Goal: Information Seeking & Learning: Learn about a topic

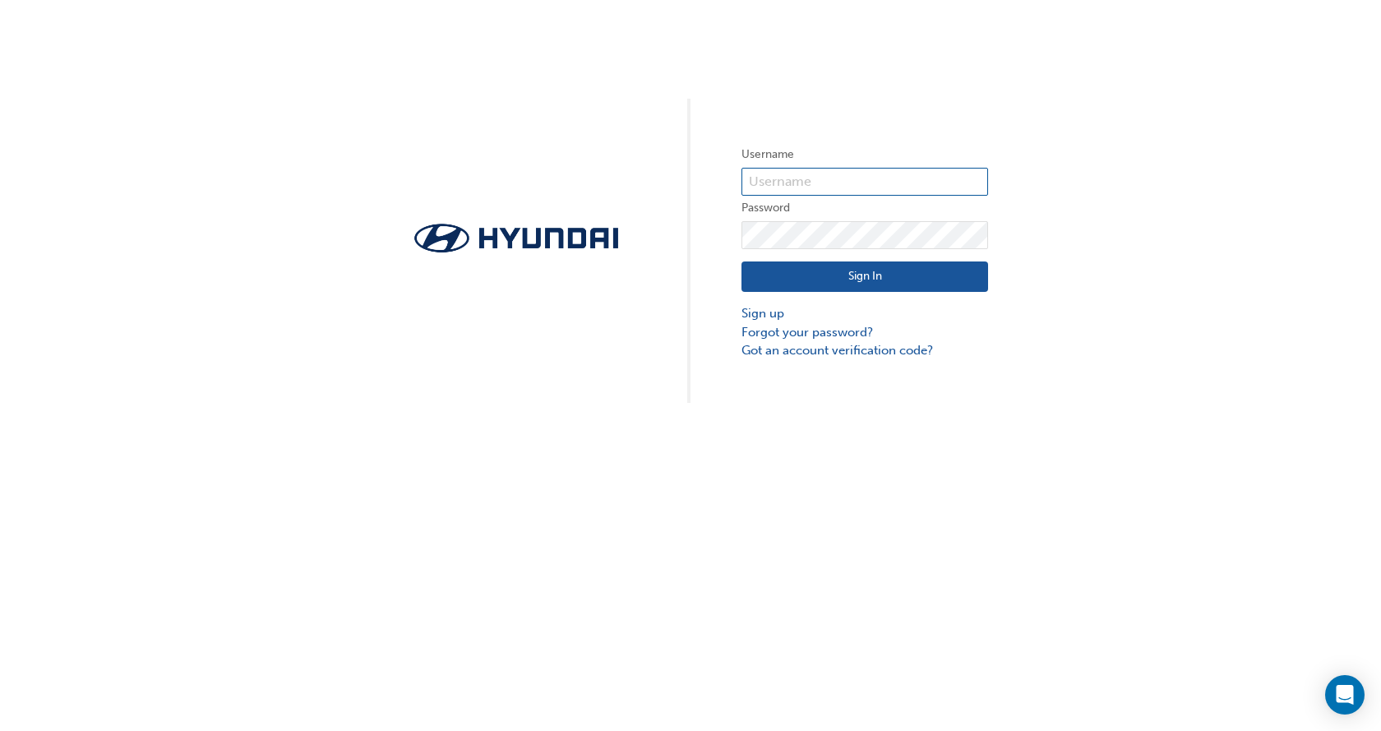
type input "milan.vasic@werribeehyundai.com.au"
drag, startPoint x: 632, startPoint y: 223, endPoint x: 885, endPoint y: 255, distance: 255.1
click at [885, 255] on div "Sign In Sign up Forgot your password? Got an account verification code?" at bounding box center [864, 304] width 247 height 111
click at [887, 260] on div "Sign In Sign up Forgot your password? Got an account verification code?" at bounding box center [864, 304] width 247 height 111
click at [877, 268] on button "Sign In" at bounding box center [864, 276] width 247 height 31
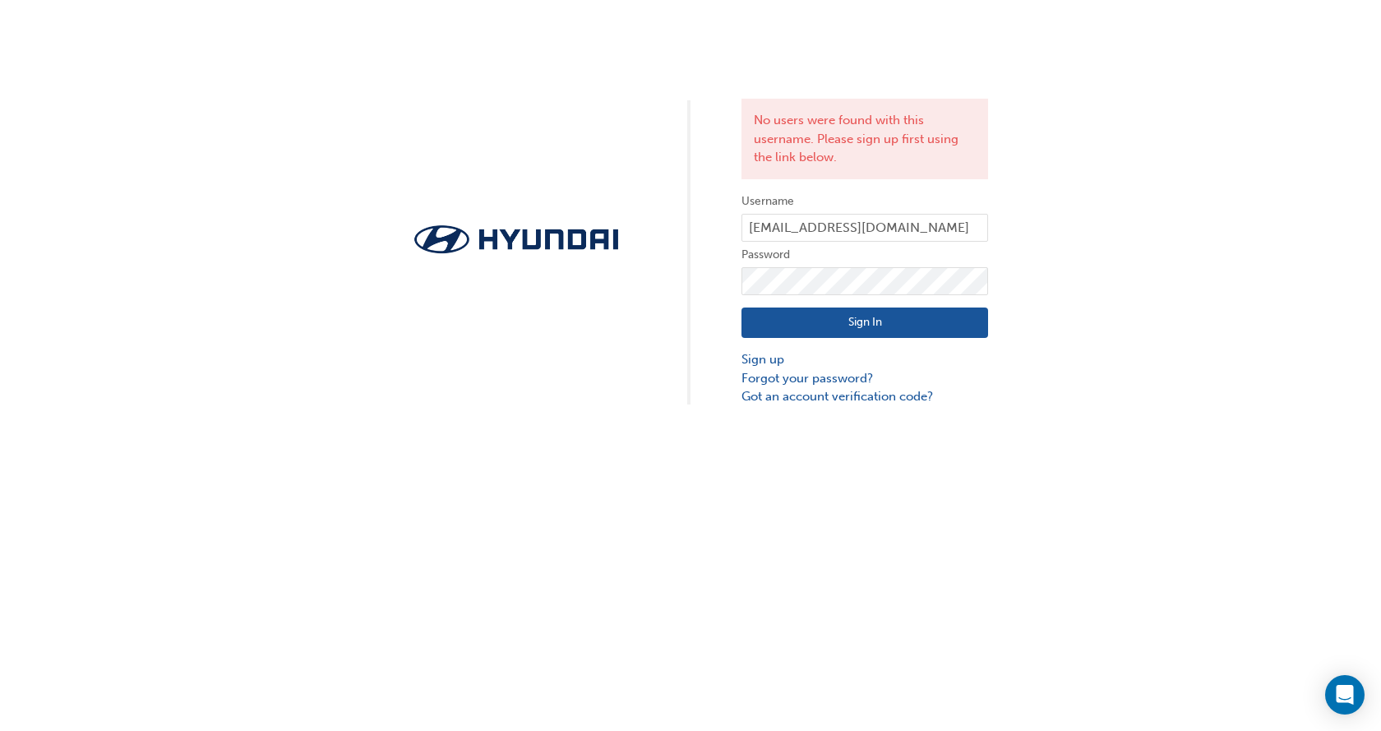
click at [837, 303] on div "Sign In Sign up Forgot your password? Got an account verification code?" at bounding box center [864, 350] width 247 height 111
click at [834, 315] on button "Sign In" at bounding box center [864, 322] width 247 height 31
click at [782, 376] on link "Forgot your password?" at bounding box center [864, 378] width 247 height 19
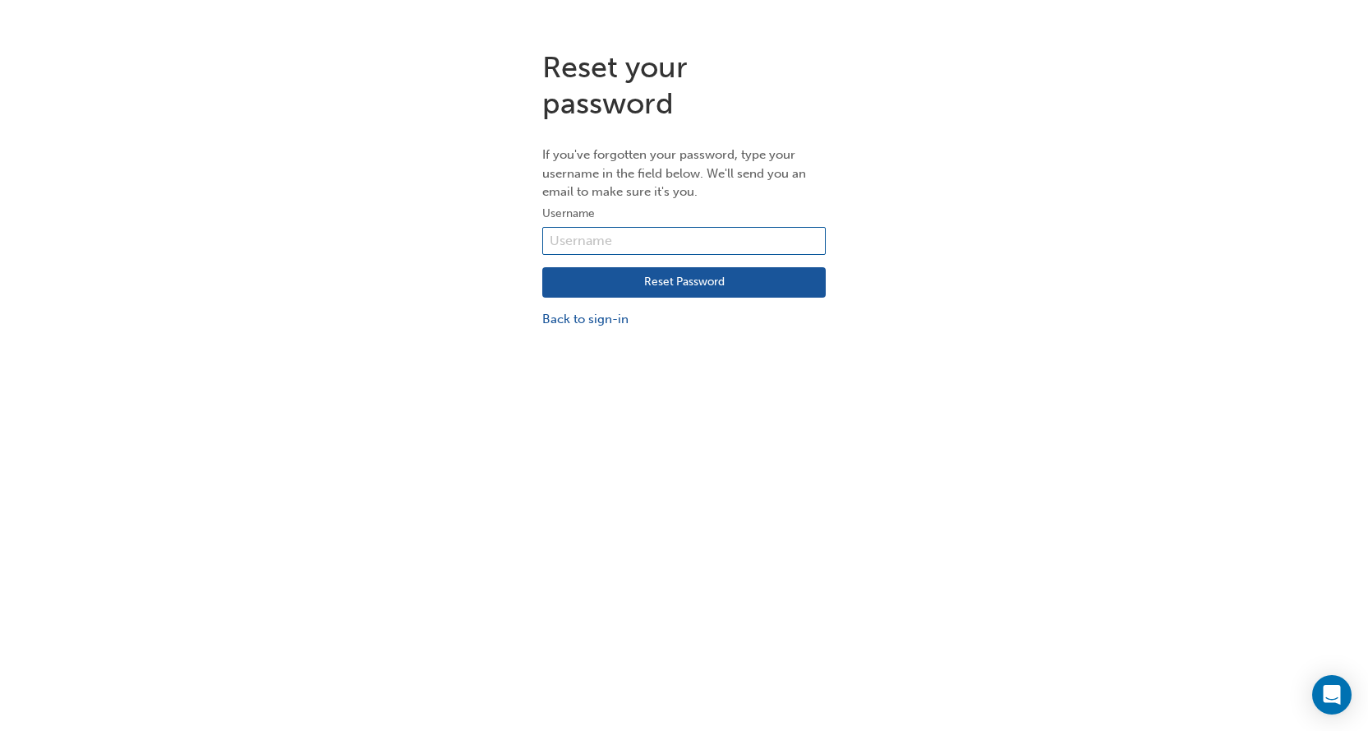
click at [635, 237] on input "text" at bounding box center [684, 241] width 284 height 28
type input "milan.vasic@werribeehyundai.com.au"
click at [708, 283] on button "Reset Password" at bounding box center [684, 282] width 284 height 31
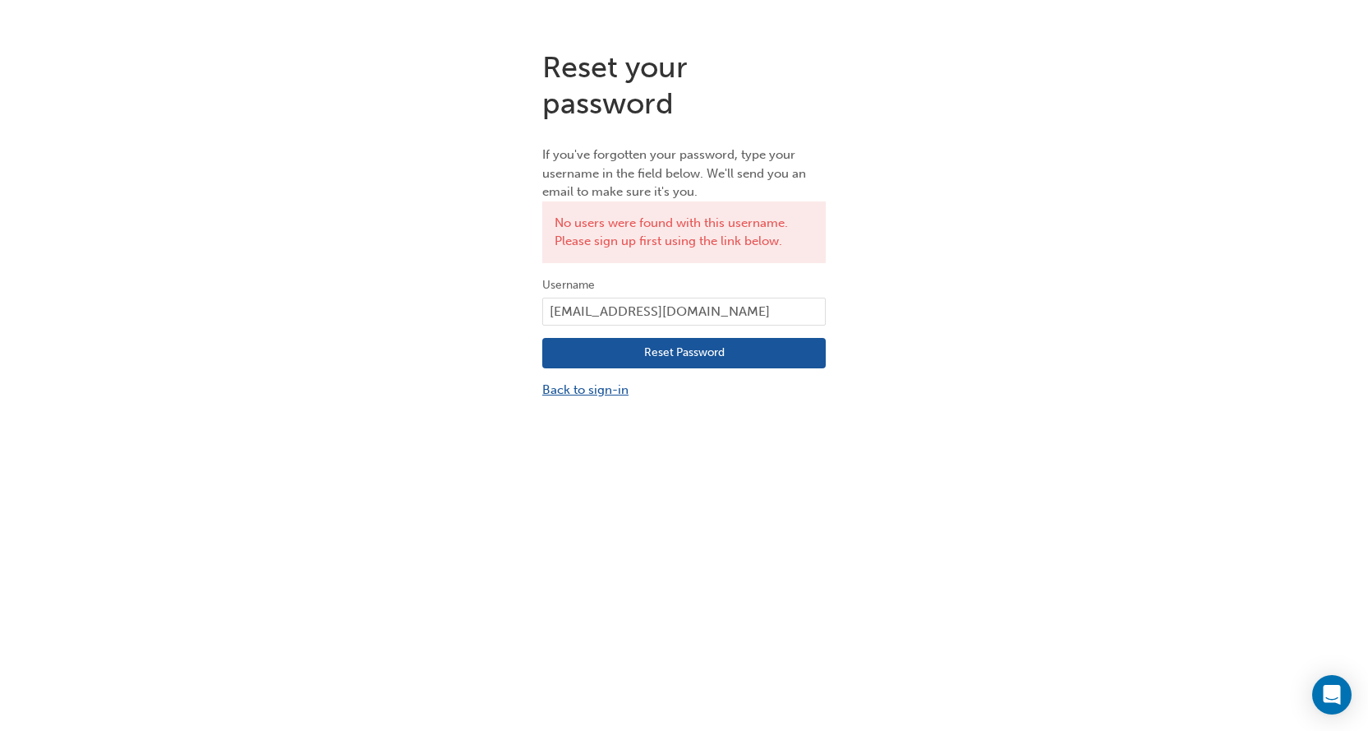
click at [608, 390] on link "Back to sign-in" at bounding box center [684, 389] width 284 height 19
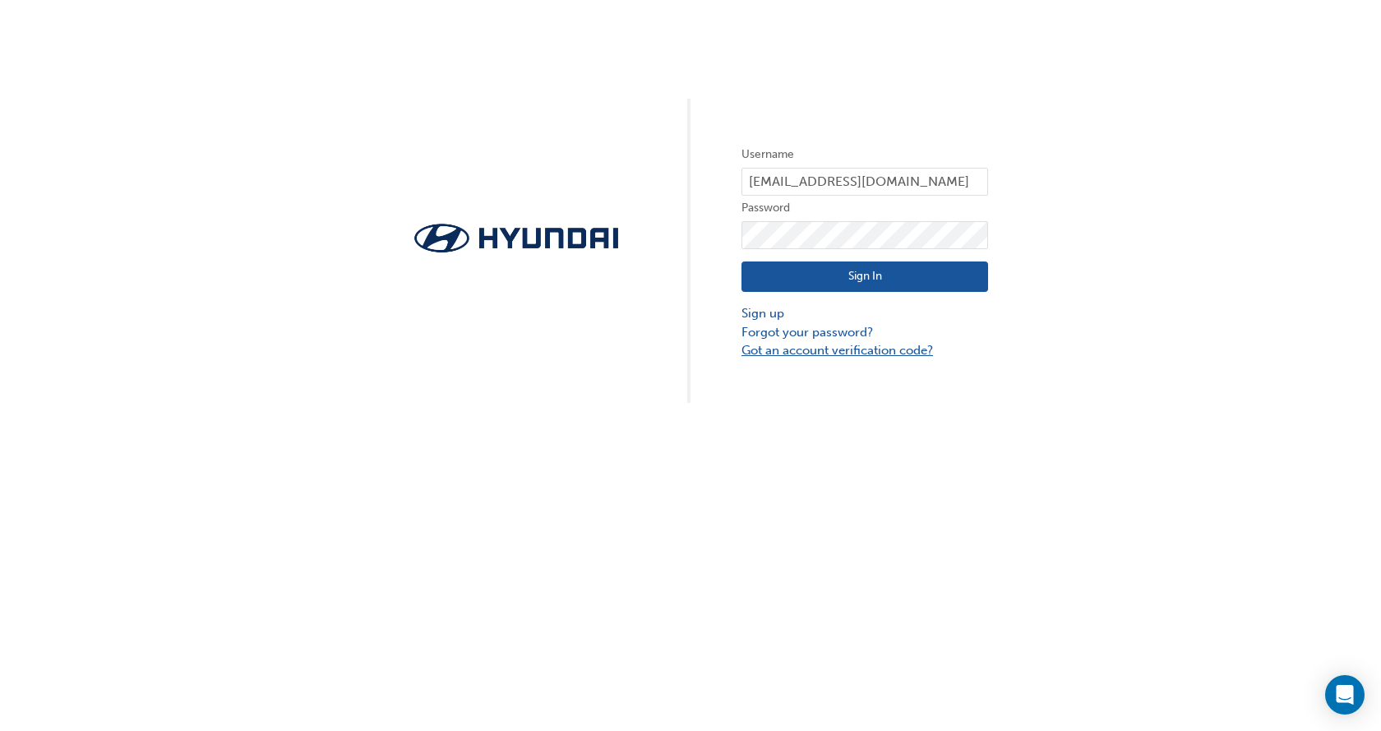
click at [862, 351] on link "Got an account verification code?" at bounding box center [864, 350] width 247 height 19
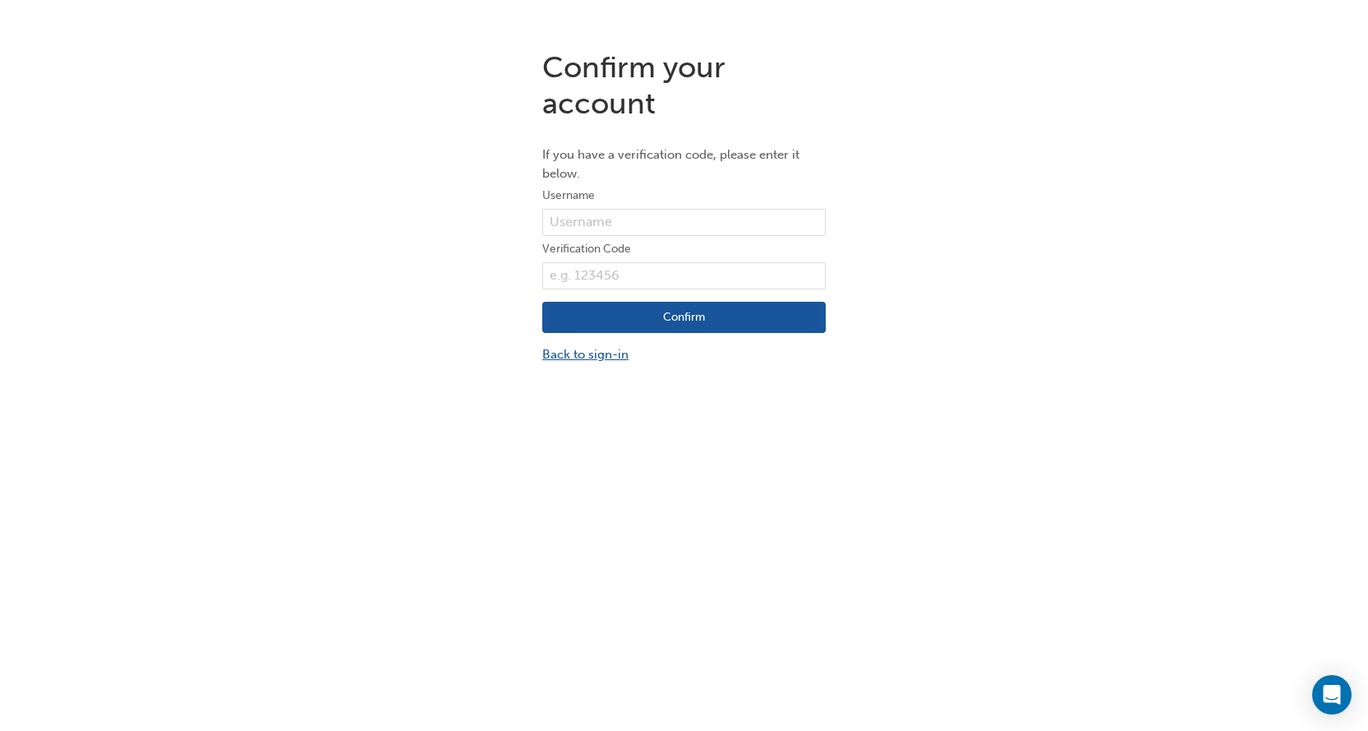
click at [602, 353] on link "Back to sign-in" at bounding box center [684, 354] width 284 height 19
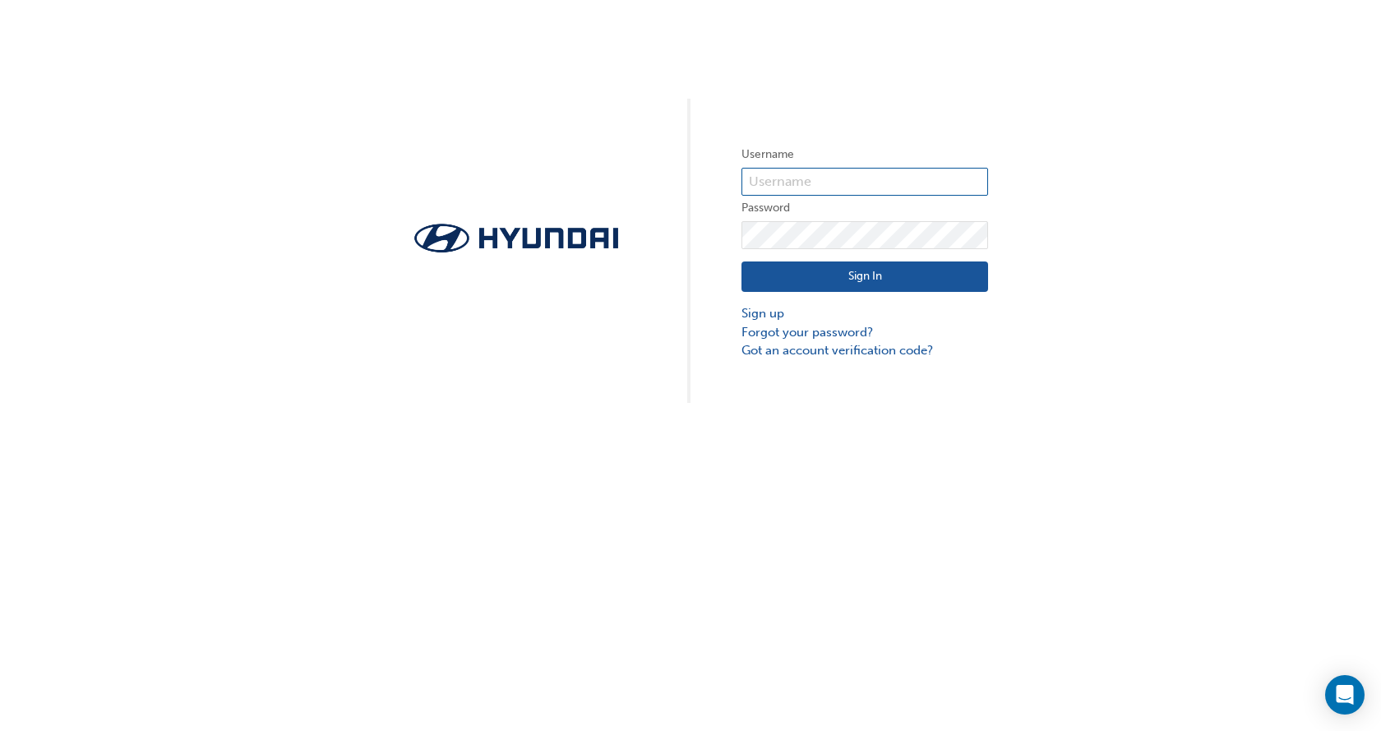
type input "milan.vasic@werribeehyundai.com.au"
click at [807, 330] on link "Forgot your password?" at bounding box center [864, 332] width 247 height 19
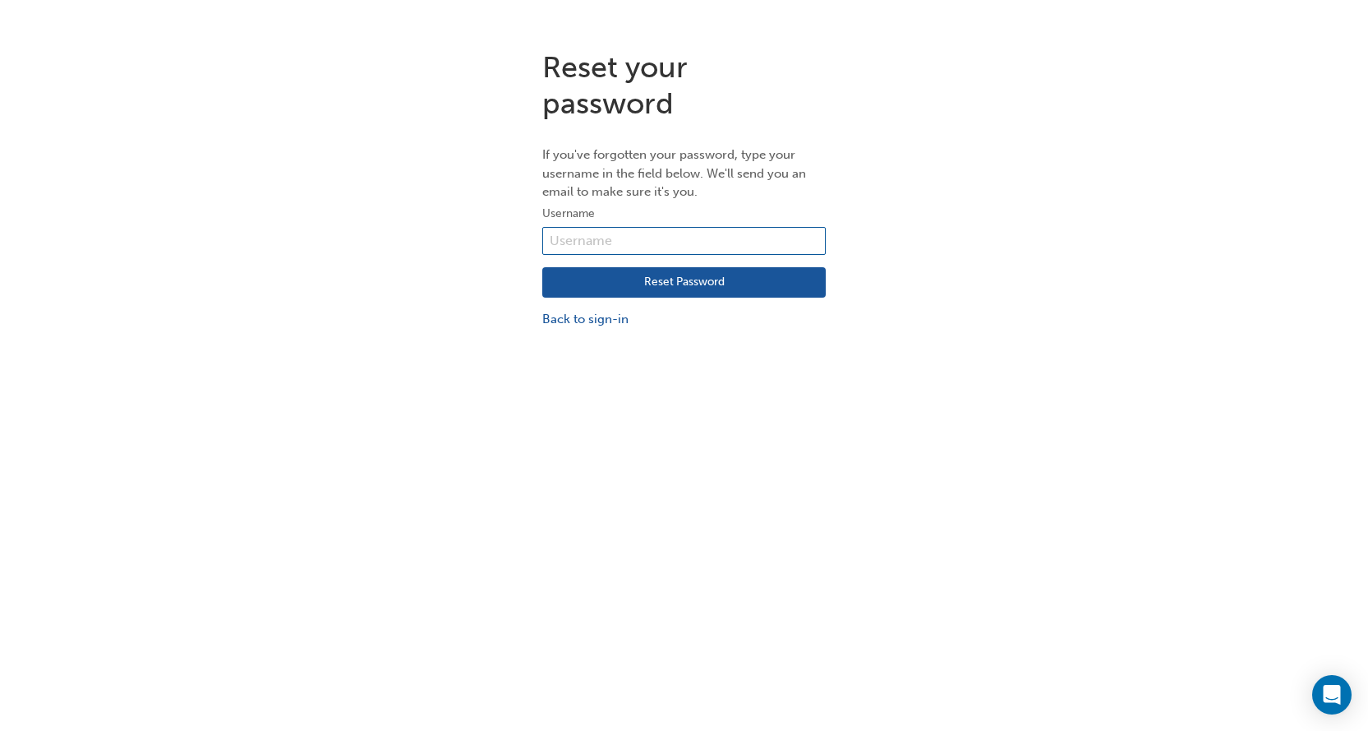
click at [613, 241] on input "text" at bounding box center [684, 241] width 284 height 28
type input "milan.vasic@werribeehyundai.com.au"
click at [696, 280] on button "Reset Password" at bounding box center [684, 282] width 284 height 31
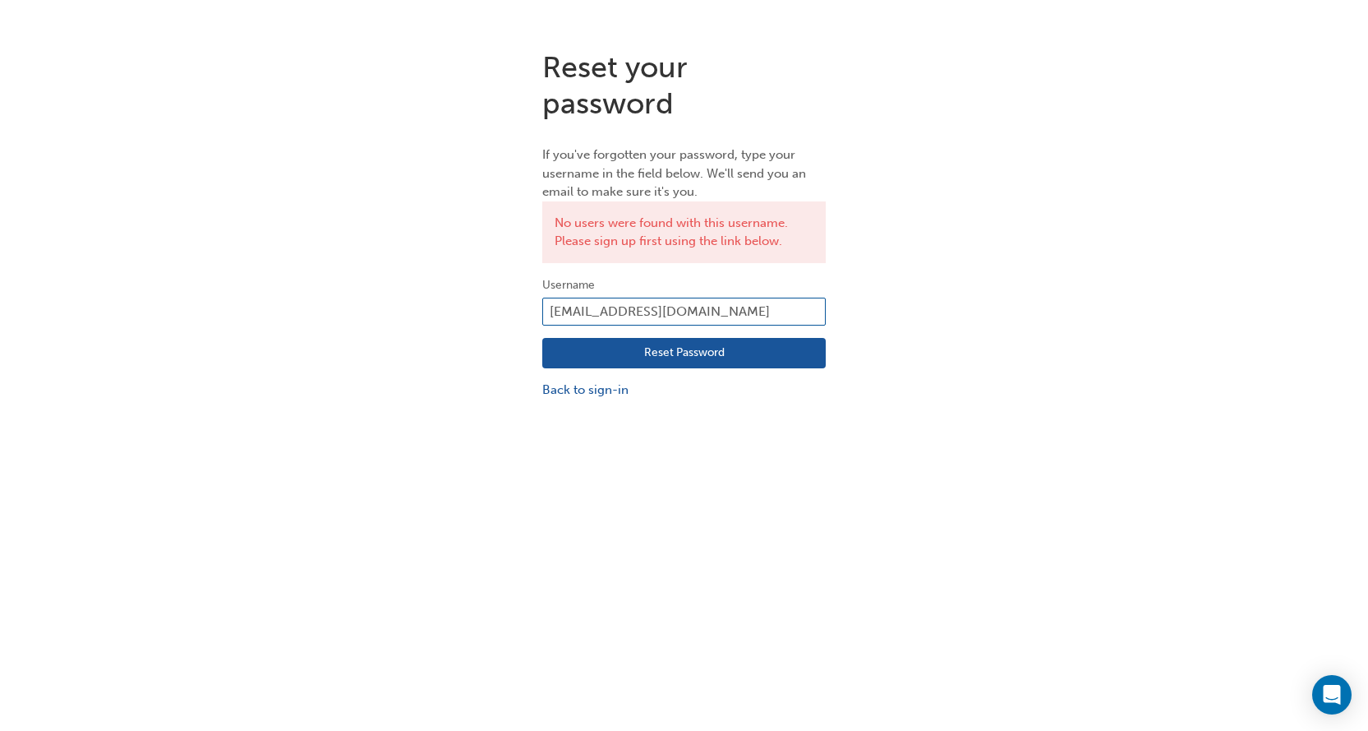
drag, startPoint x: 792, startPoint y: 307, endPoint x: 481, endPoint y: 327, distance: 312.1
click at [481, 327] on div "Reset your password If you've forgotten your password, type your username in th…" at bounding box center [684, 224] width 1368 height 375
type input "milan.vasic@werribeehyundai.com.au"
click at [588, 350] on button "Reset Password" at bounding box center [684, 353] width 284 height 31
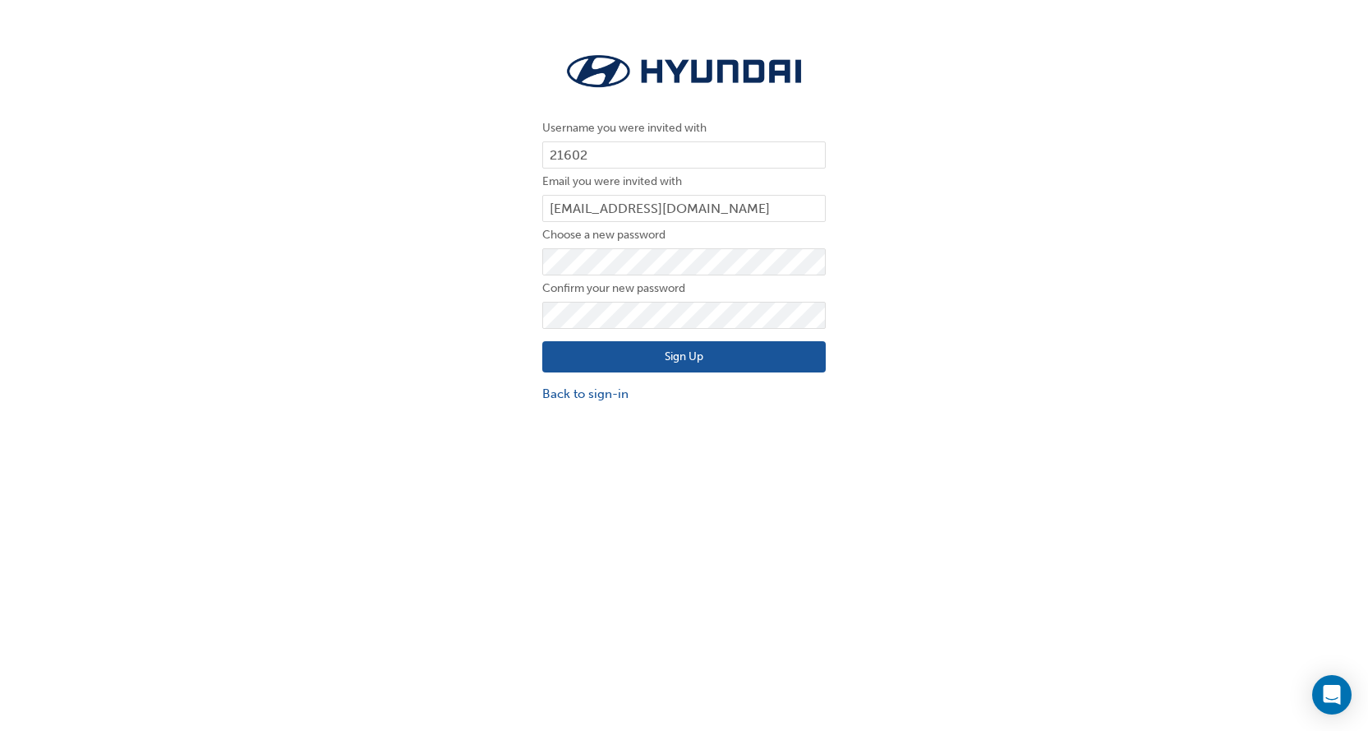
click at [594, 366] on button "Sign Up" at bounding box center [684, 356] width 284 height 31
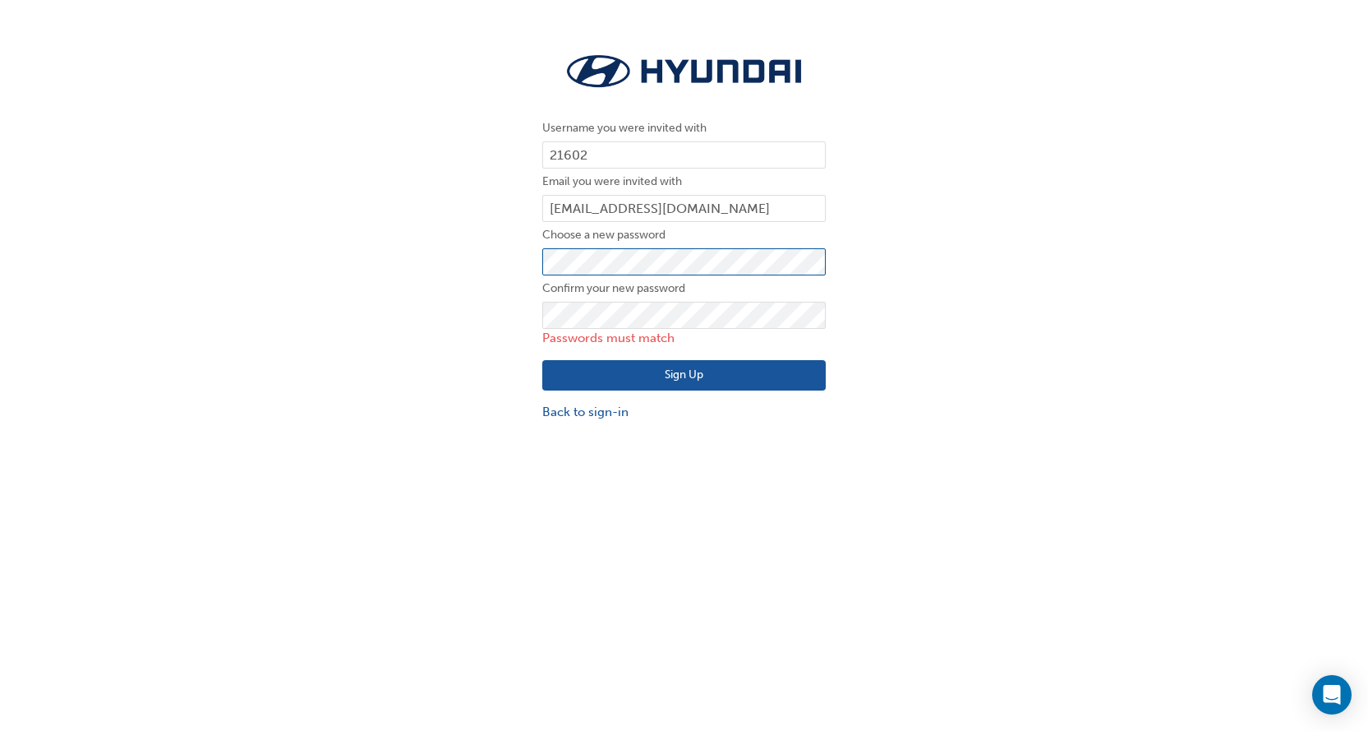
click at [389, 283] on div "Username you were invited with 21602 Email you were invited with milan.vasic@we…" at bounding box center [684, 235] width 1368 height 397
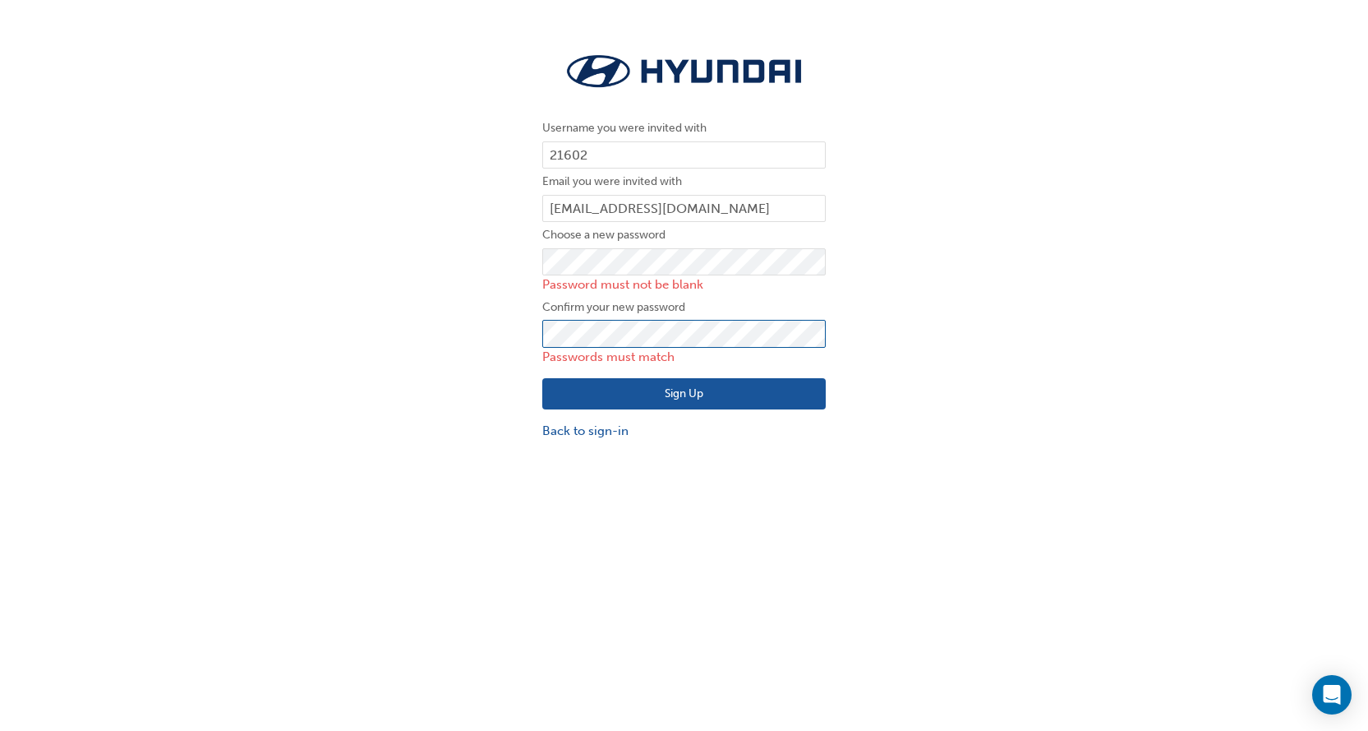
click at [490, 337] on div "Username you were invited with 21602 Email you were invited with milan.vasic@we…" at bounding box center [684, 244] width 1368 height 415
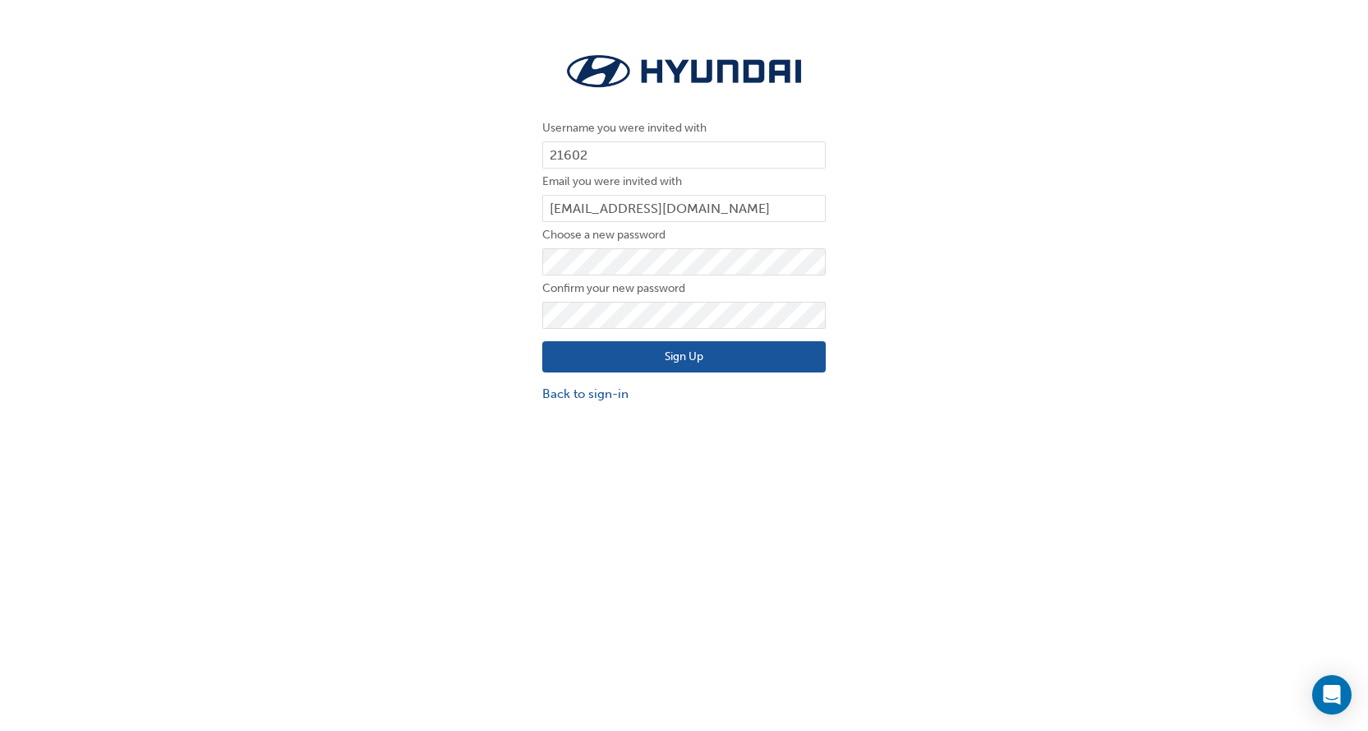
click at [599, 357] on button "Sign Up" at bounding box center [684, 356] width 284 height 31
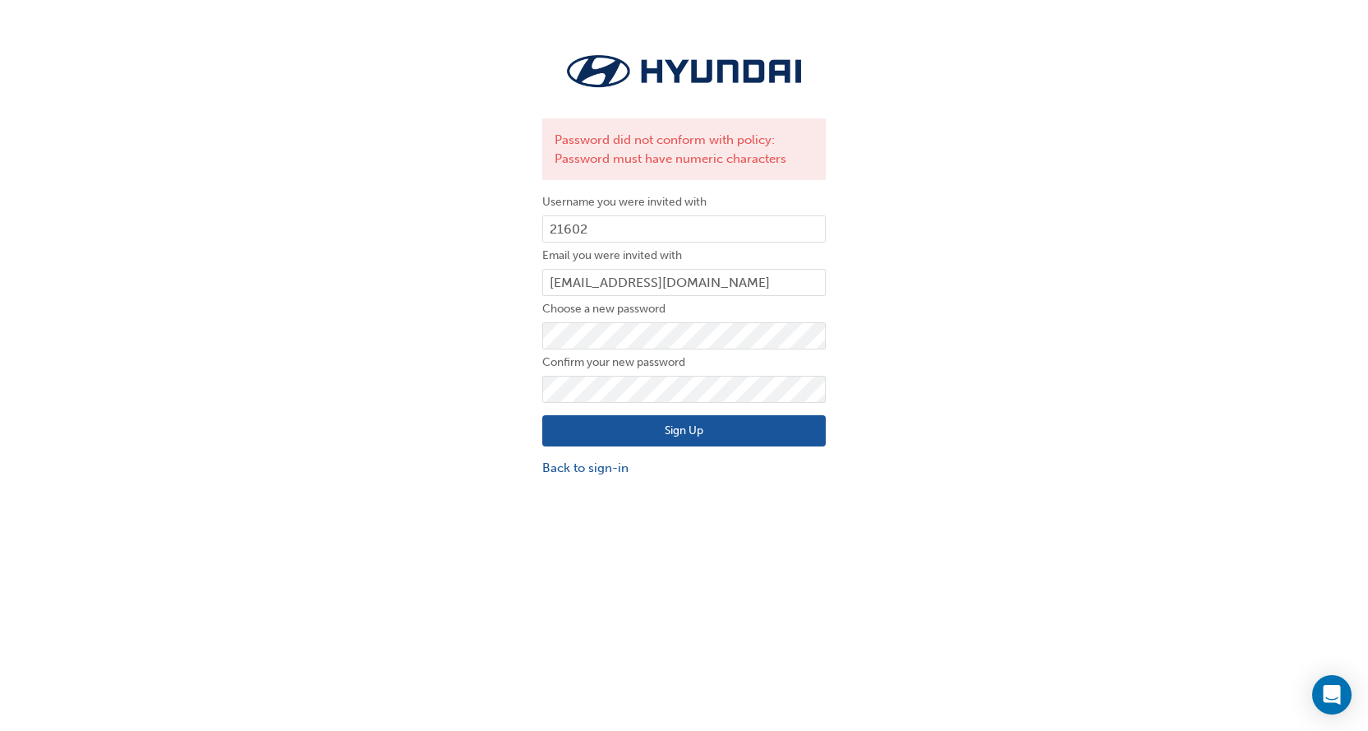
click at [578, 430] on button "Sign Up" at bounding box center [684, 430] width 284 height 31
click at [661, 429] on button "Sign Up" at bounding box center [684, 430] width 284 height 31
click at [694, 422] on button "Sign Up" at bounding box center [684, 430] width 284 height 31
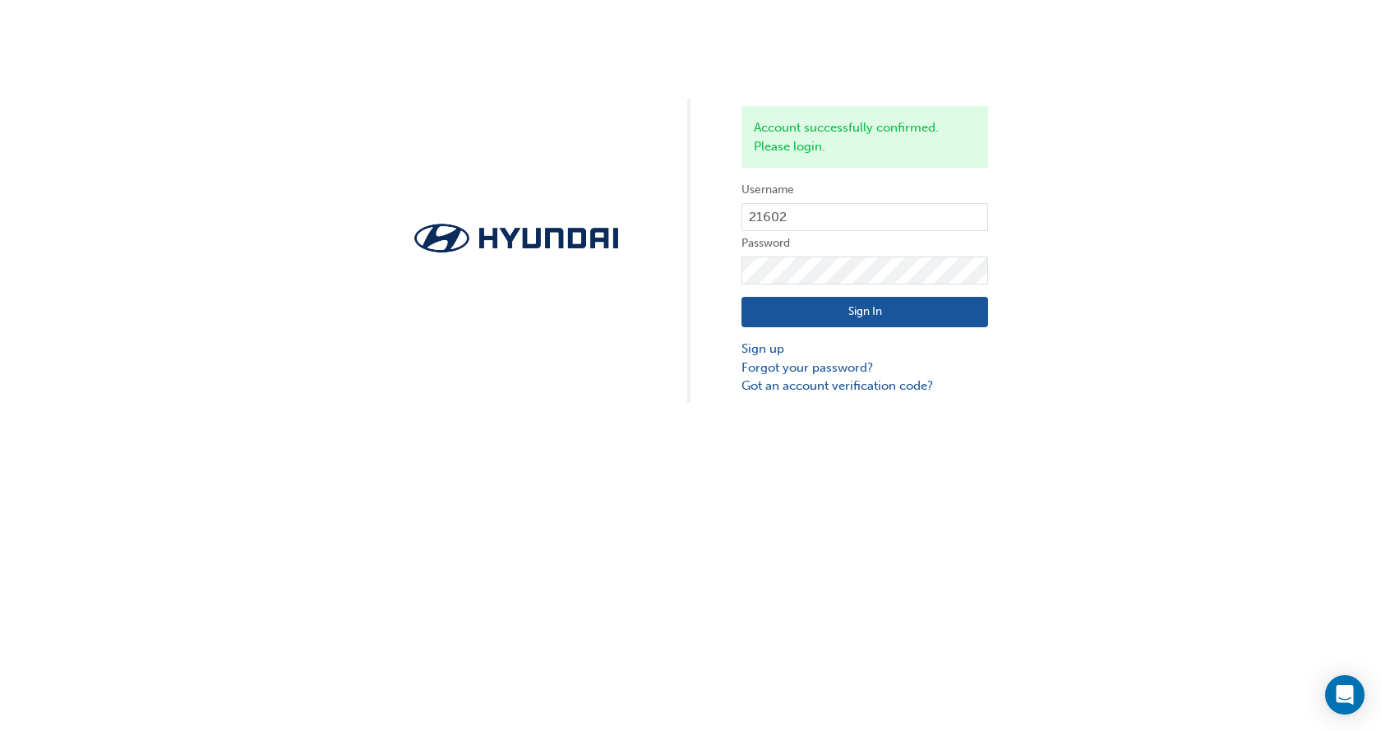
click at [877, 308] on button "Sign In" at bounding box center [864, 312] width 247 height 31
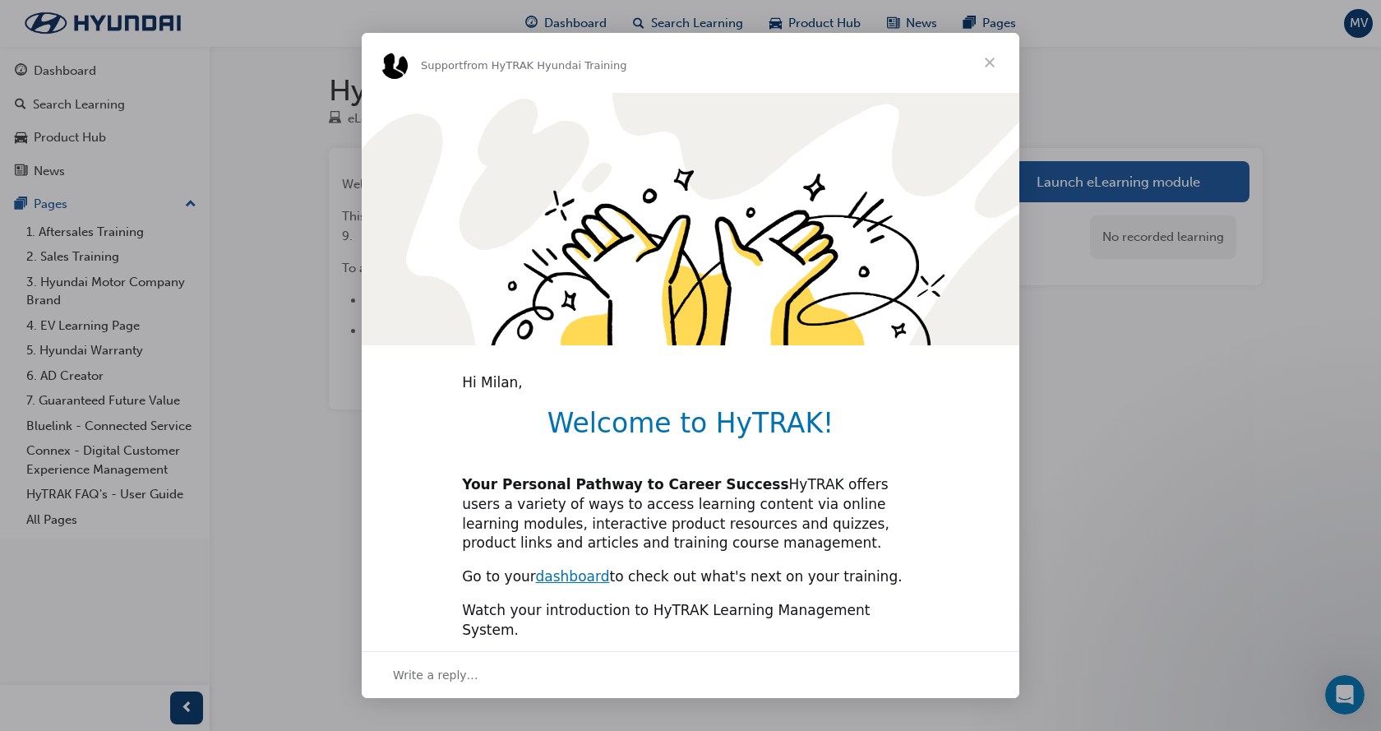
click at [992, 61] on span "Close" at bounding box center [989, 62] width 59 height 59
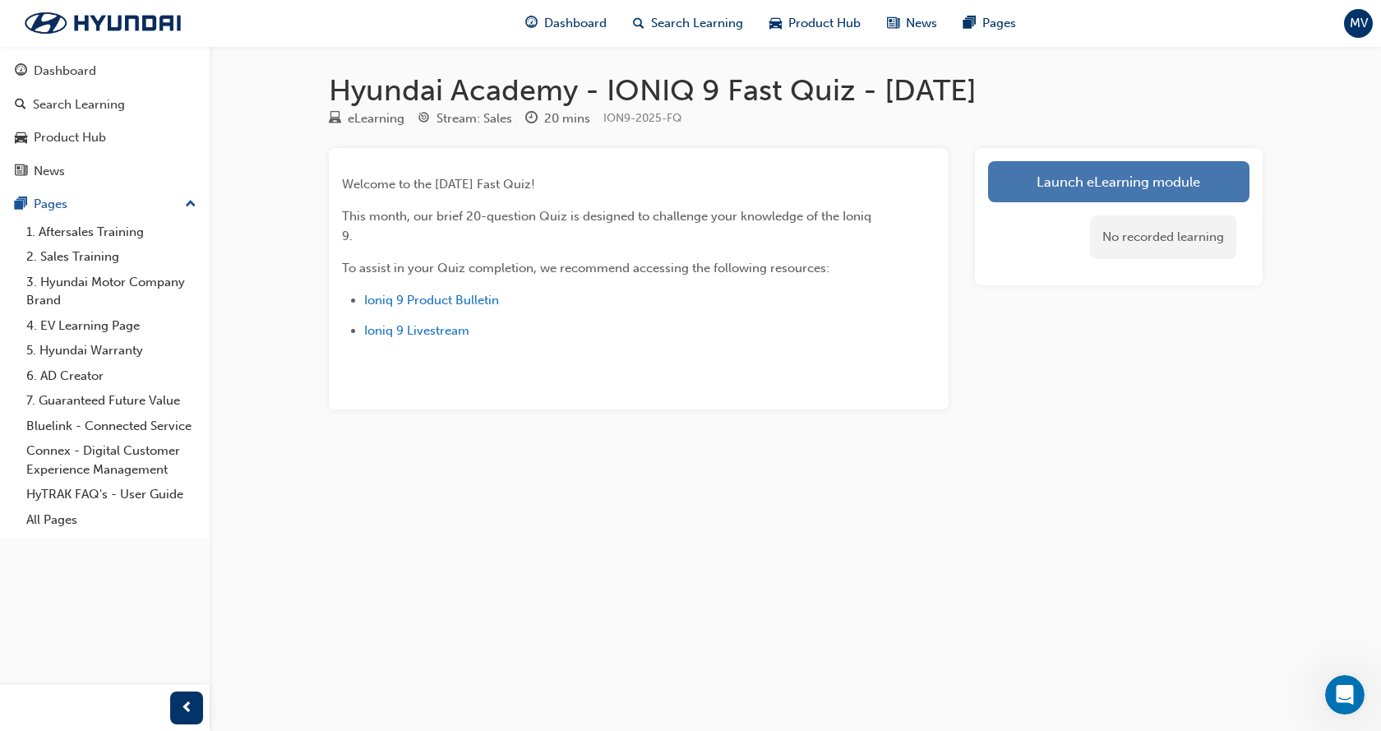
click at [1125, 180] on link "Launch eLearning module" at bounding box center [1118, 181] width 261 height 41
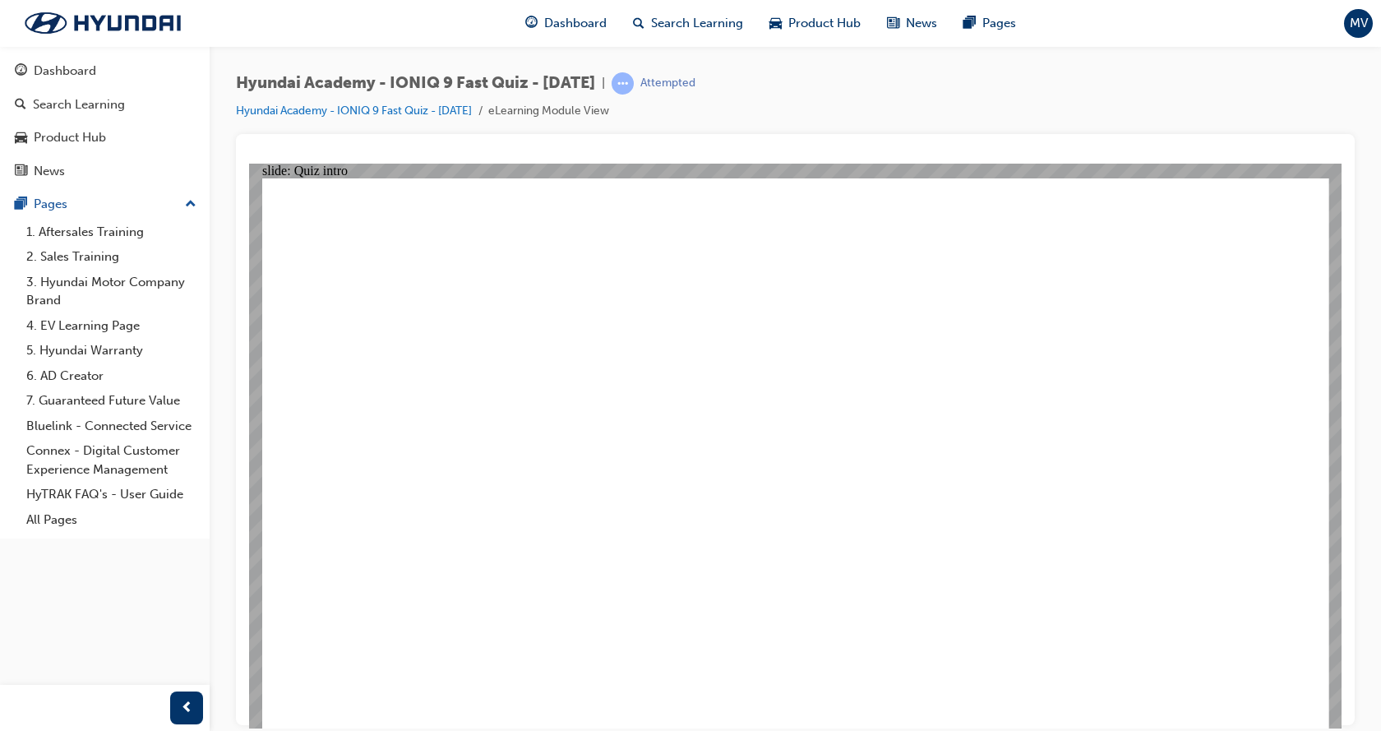
radio input "true"
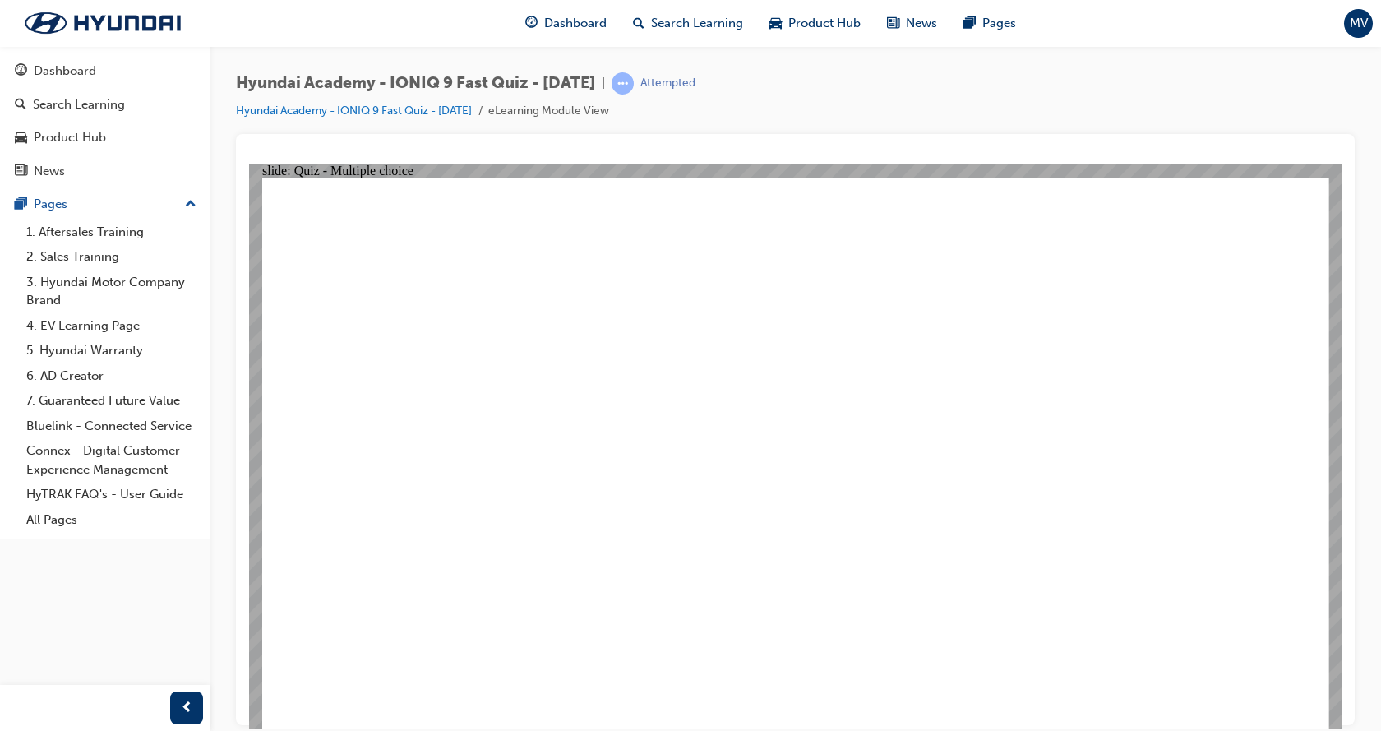
radio input "true"
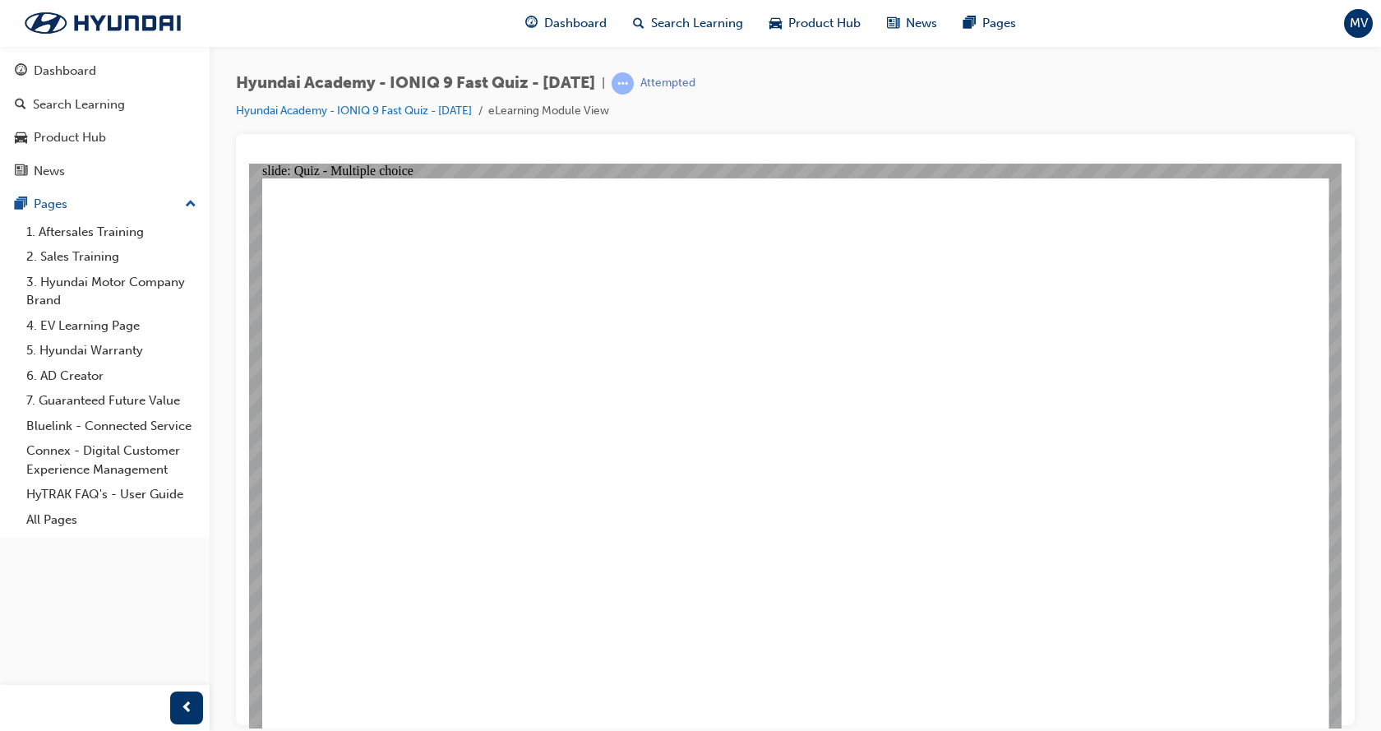
radio input "true"
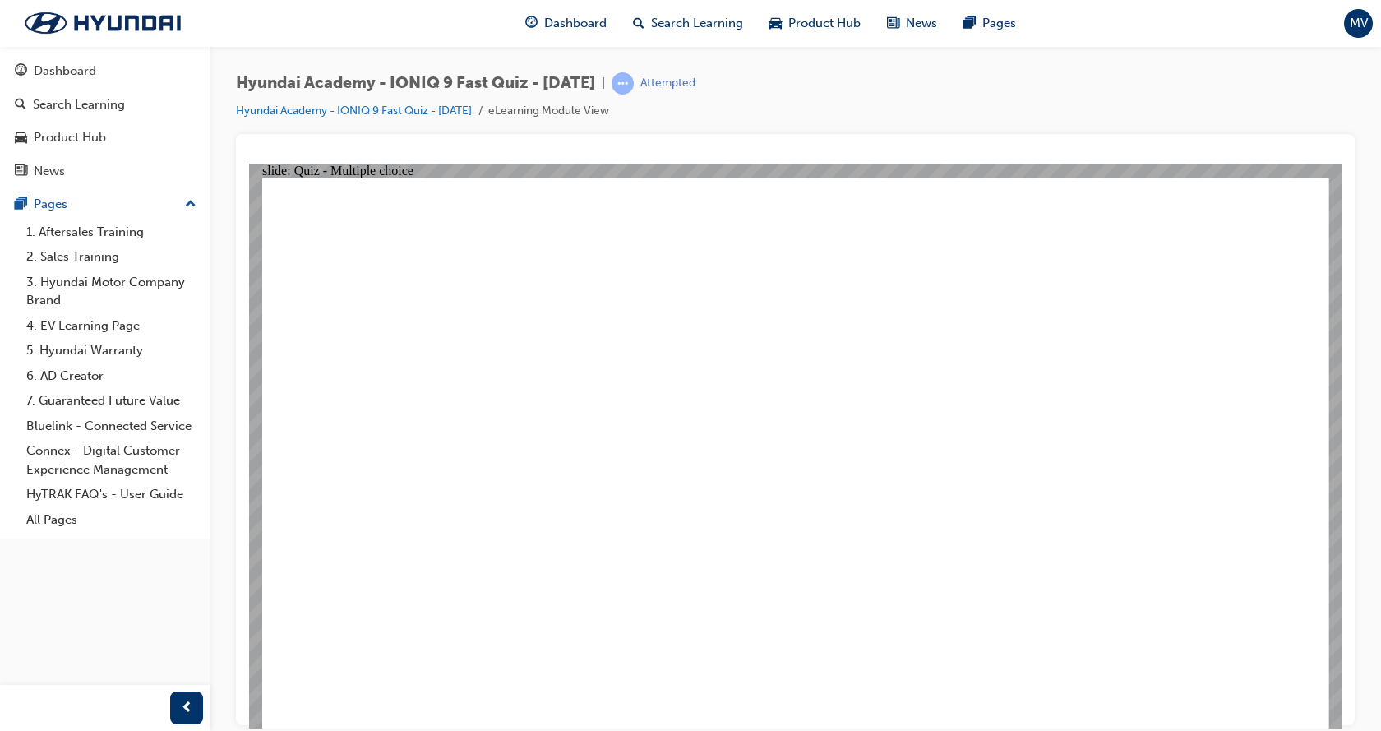
radio input "true"
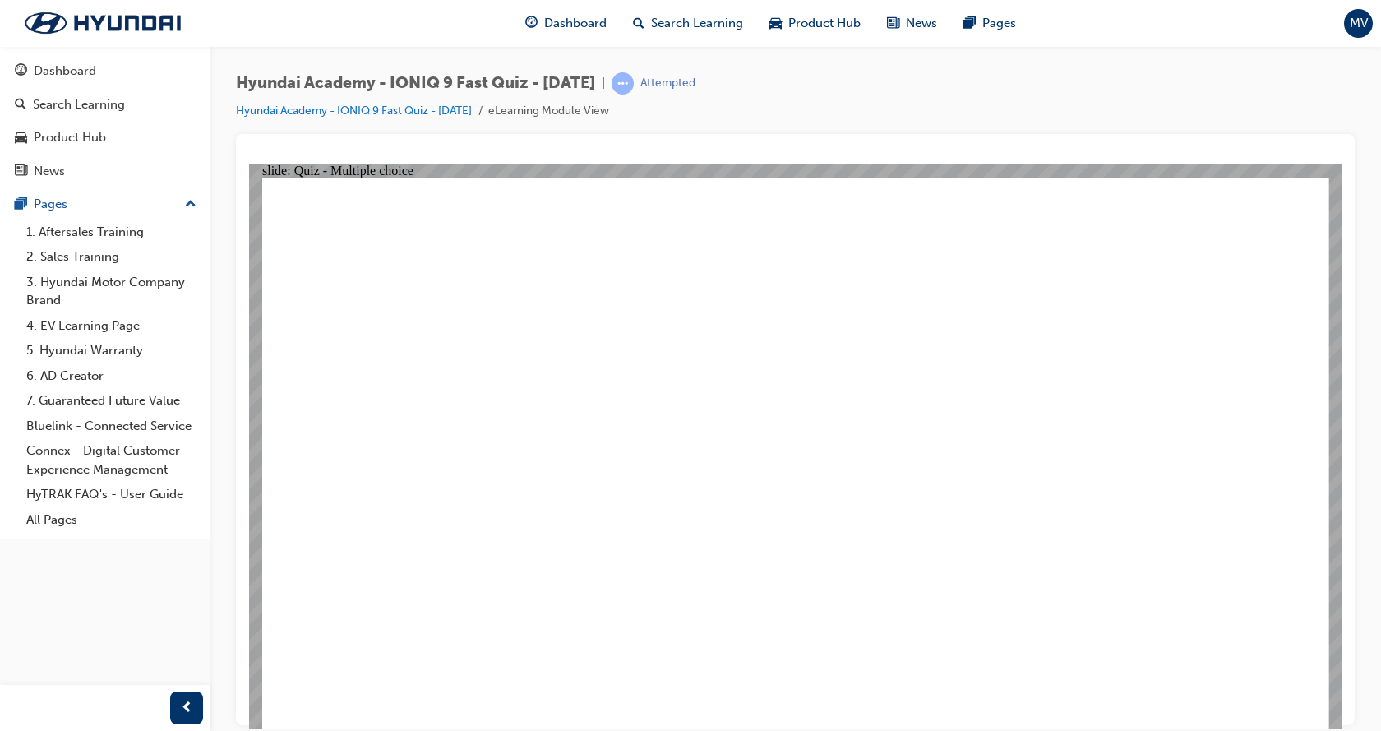
radio input "true"
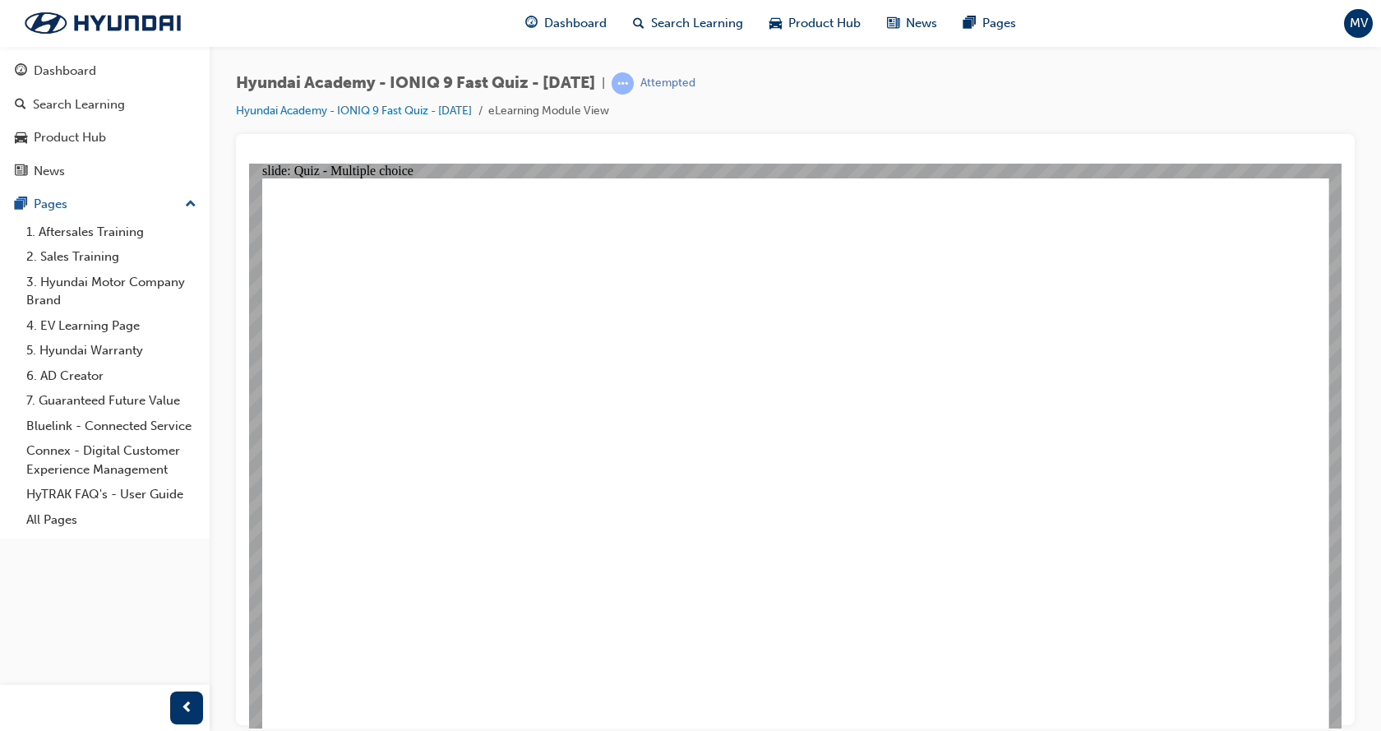
radio input "true"
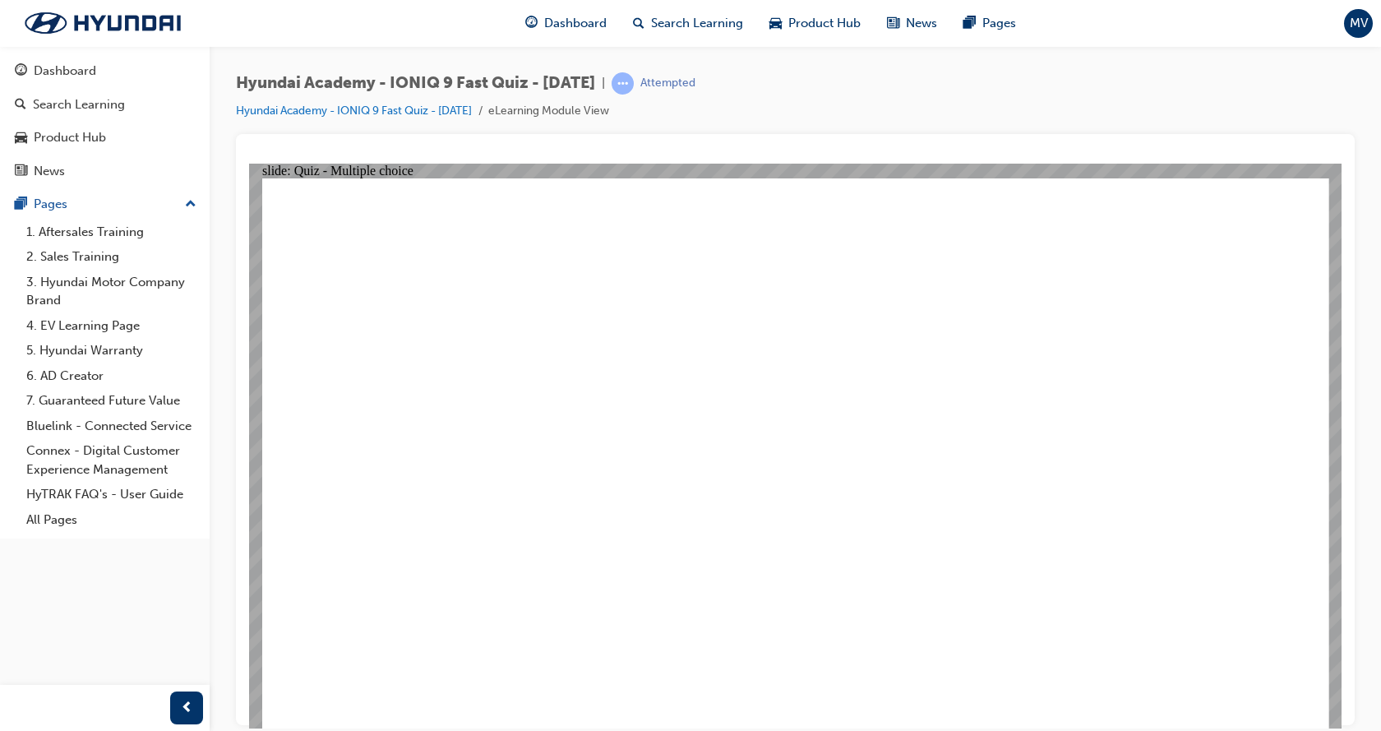
checkbox input "true"
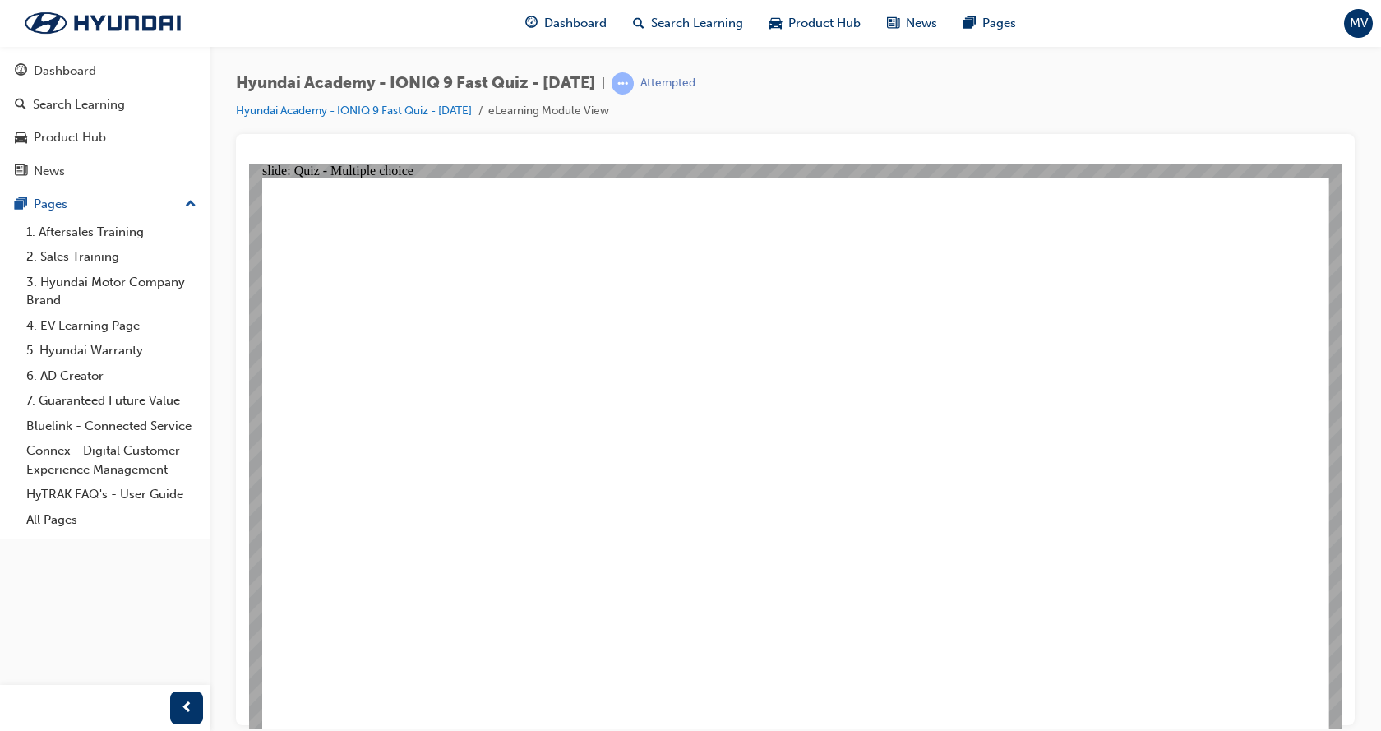
checkbox input "true"
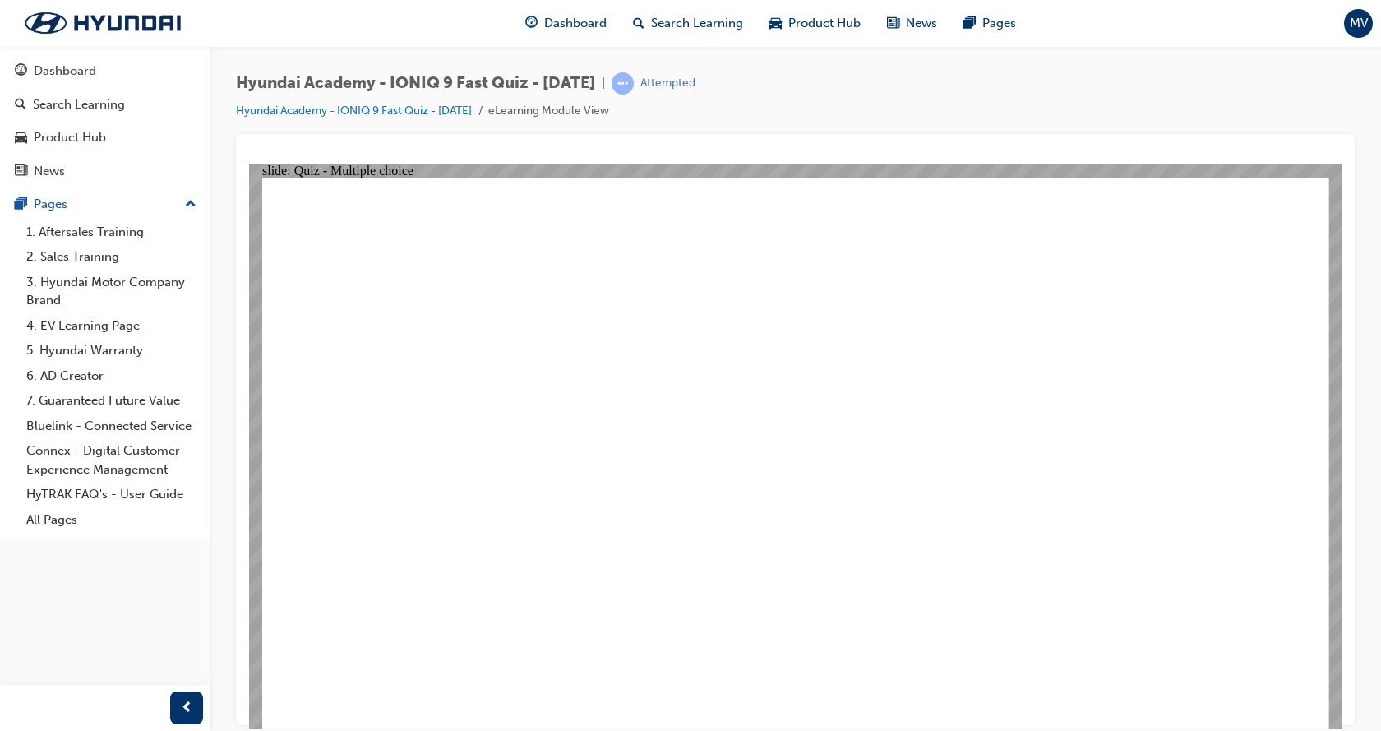
radio input "true"
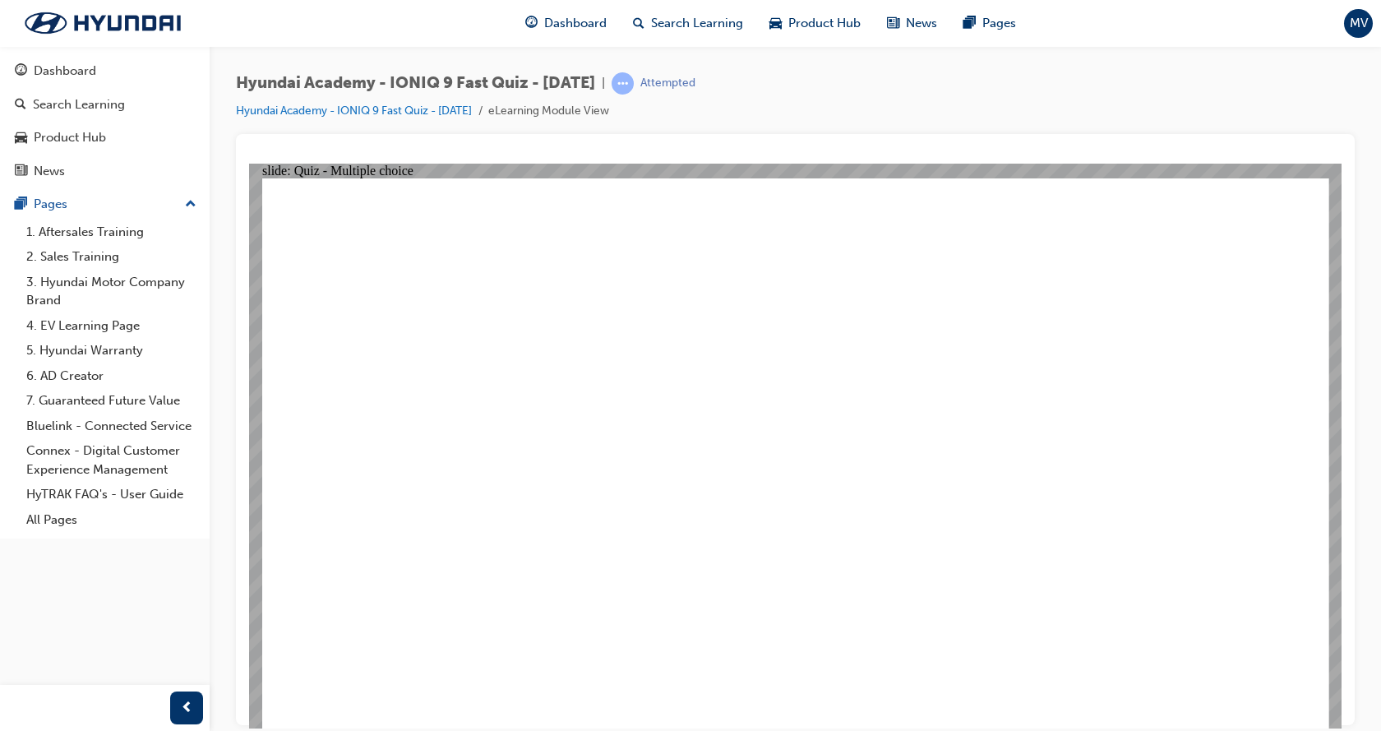
checkbox input "true"
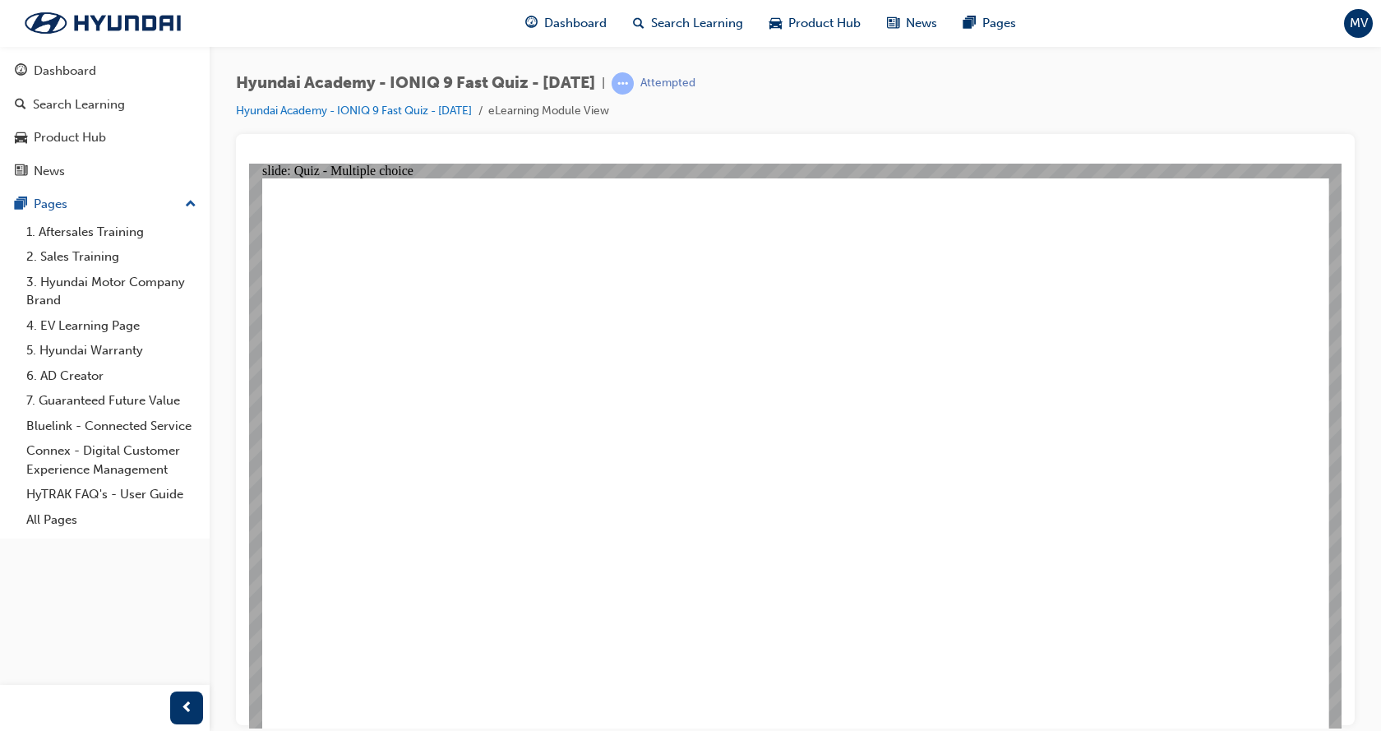
radio input "true"
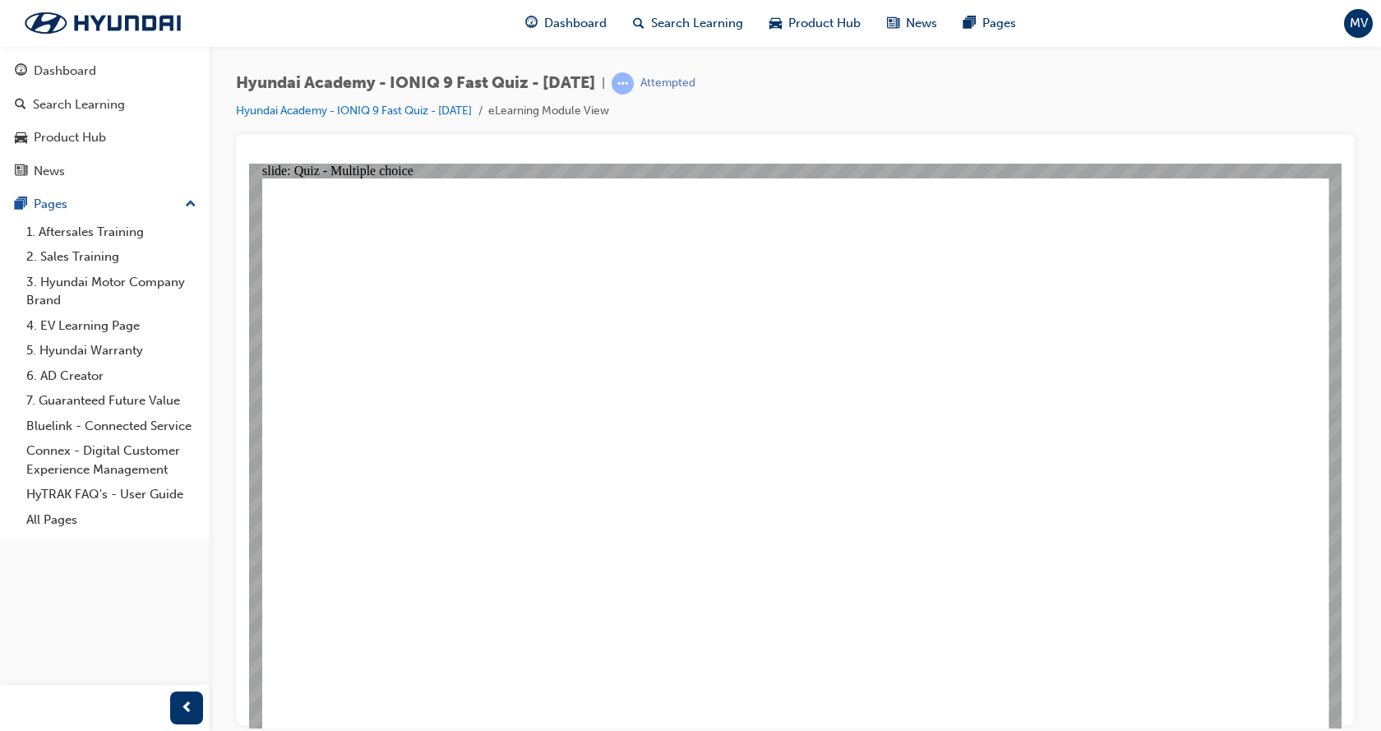
radio input "true"
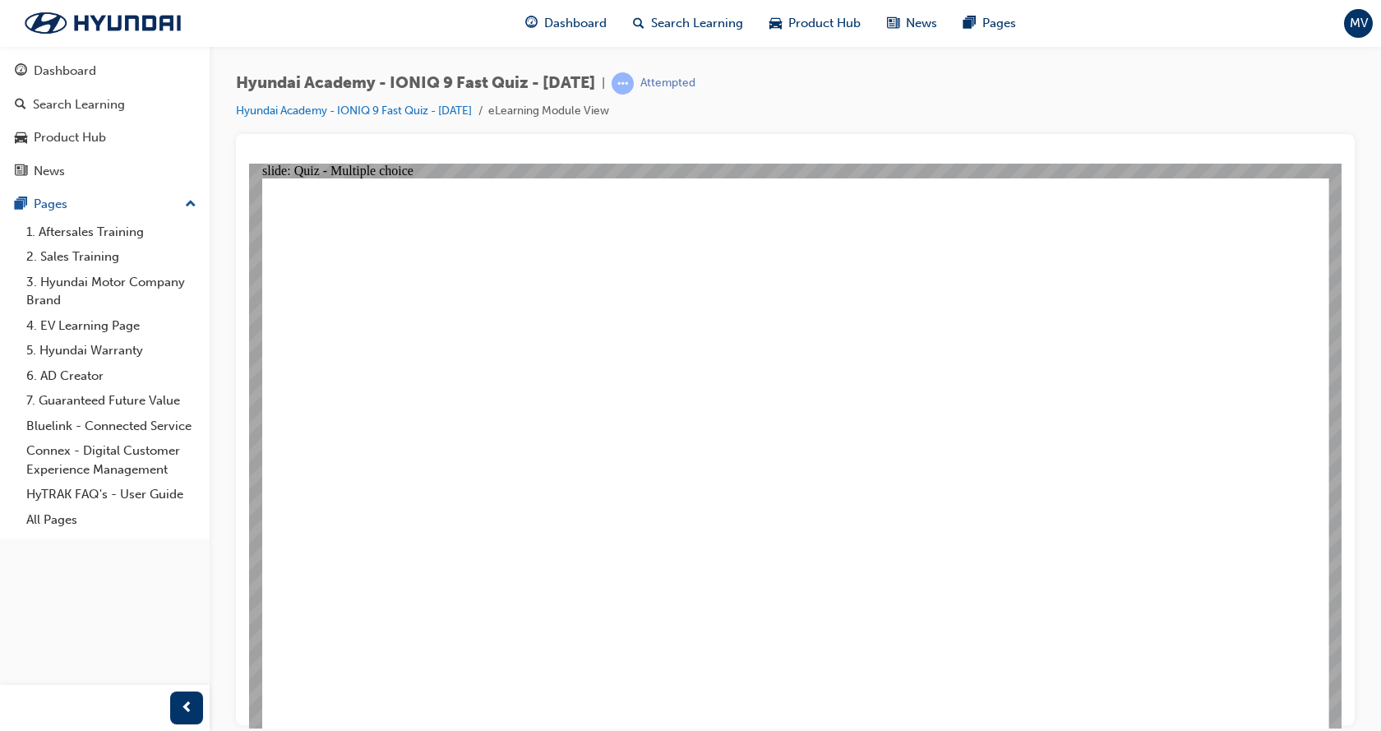
radio input "true"
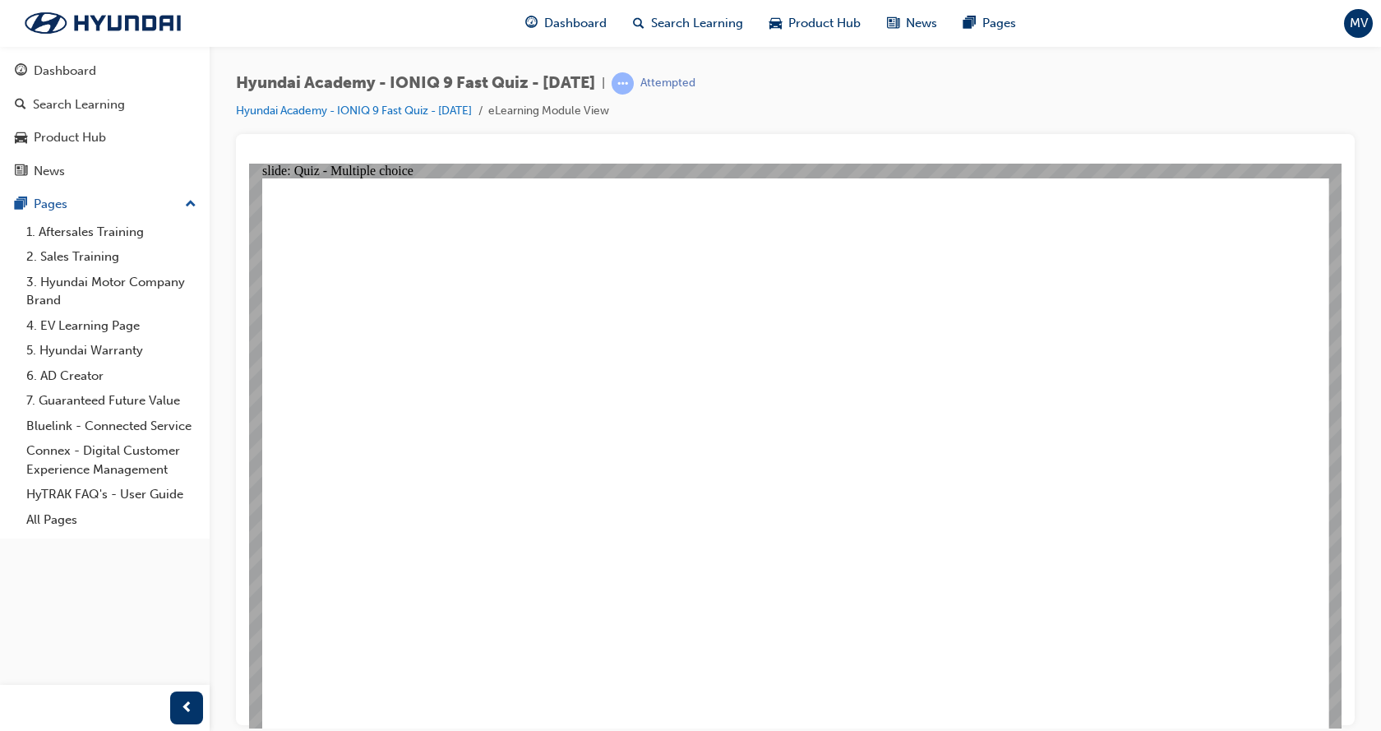
radio input "true"
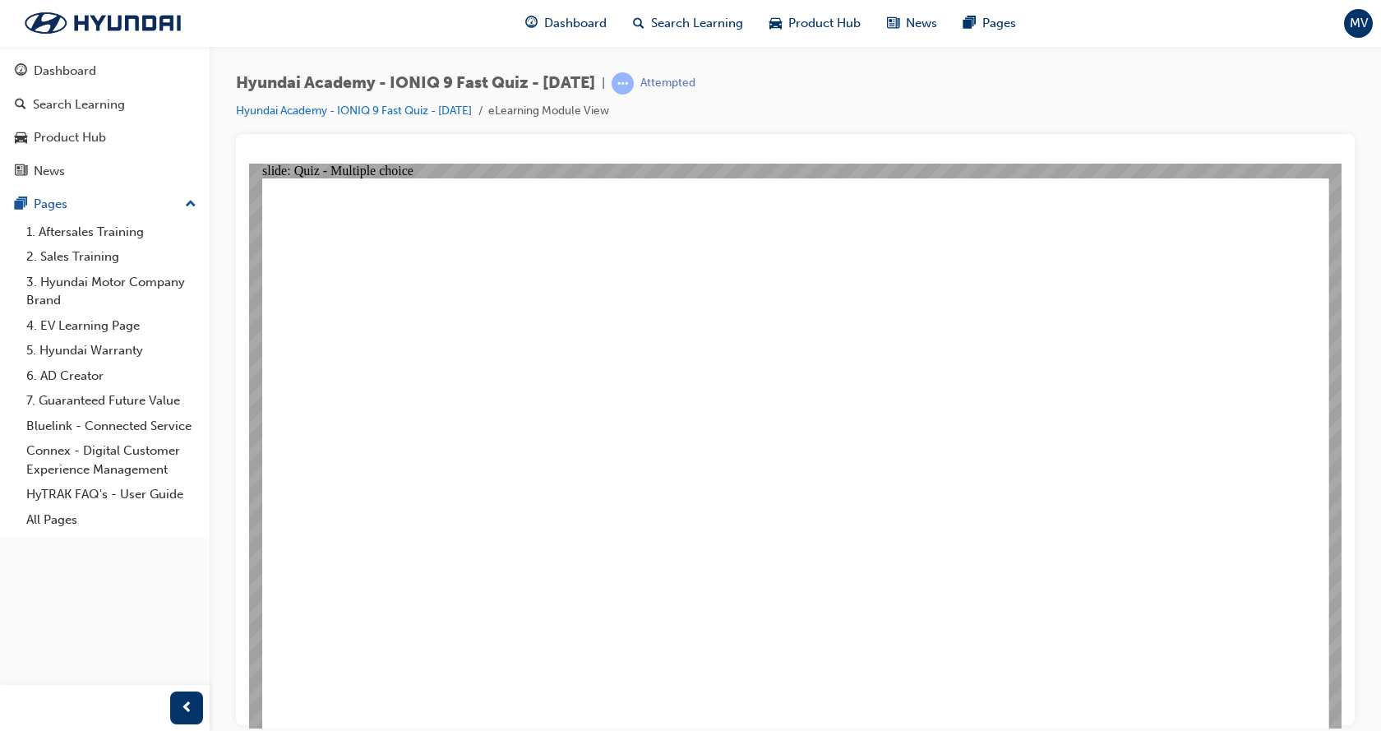
radio input "true"
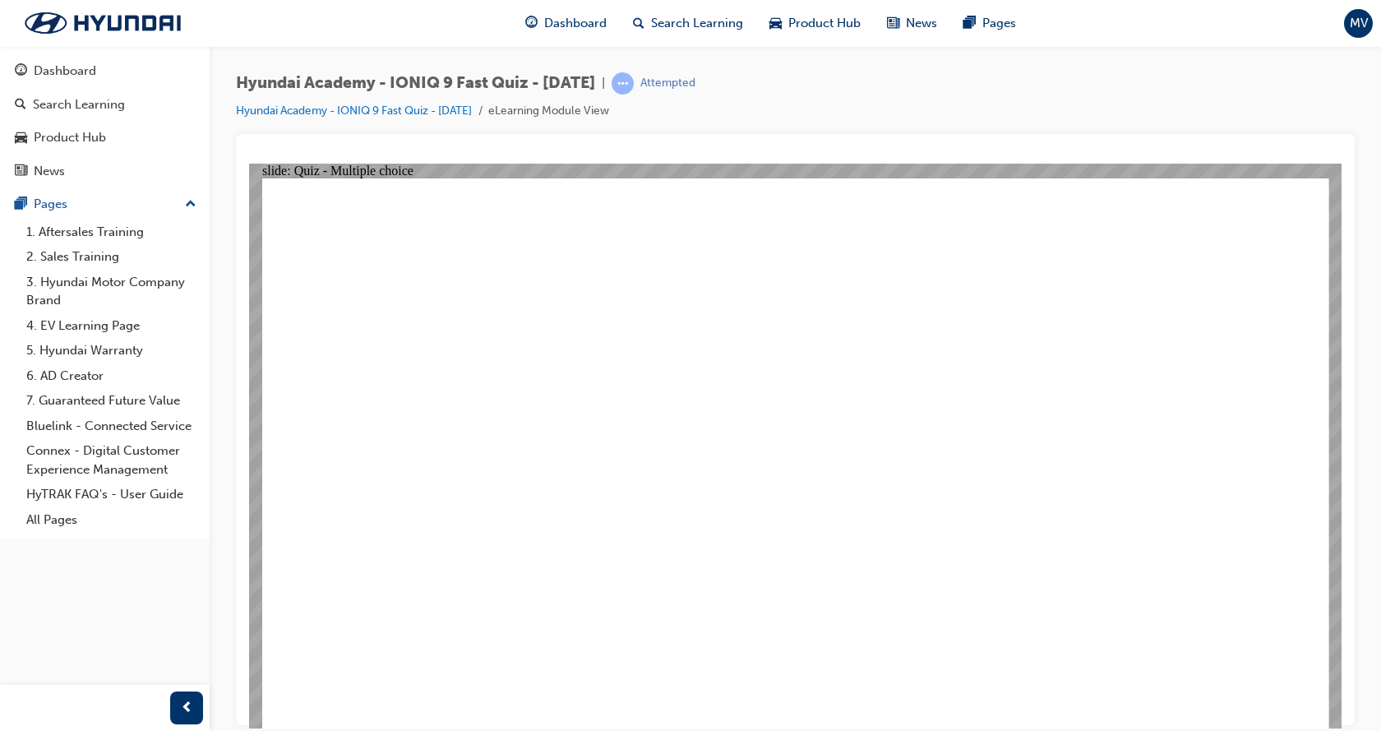
radio input "true"
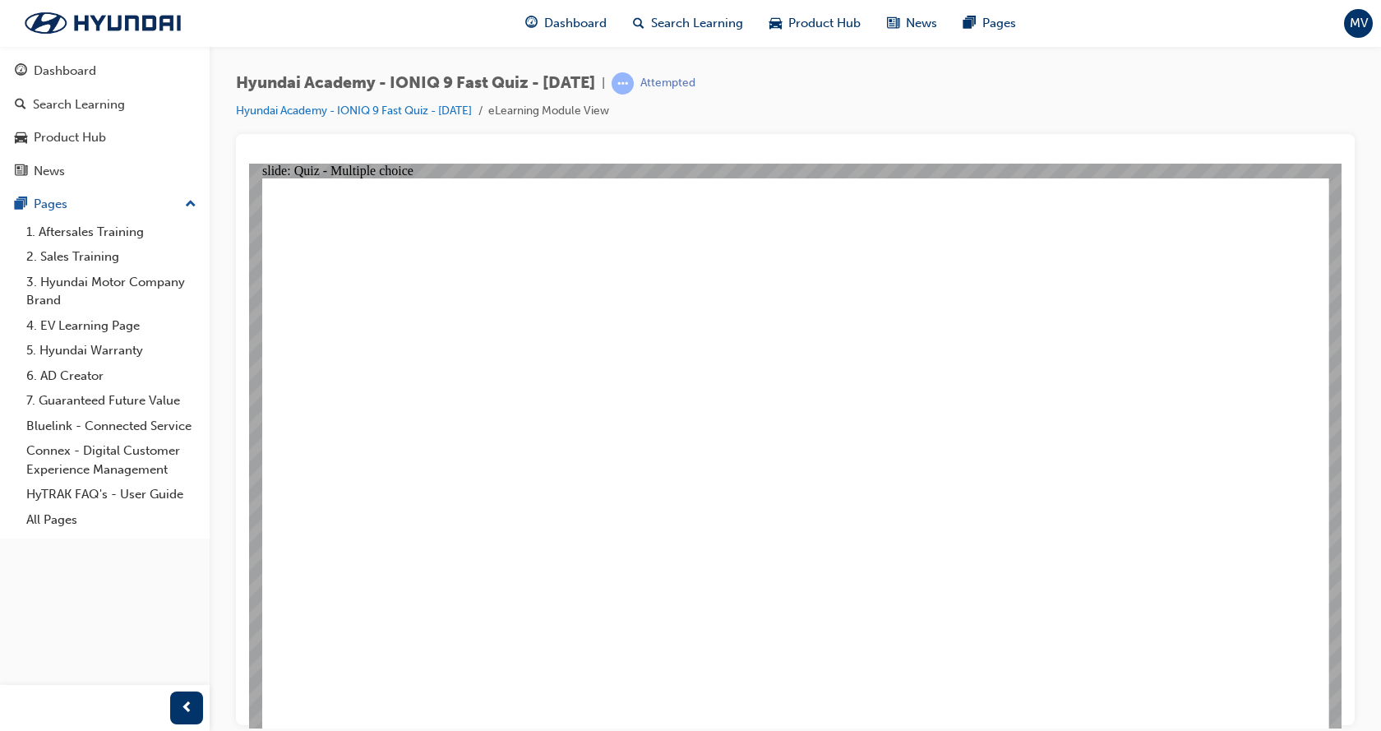
radio input "true"
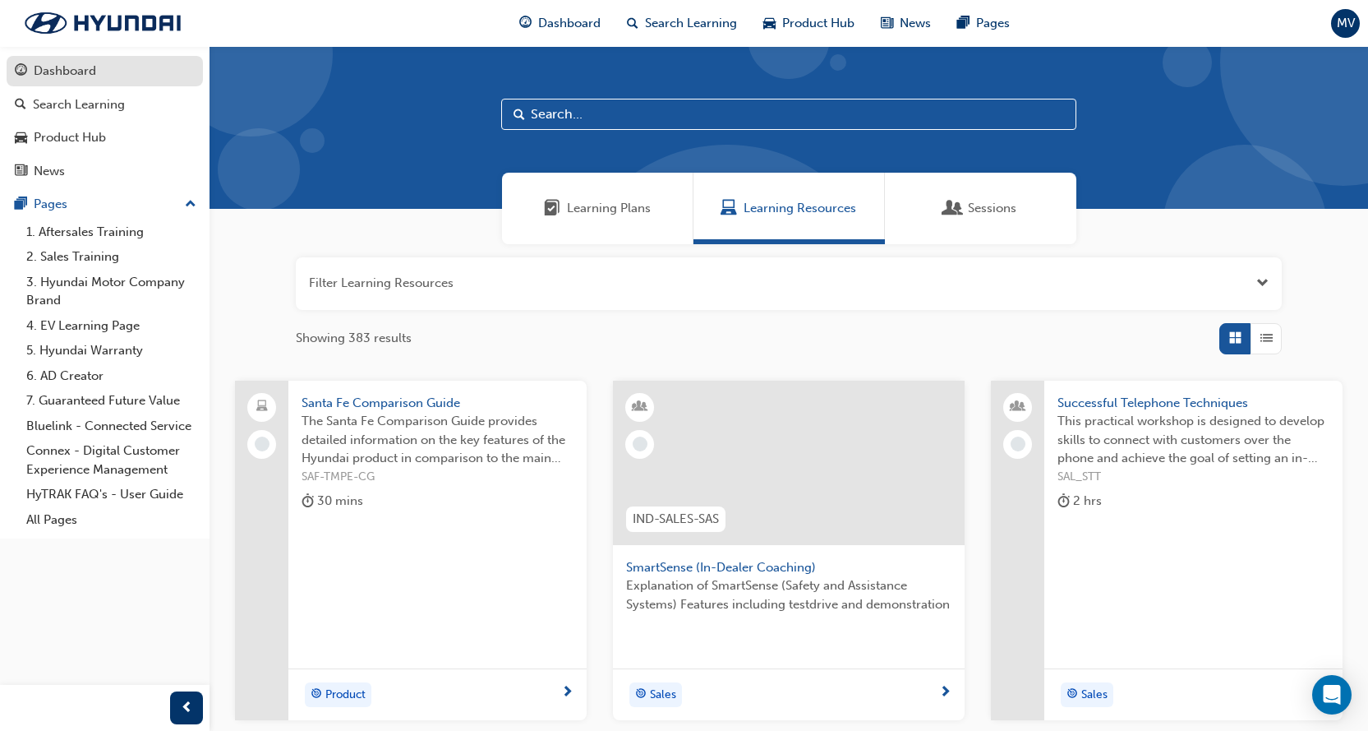
click at [102, 77] on div "Dashboard" at bounding box center [105, 71] width 180 height 21
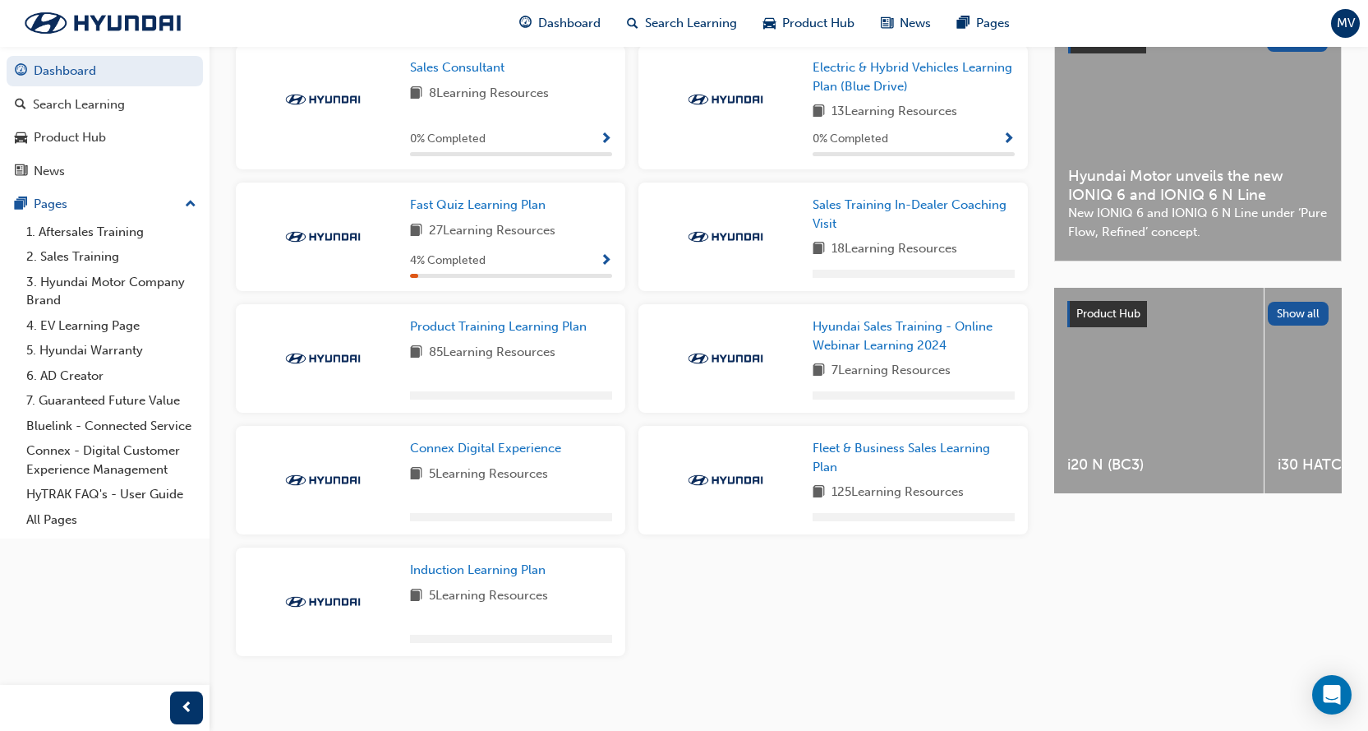
scroll to position [353, 0]
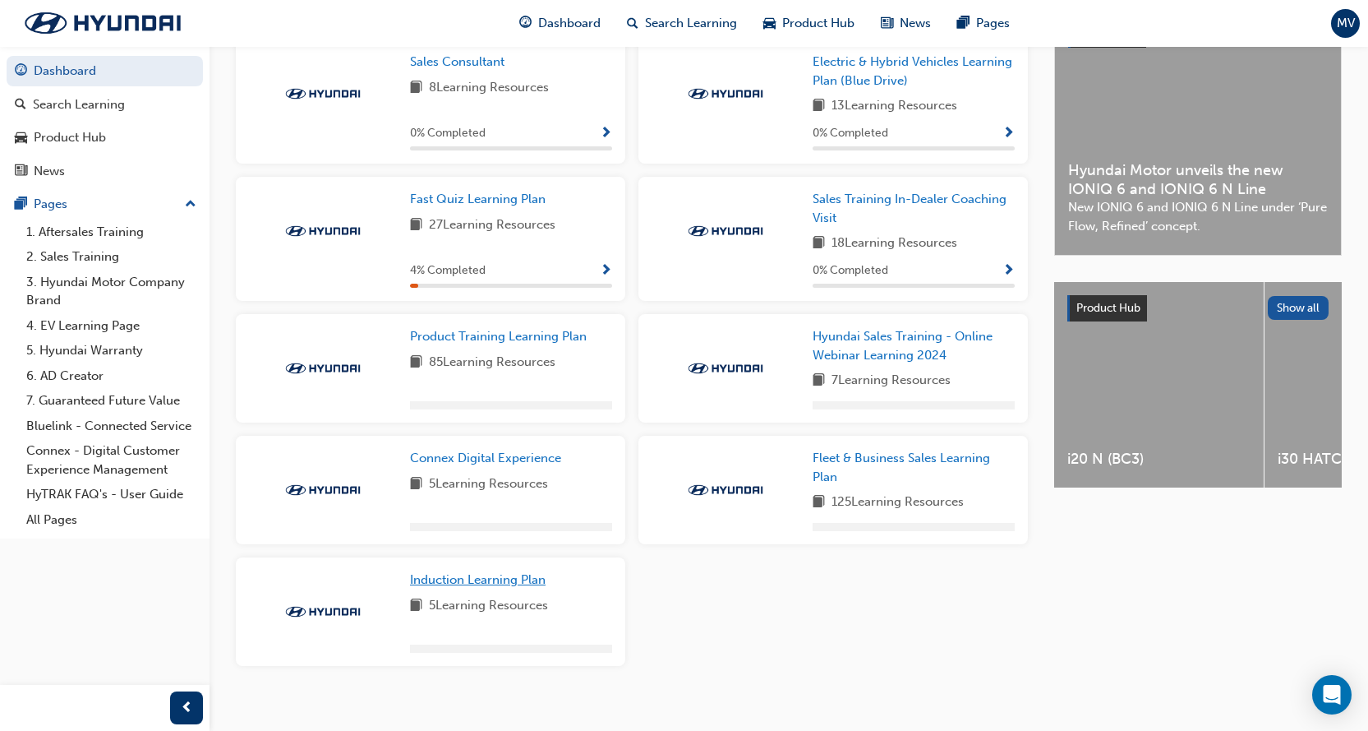
click at [487, 579] on span "Induction Learning Plan" at bounding box center [478, 579] width 136 height 15
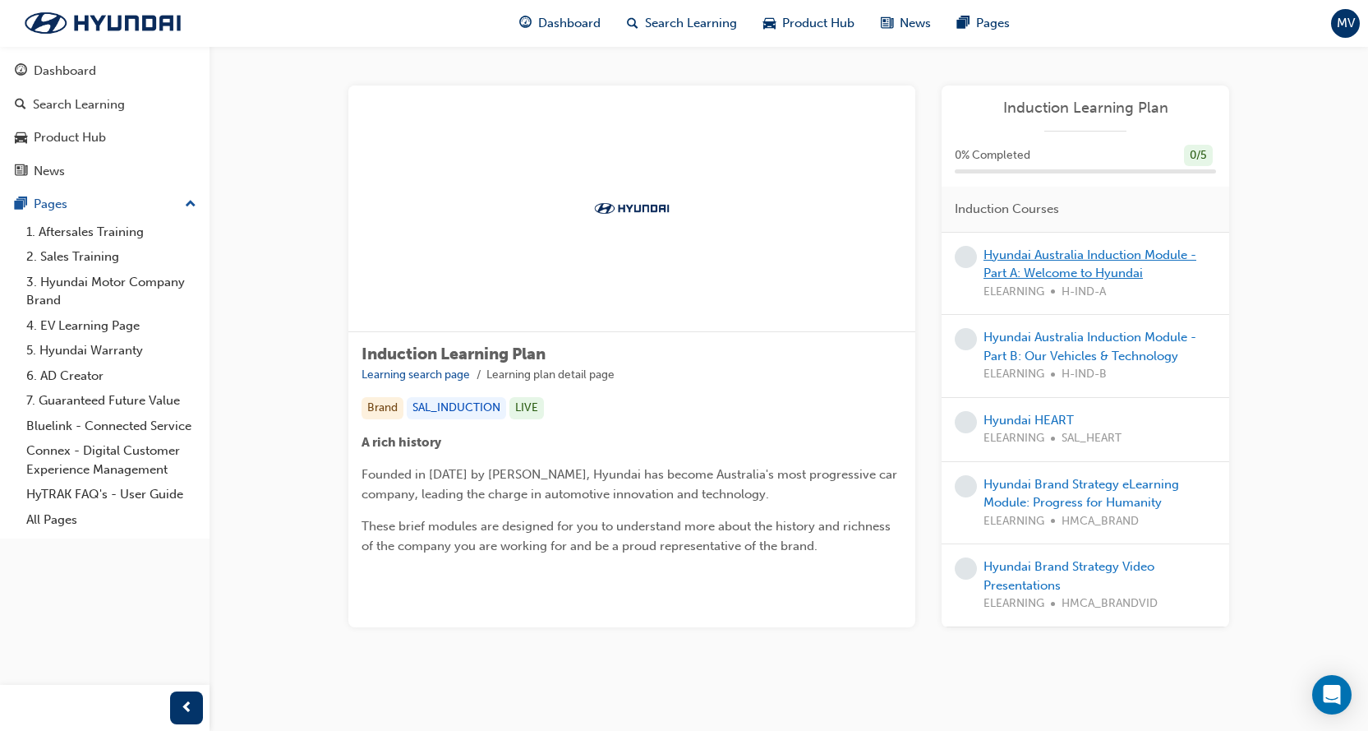
click at [1044, 267] on link "Hyundai Australia Induction Module - Part A: Welcome to Hyundai" at bounding box center [1090, 264] width 213 height 34
click at [1016, 567] on link "Hyundai Brand Strategy Video Presentations" at bounding box center [1069, 576] width 171 height 34
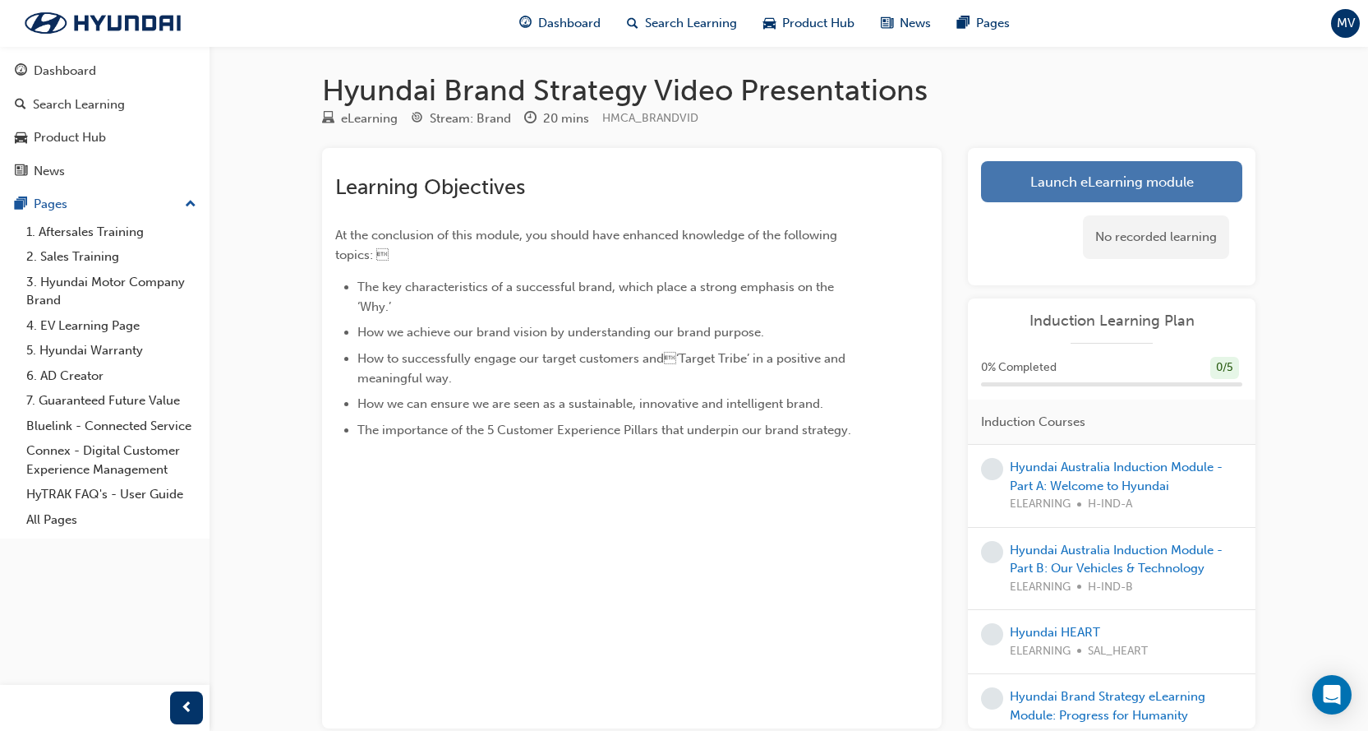
click at [1106, 174] on link "Launch eLearning module" at bounding box center [1111, 181] width 261 height 41
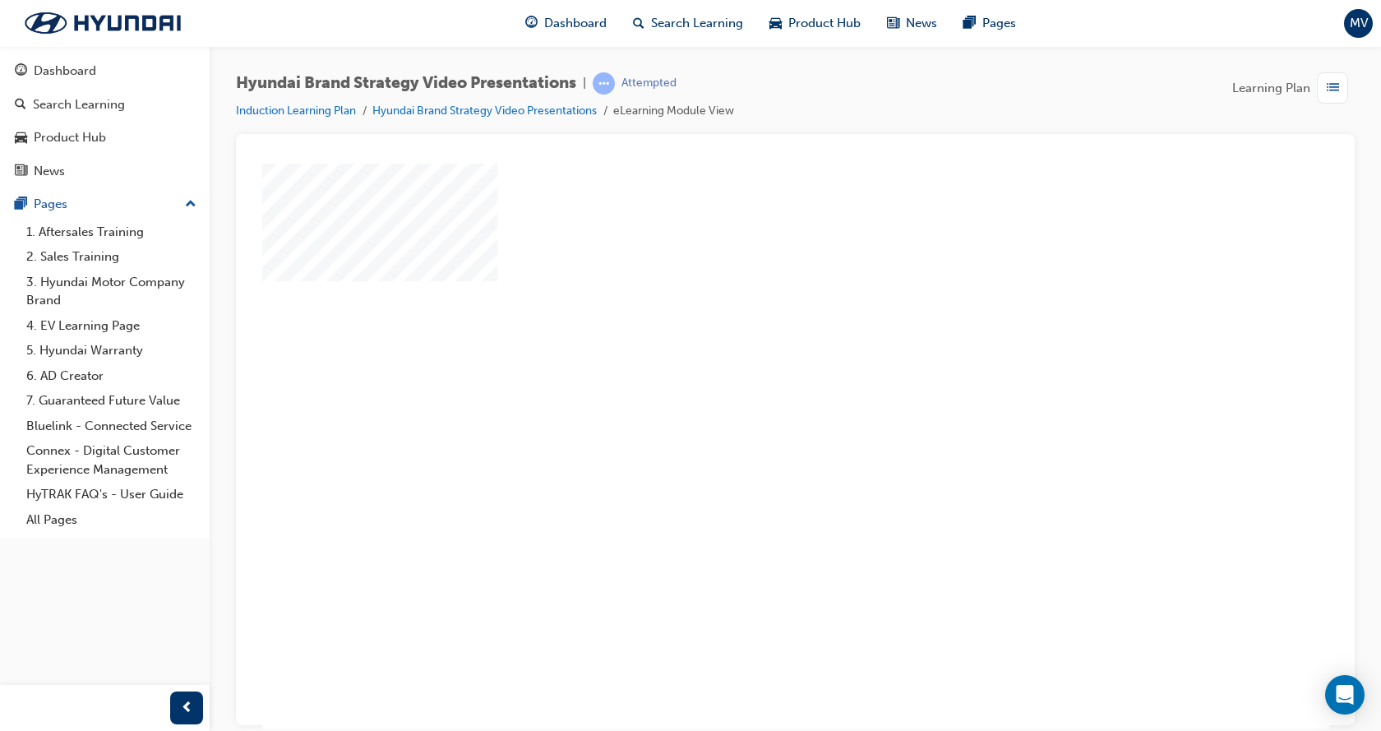
click at [749, 399] on div "play" at bounding box center [749, 399] width 0 height 0
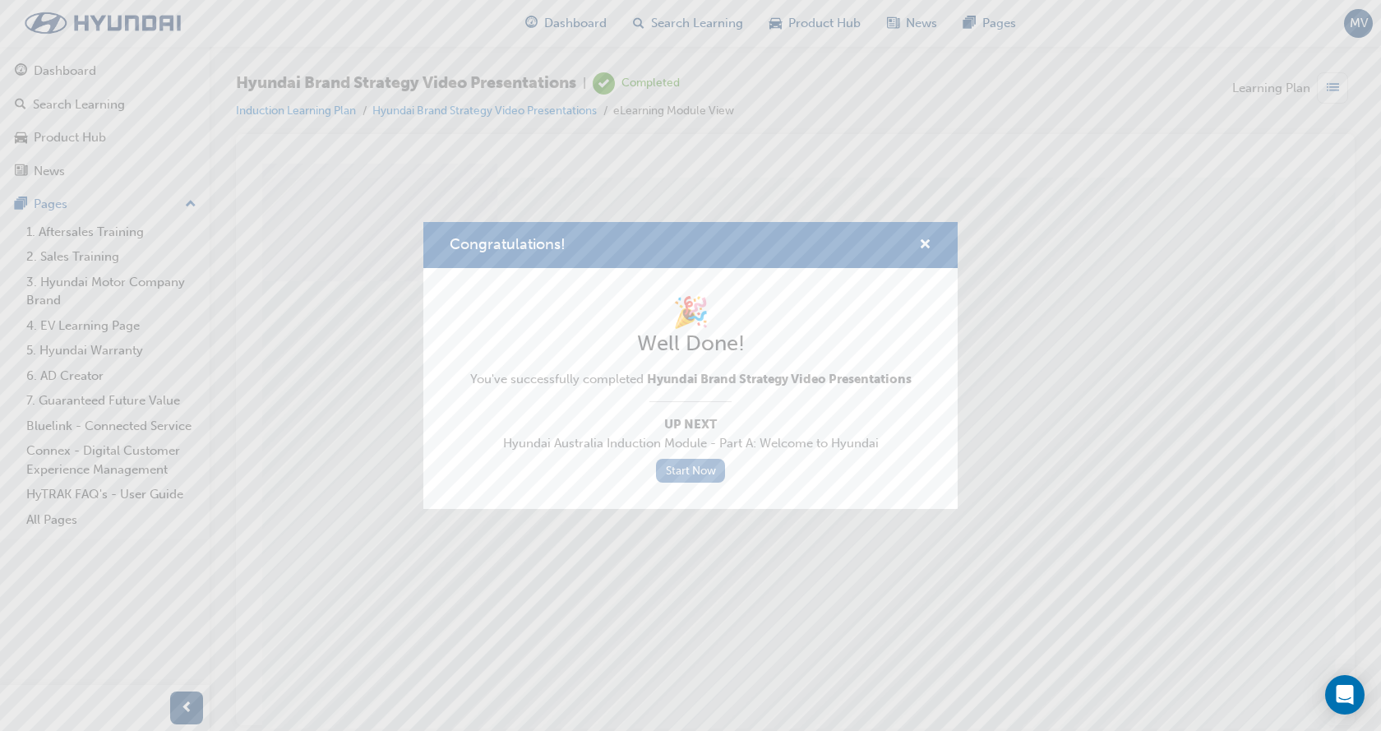
click at [692, 470] on link "Start Now" at bounding box center [690, 471] width 69 height 24
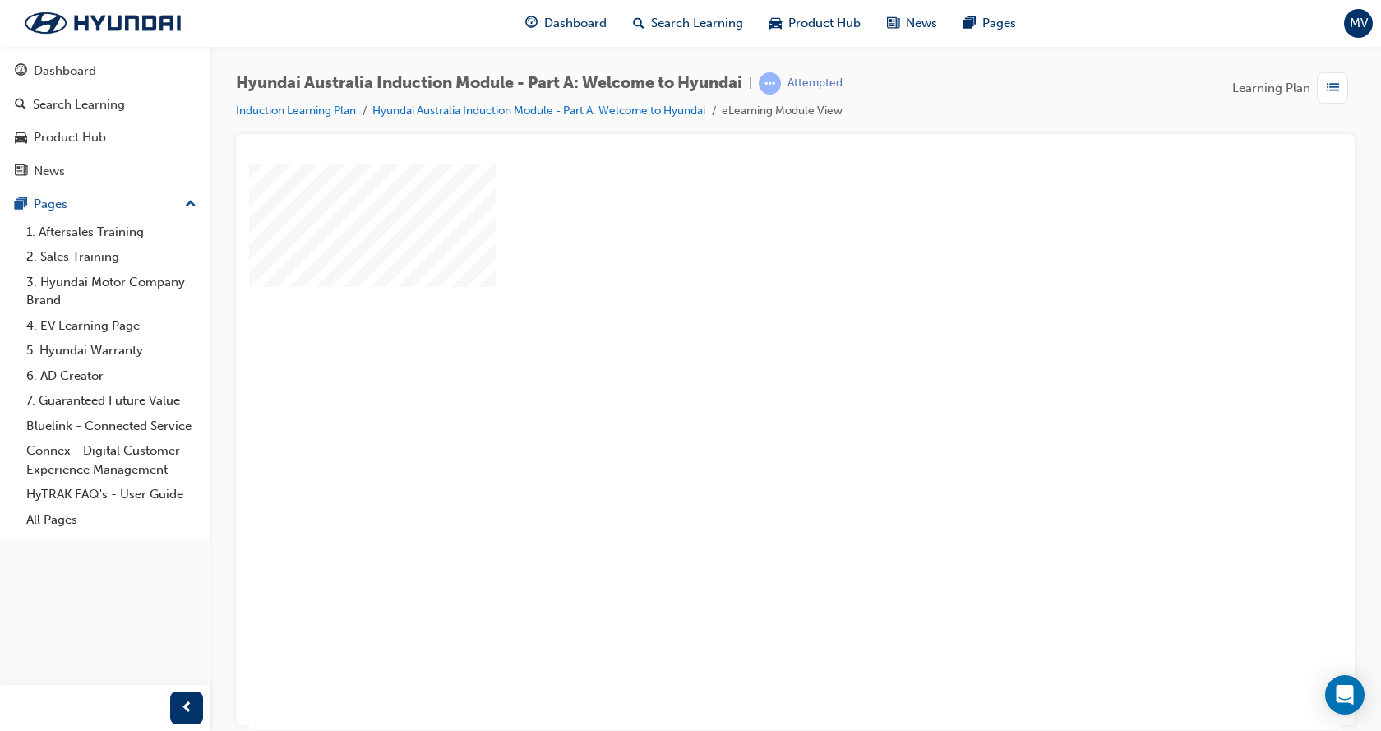
click at [748, 398] on div "play" at bounding box center [748, 398] width 0 height 0
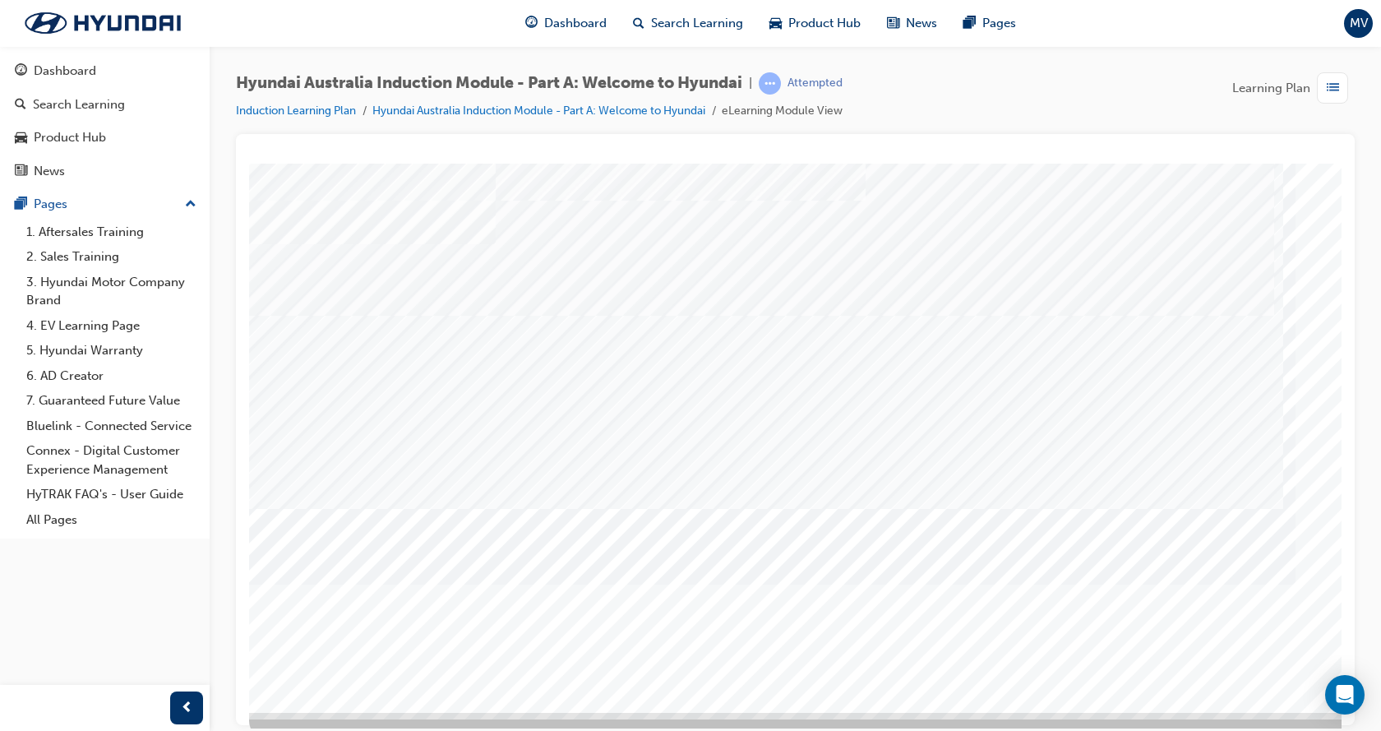
scroll to position [64, 0]
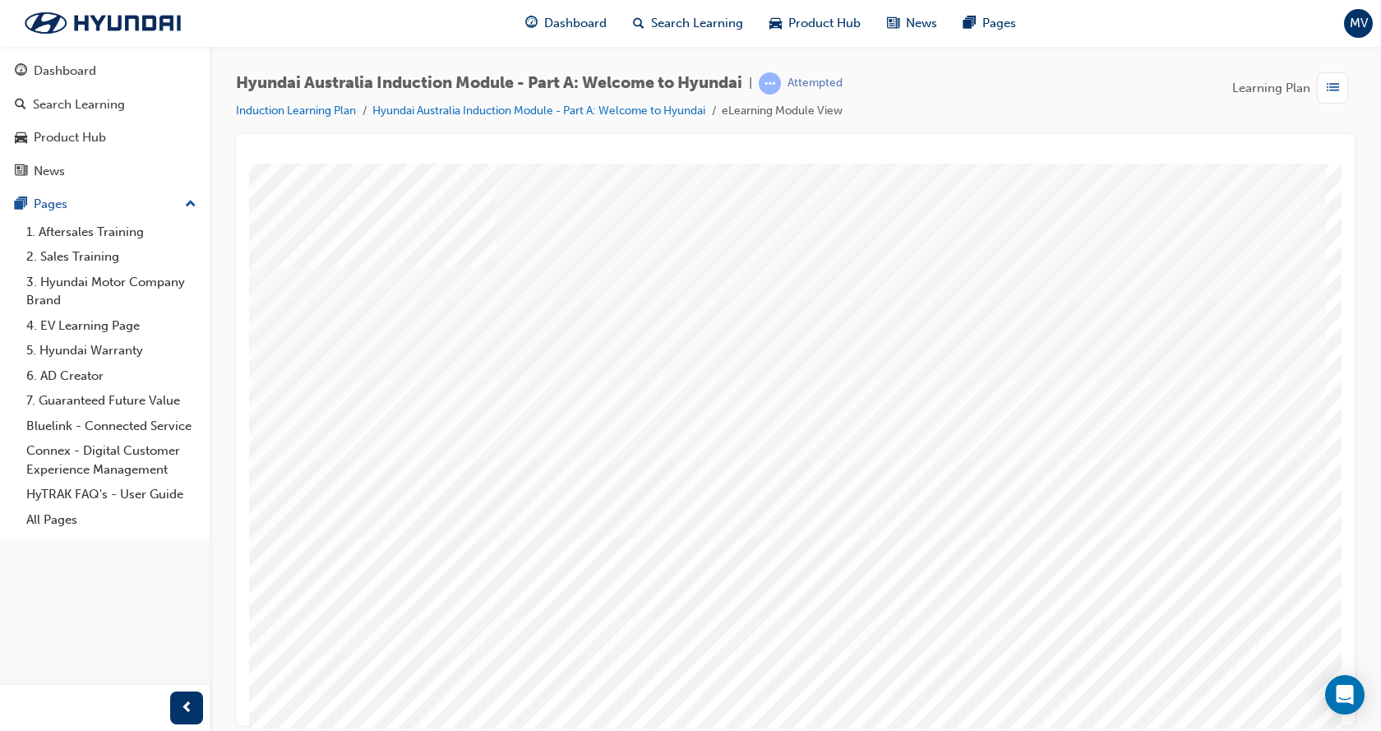
scroll to position [0, 0]
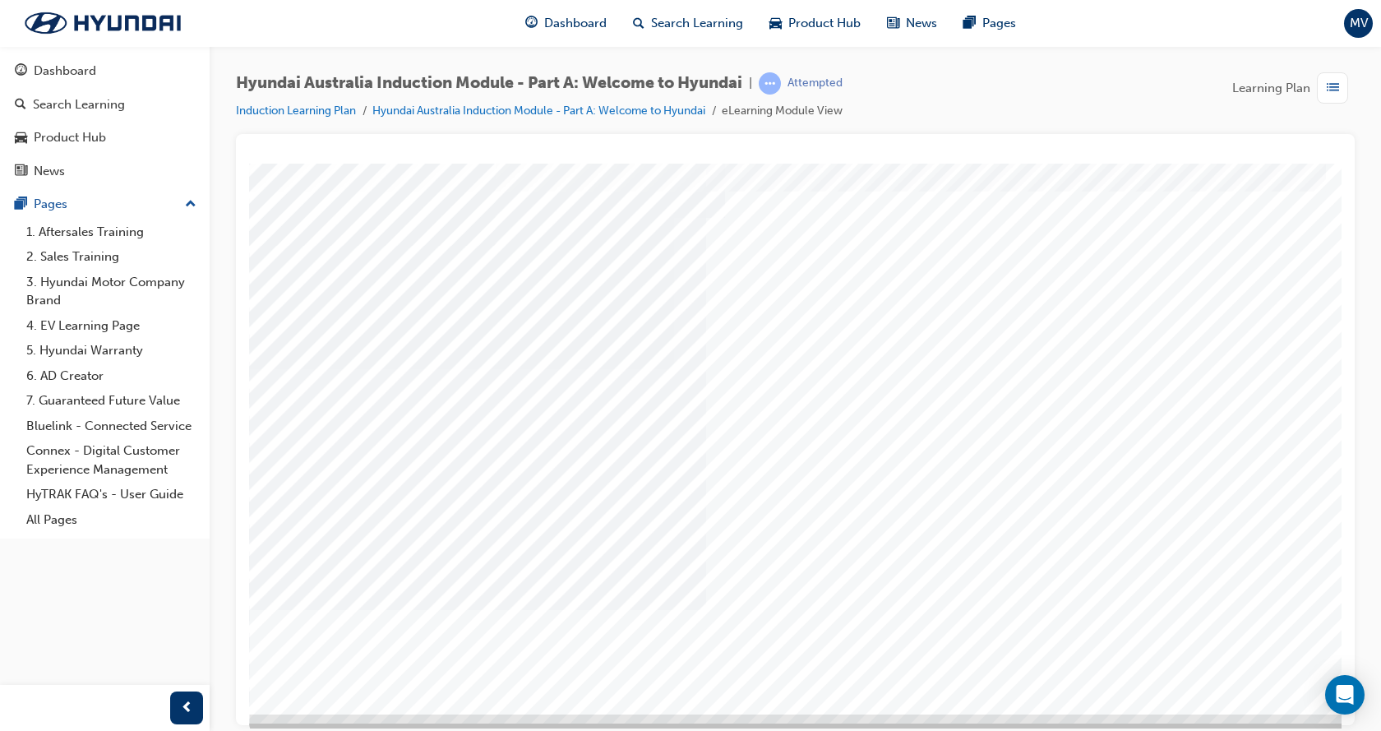
scroll to position [0, 0]
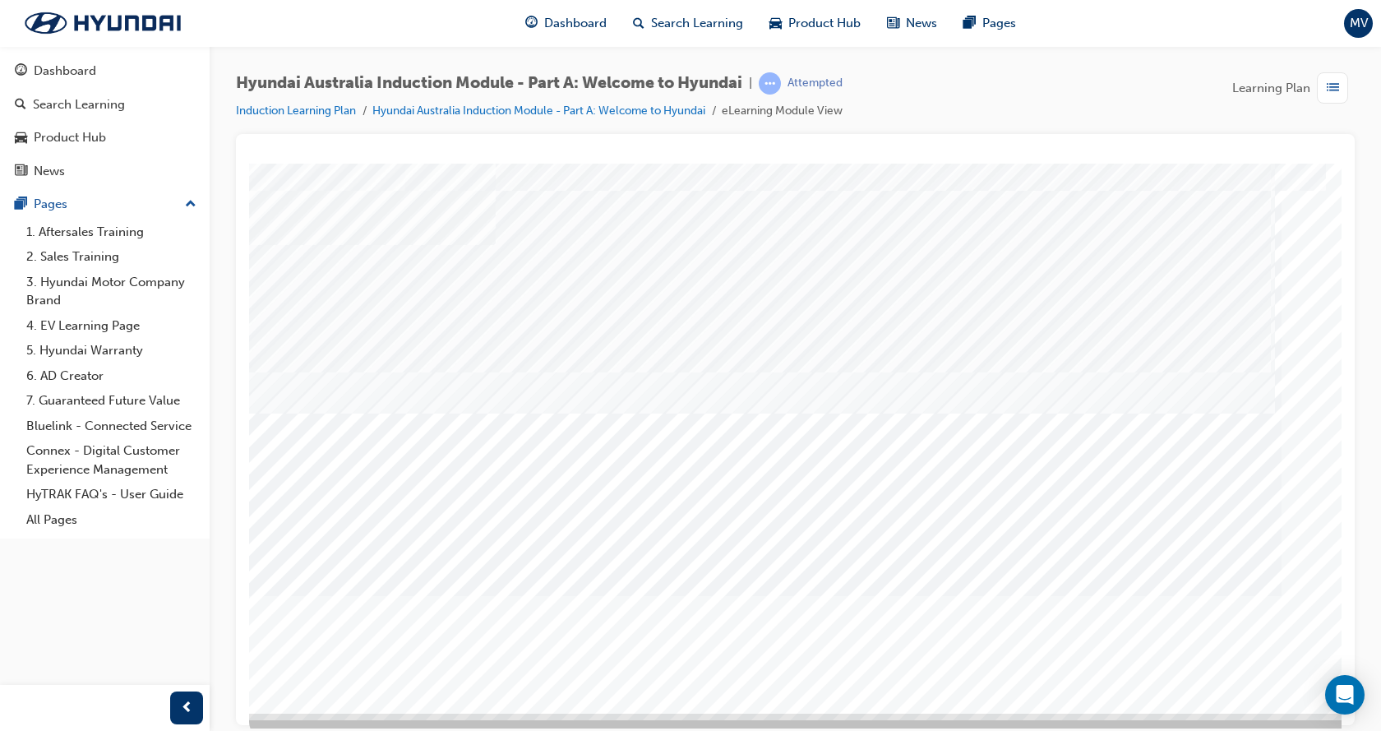
scroll to position [64, 0]
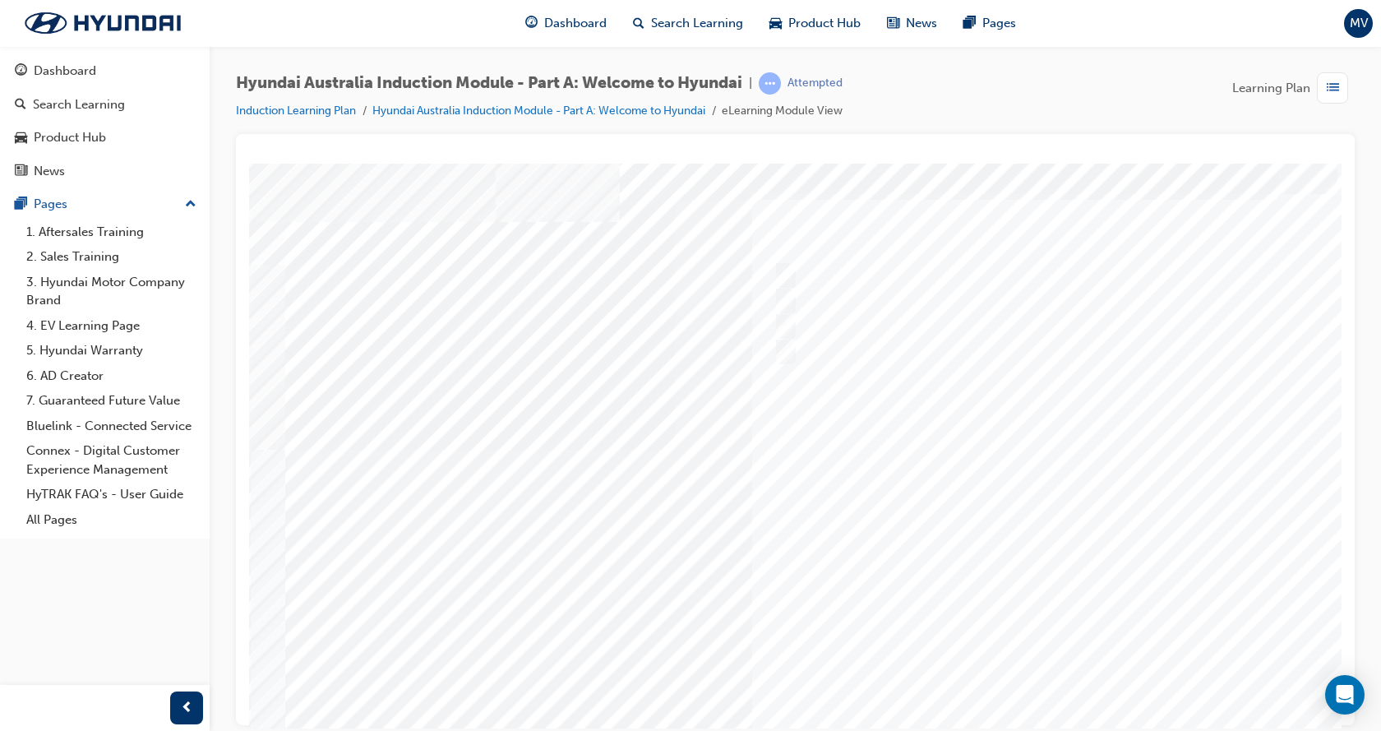
scroll to position [0, 0]
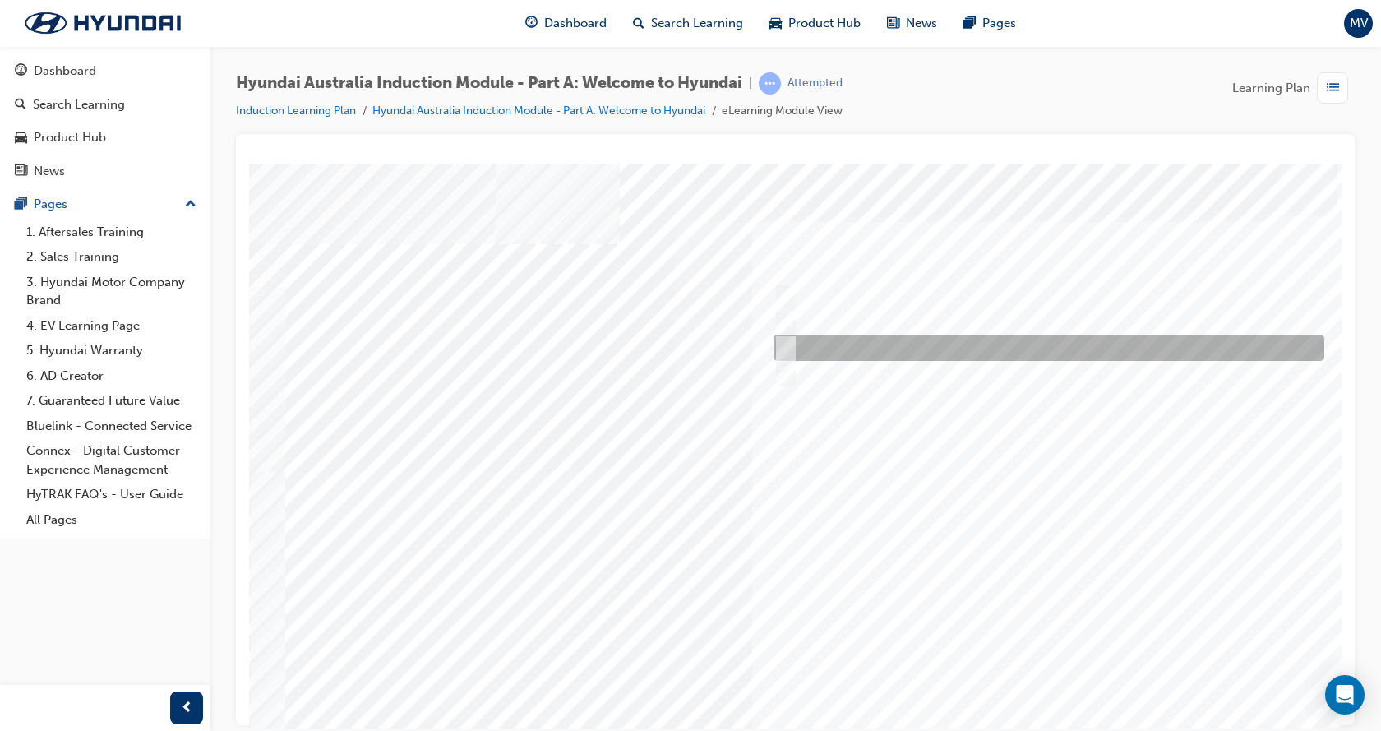
click at [786, 346] on input "1967" at bounding box center [782, 348] width 18 height 18
radio input "true"
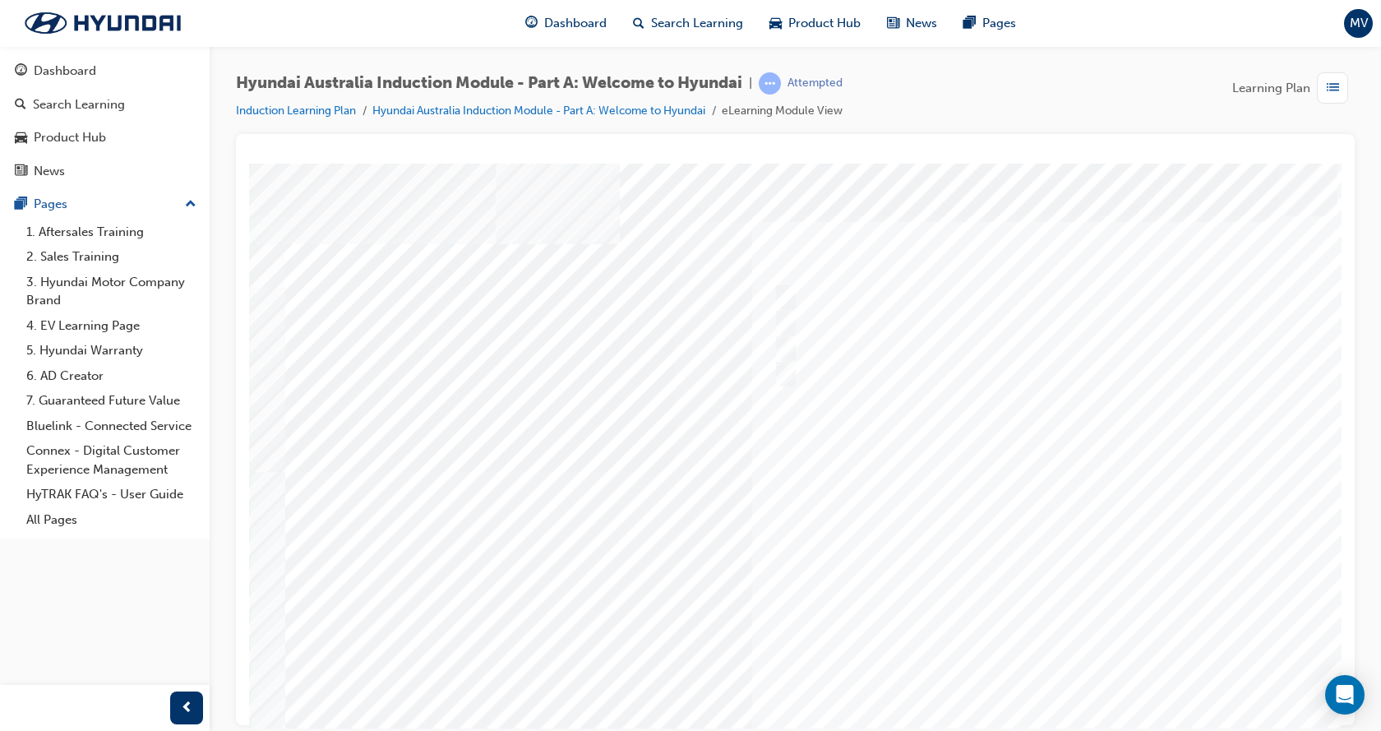
click at [1051, 689] on div at bounding box center [808, 459] width 1118 height 592
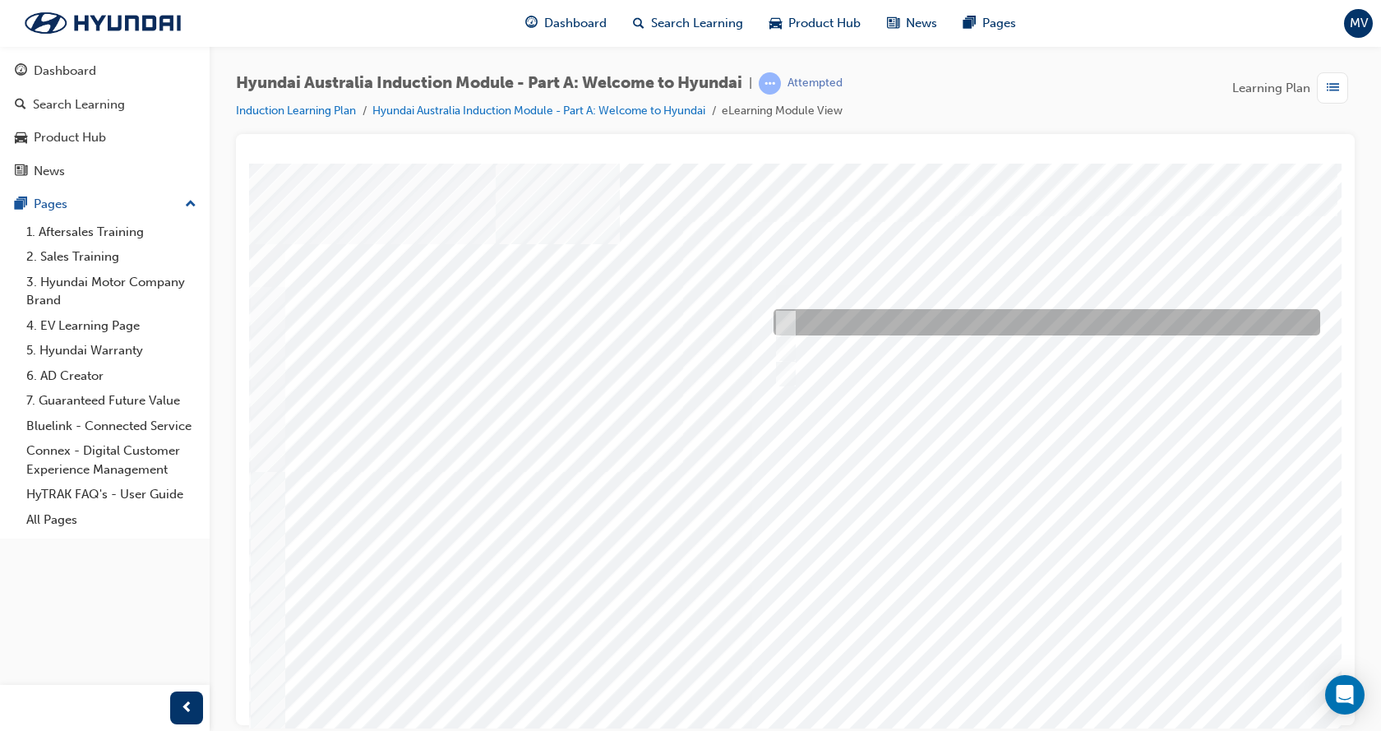
click at [852, 319] on div at bounding box center [1042, 322] width 546 height 26
radio input "true"
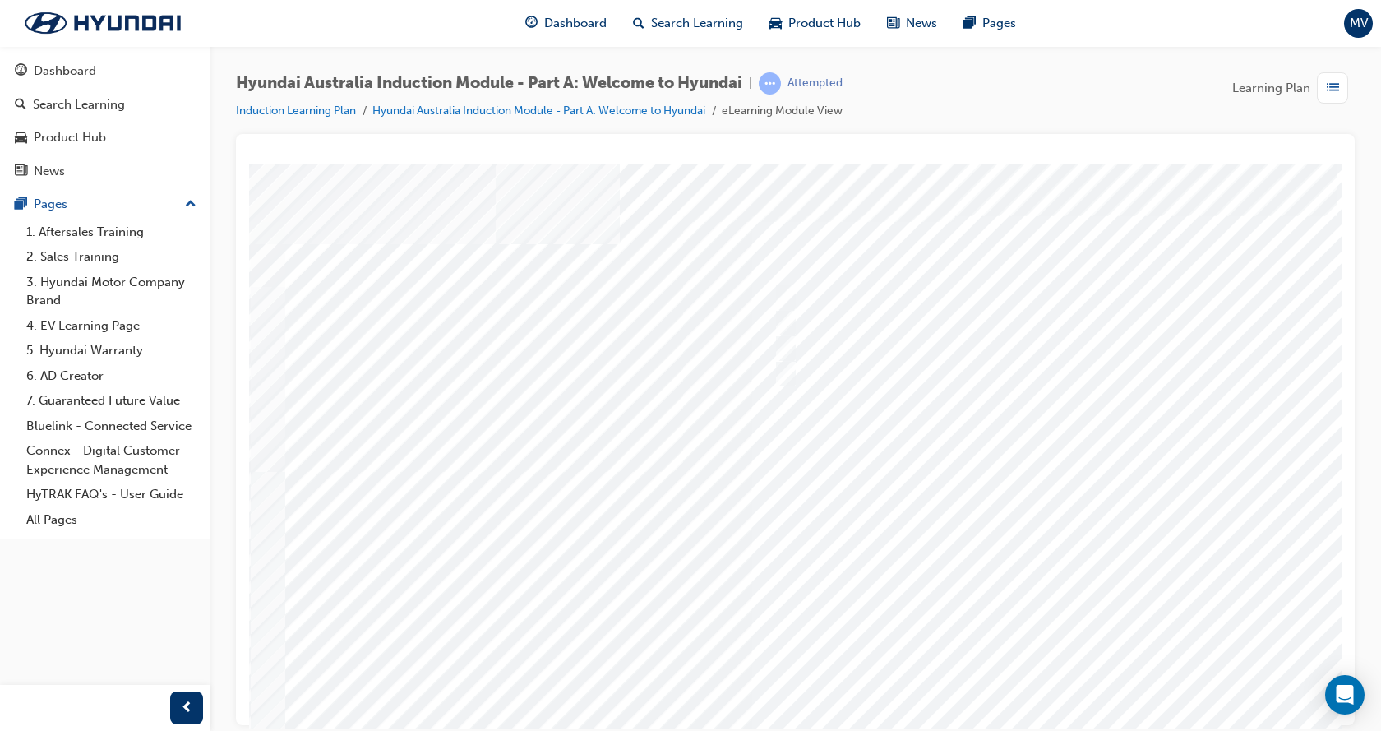
click at [1055, 687] on div at bounding box center [808, 459] width 1118 height 592
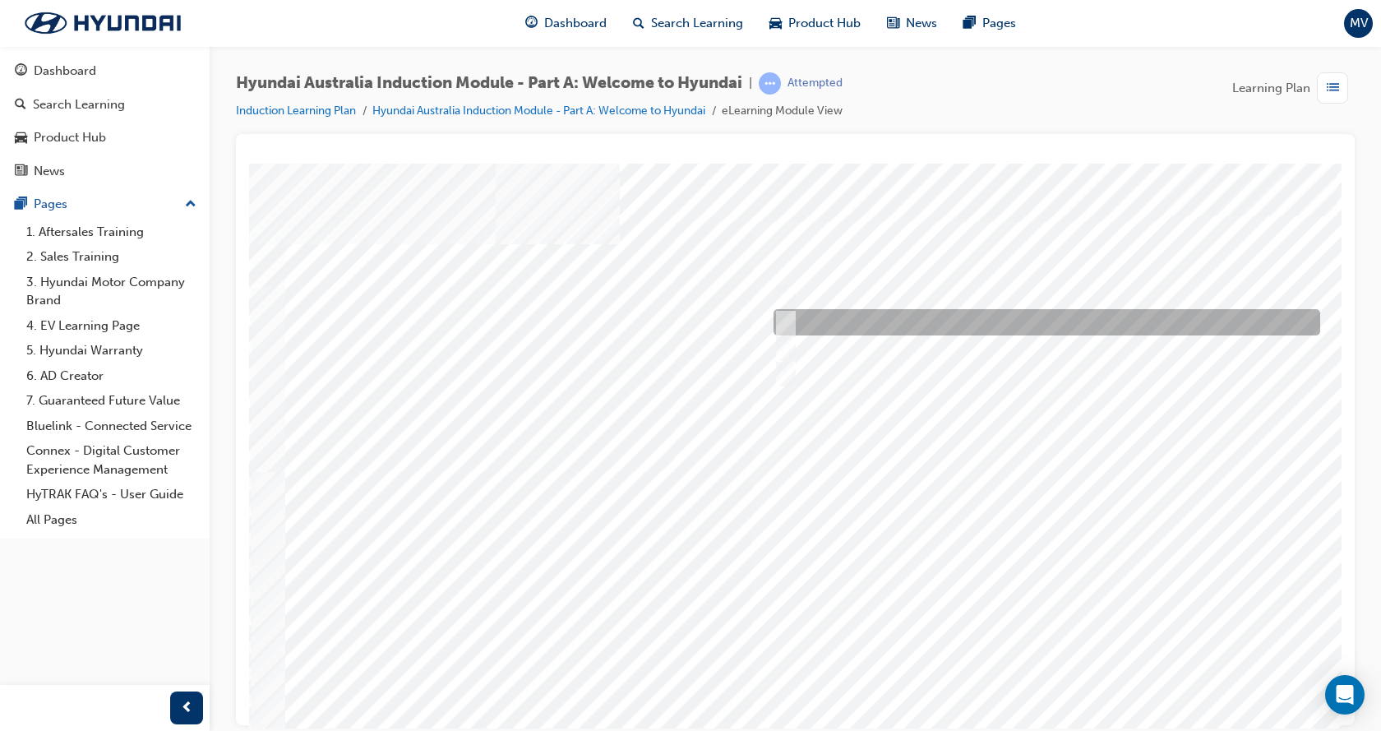
click at [795, 316] on div at bounding box center [1042, 322] width 546 height 26
checkbox input "true"
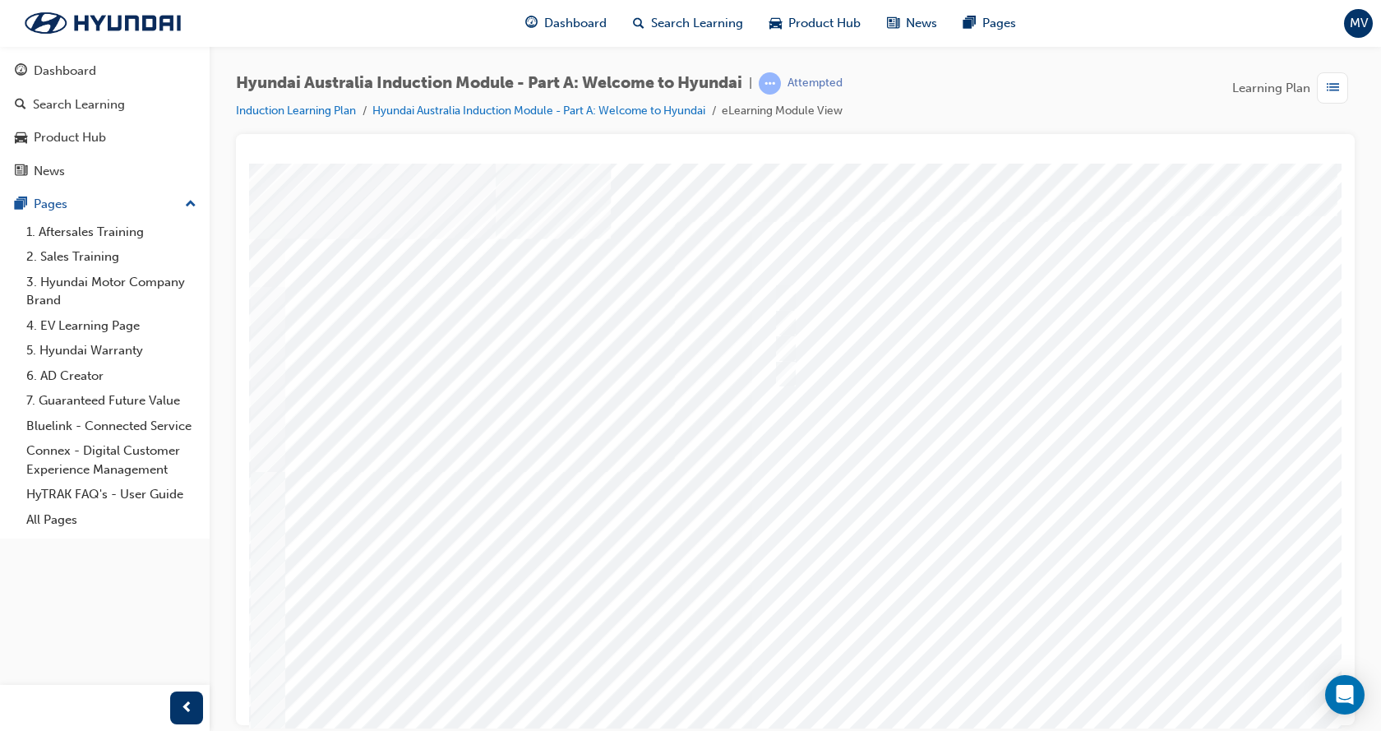
click at [791, 290] on div at bounding box center [808, 459] width 1118 height 592
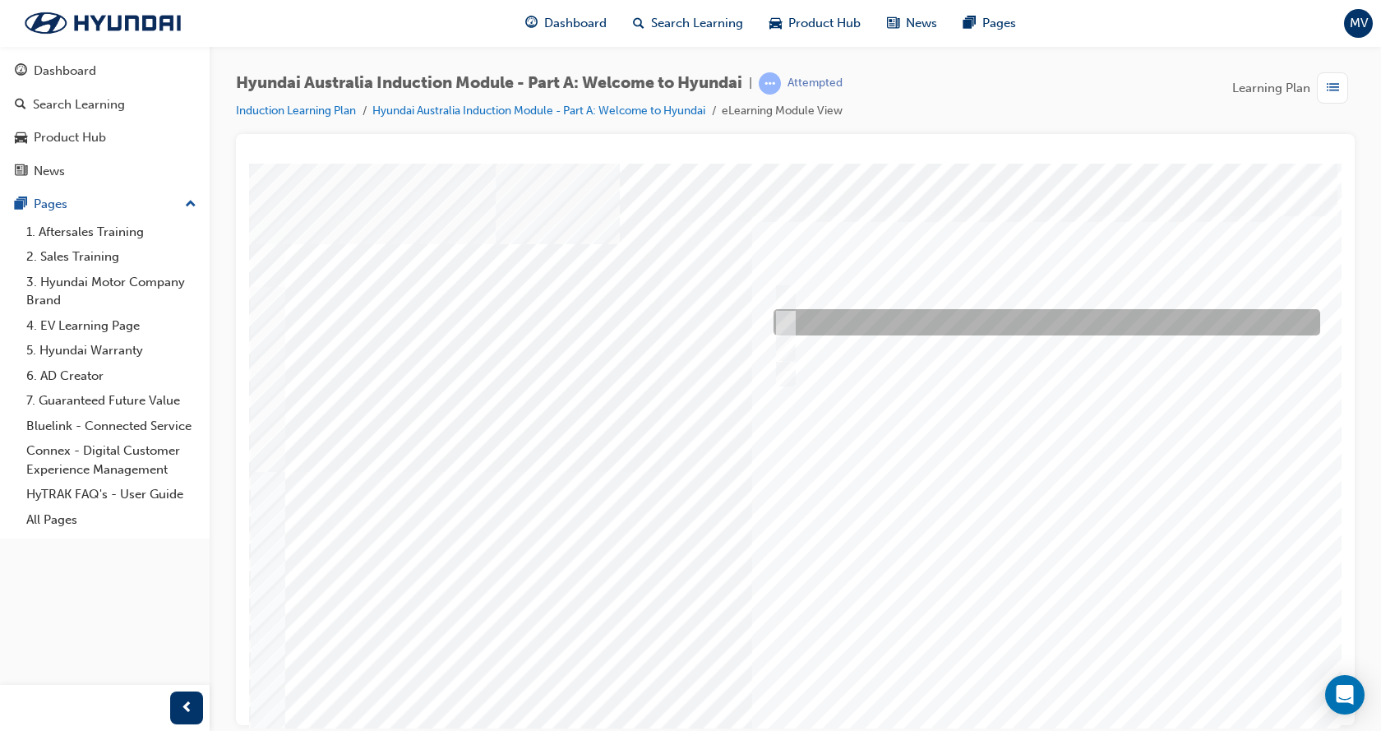
click at [784, 314] on input "Golf Australia" at bounding box center [781, 322] width 18 height 18
checkbox input "true"
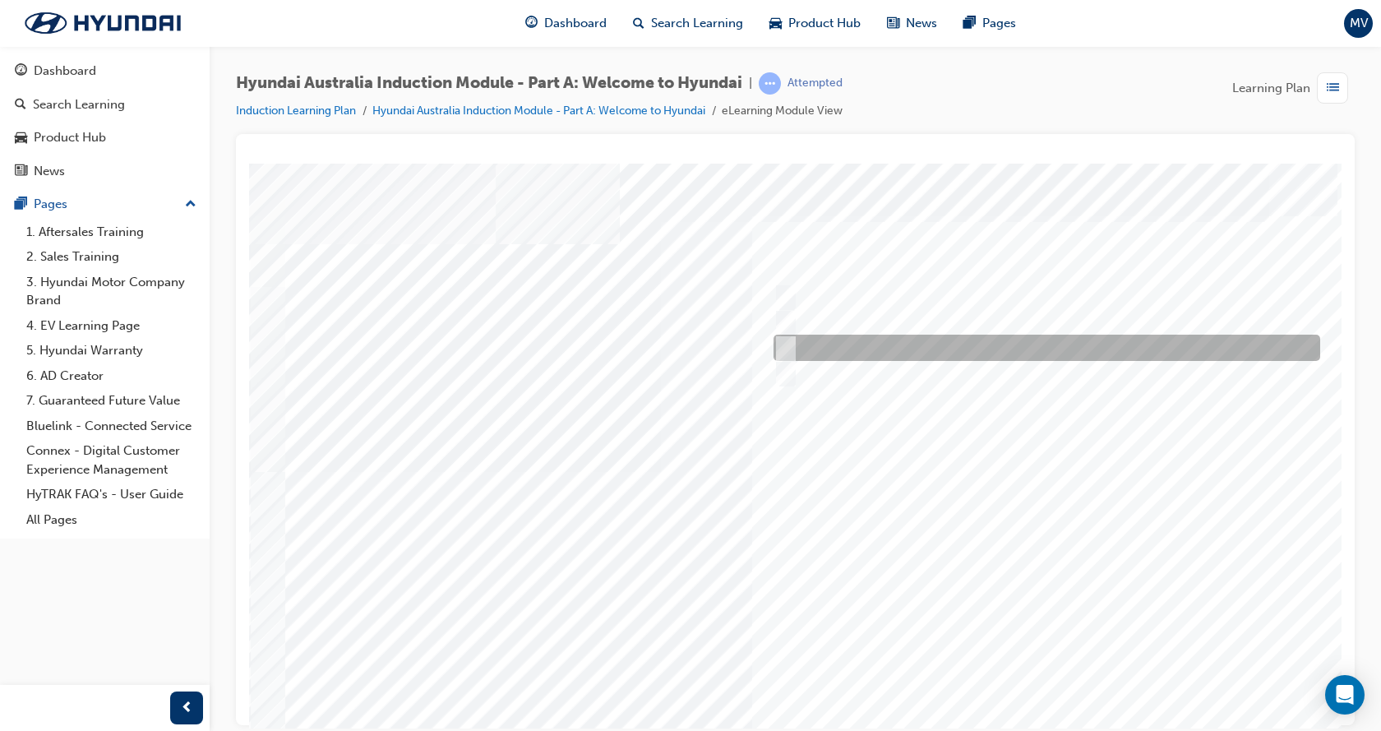
click at [801, 338] on div at bounding box center [1042, 347] width 546 height 26
checkbox input "true"
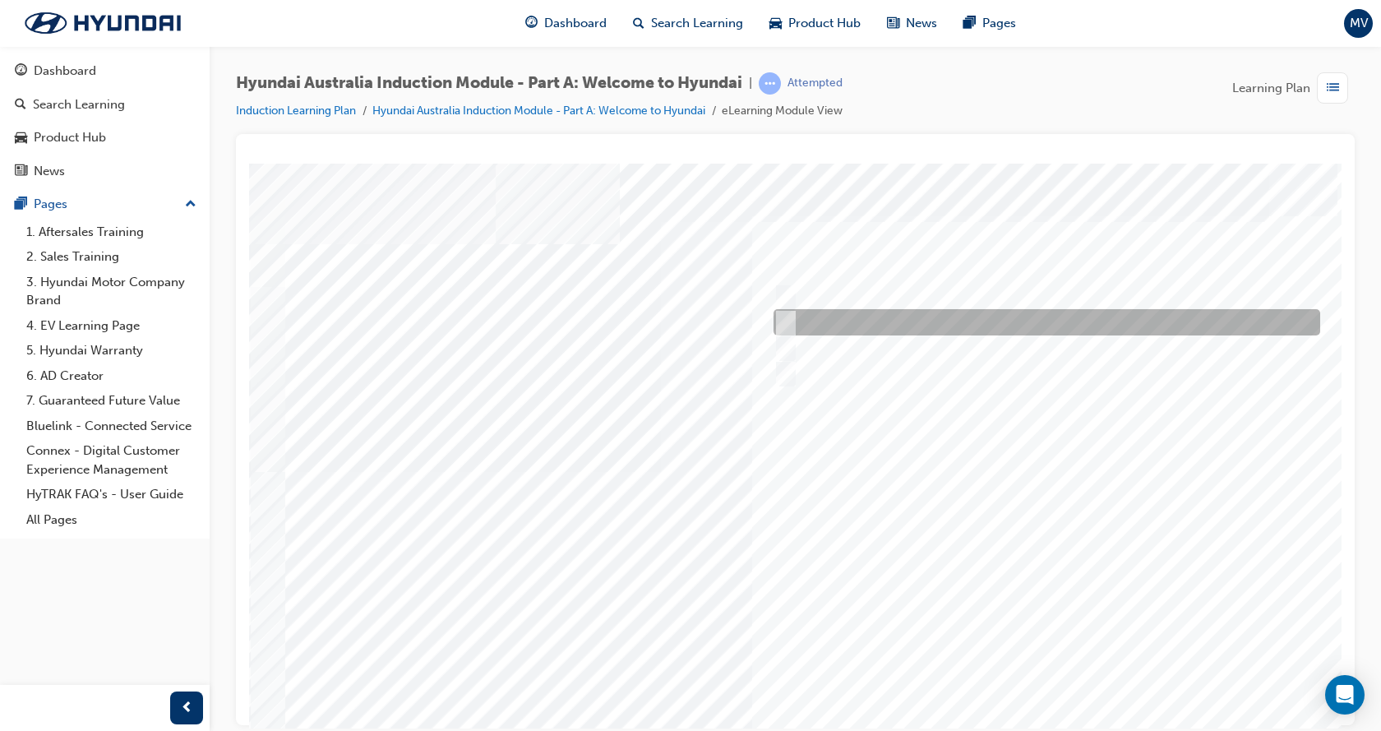
click at [791, 324] on div at bounding box center [1042, 322] width 546 height 26
checkbox input "false"
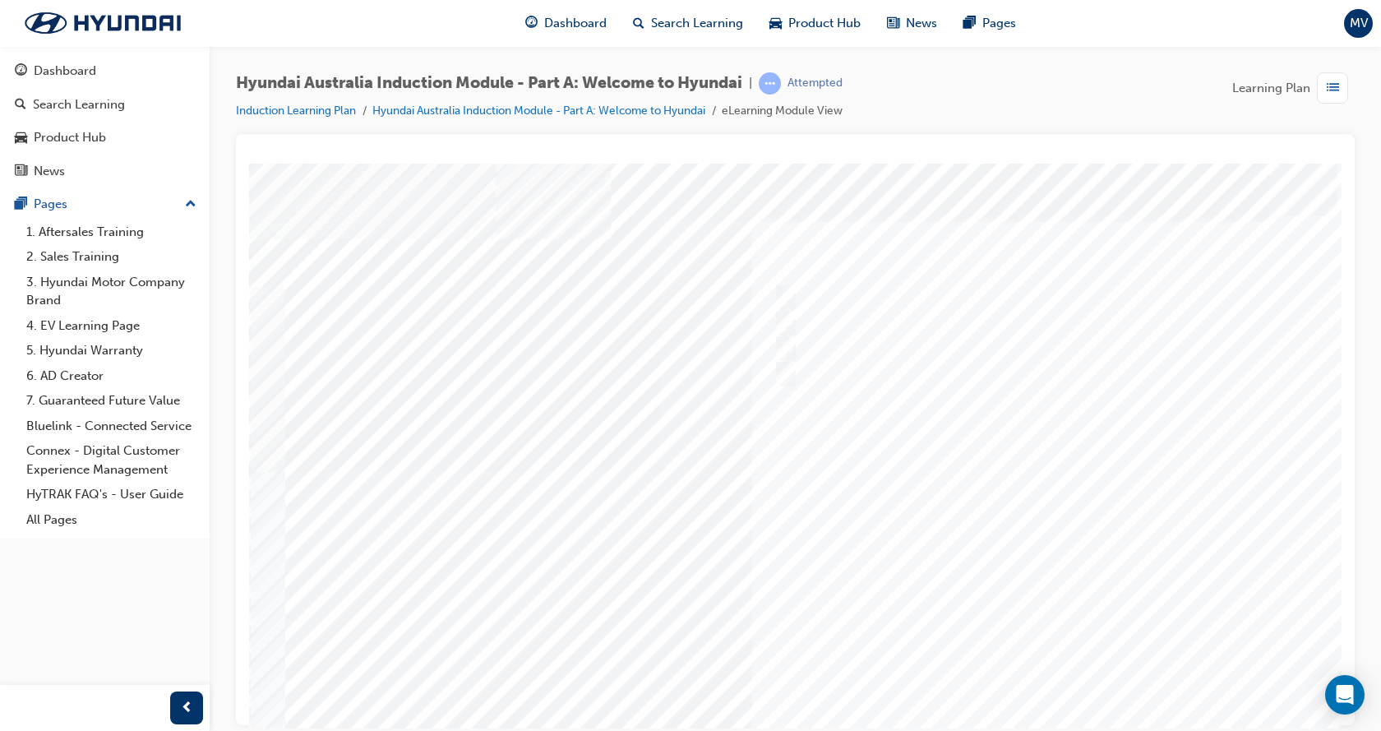
click at [1029, 623] on div at bounding box center [808, 459] width 1118 height 592
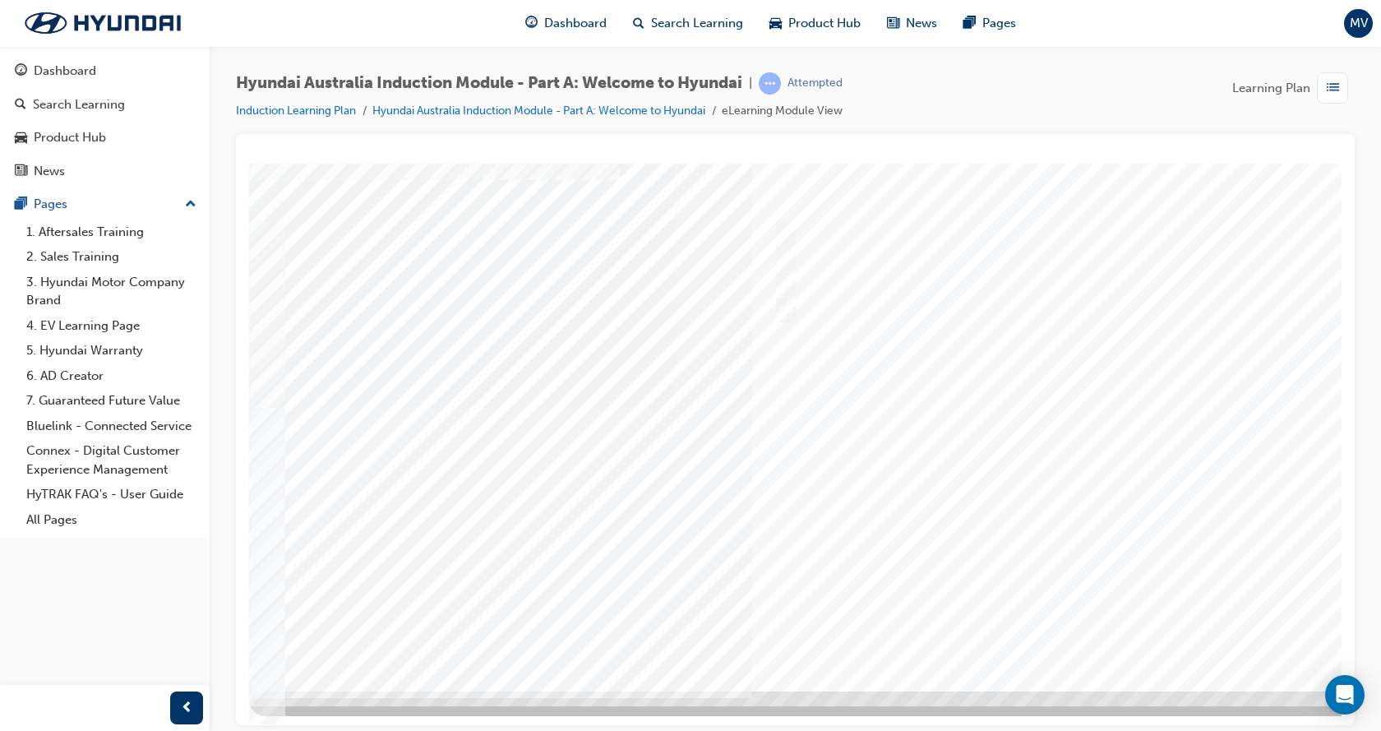
scroll to position [0, 0]
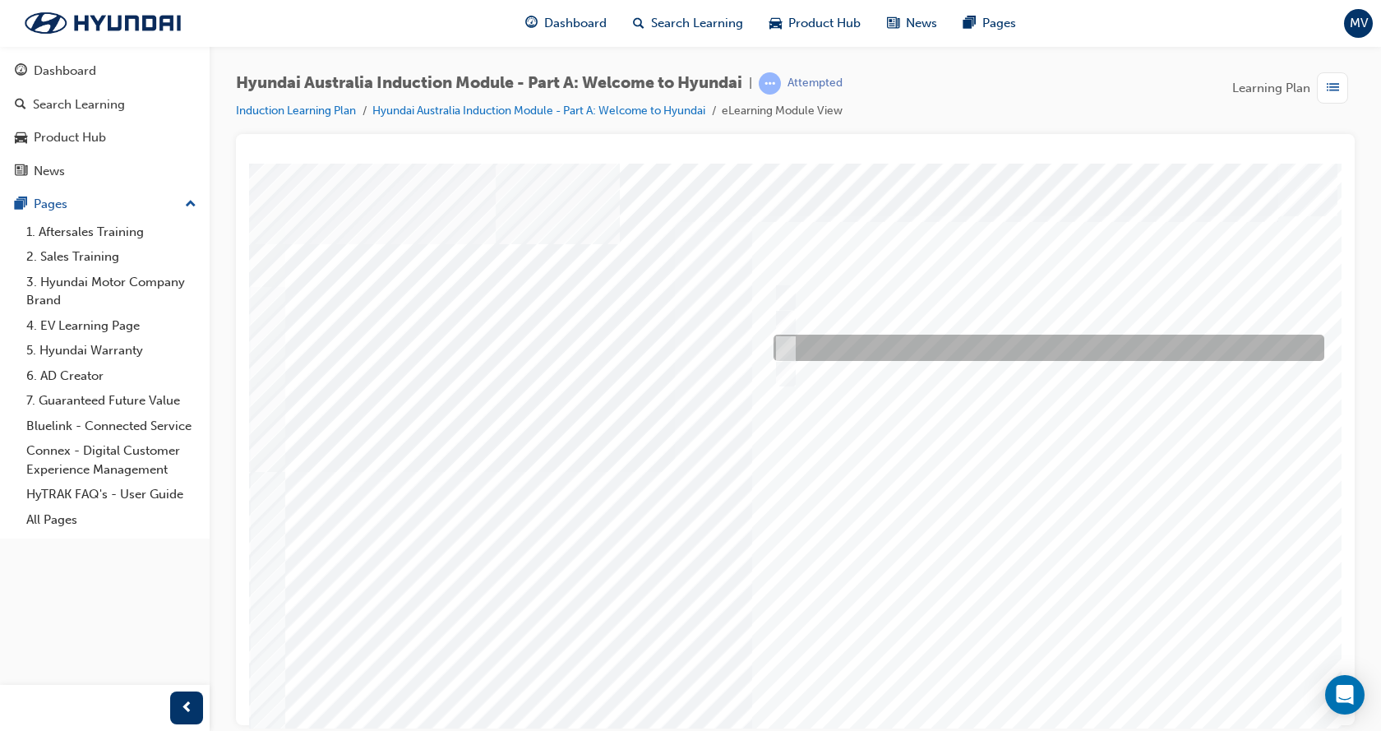
click at [789, 340] on input "1967" at bounding box center [782, 348] width 18 height 18
radio input "true"
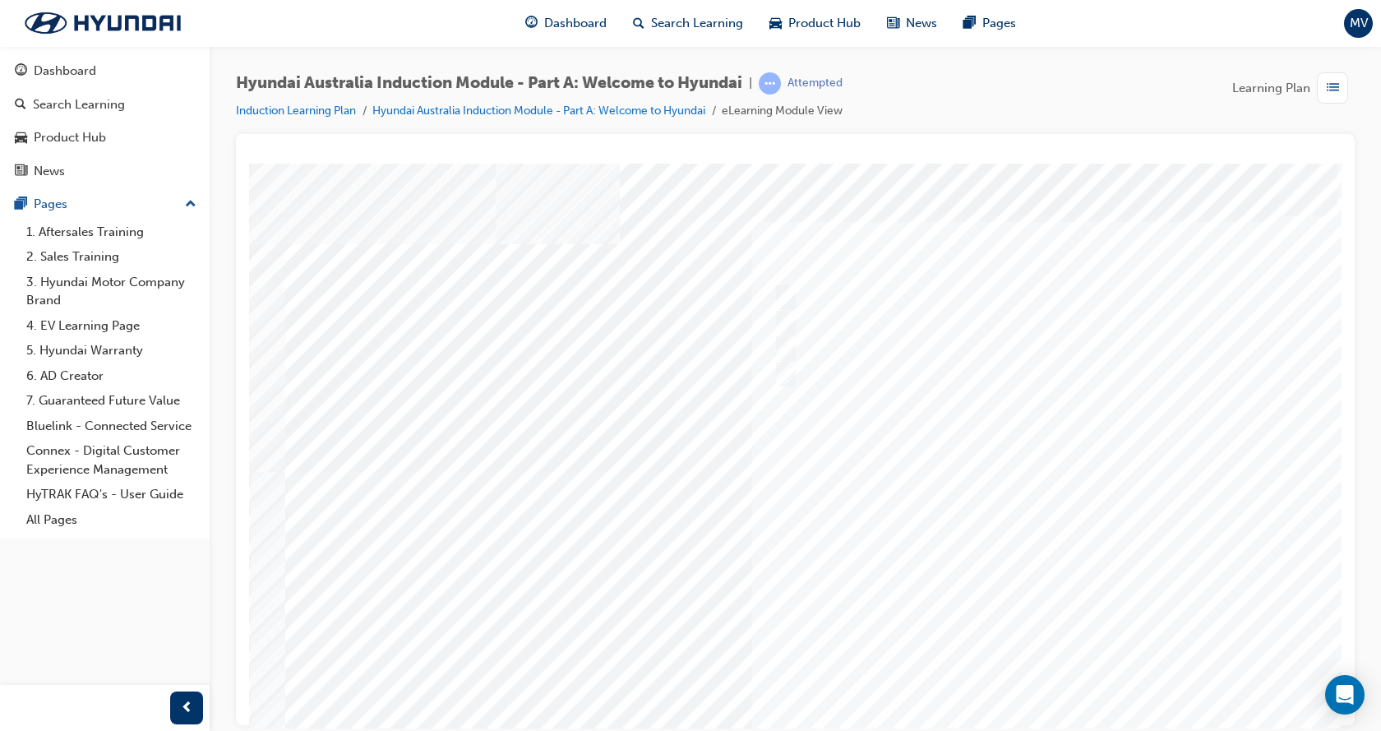
click at [1058, 691] on div at bounding box center [808, 459] width 1118 height 592
drag, startPoint x: 401, startPoint y: 357, endPoint x: 303, endPoint y: 246, distance: 147.9
click at [303, 246] on div "Quiz_Q_2" at bounding box center [808, 459] width 1118 height 592
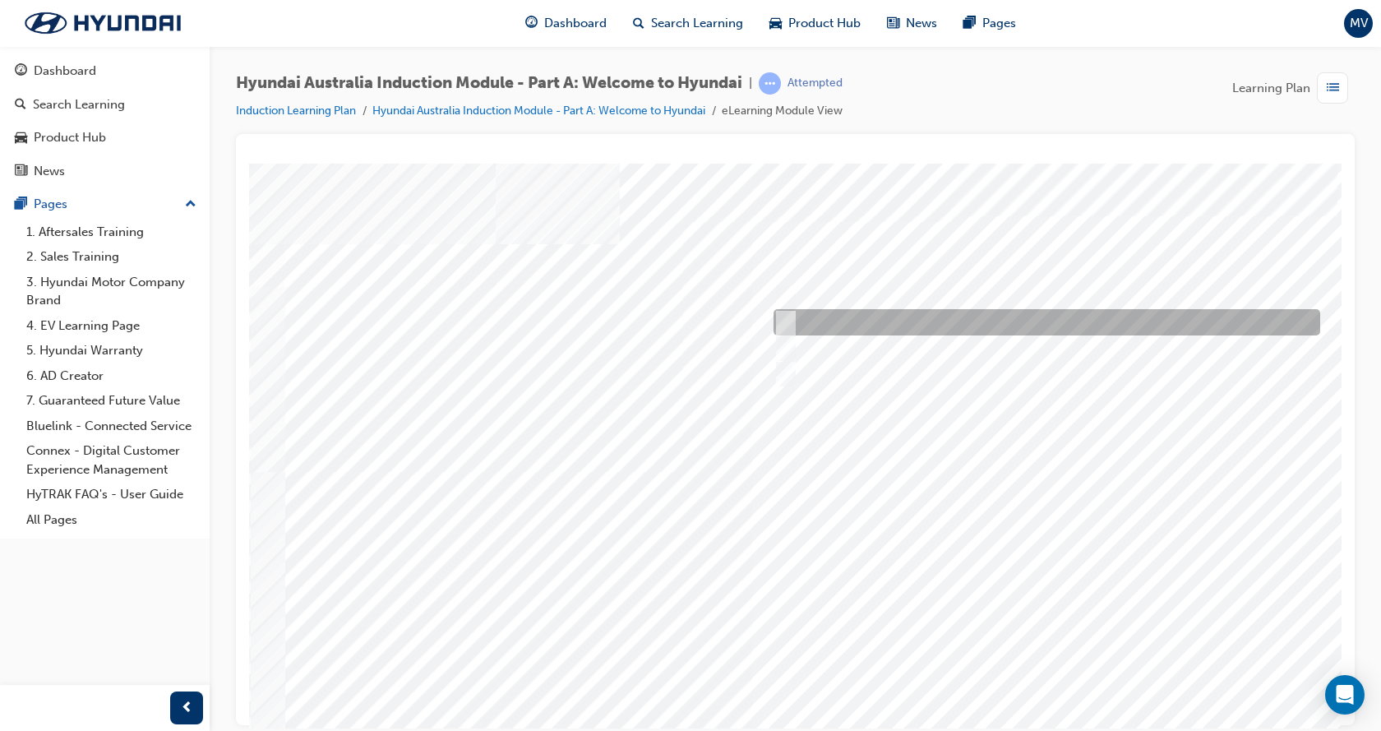
click at [910, 315] on div at bounding box center [1042, 322] width 546 height 26
radio input "true"
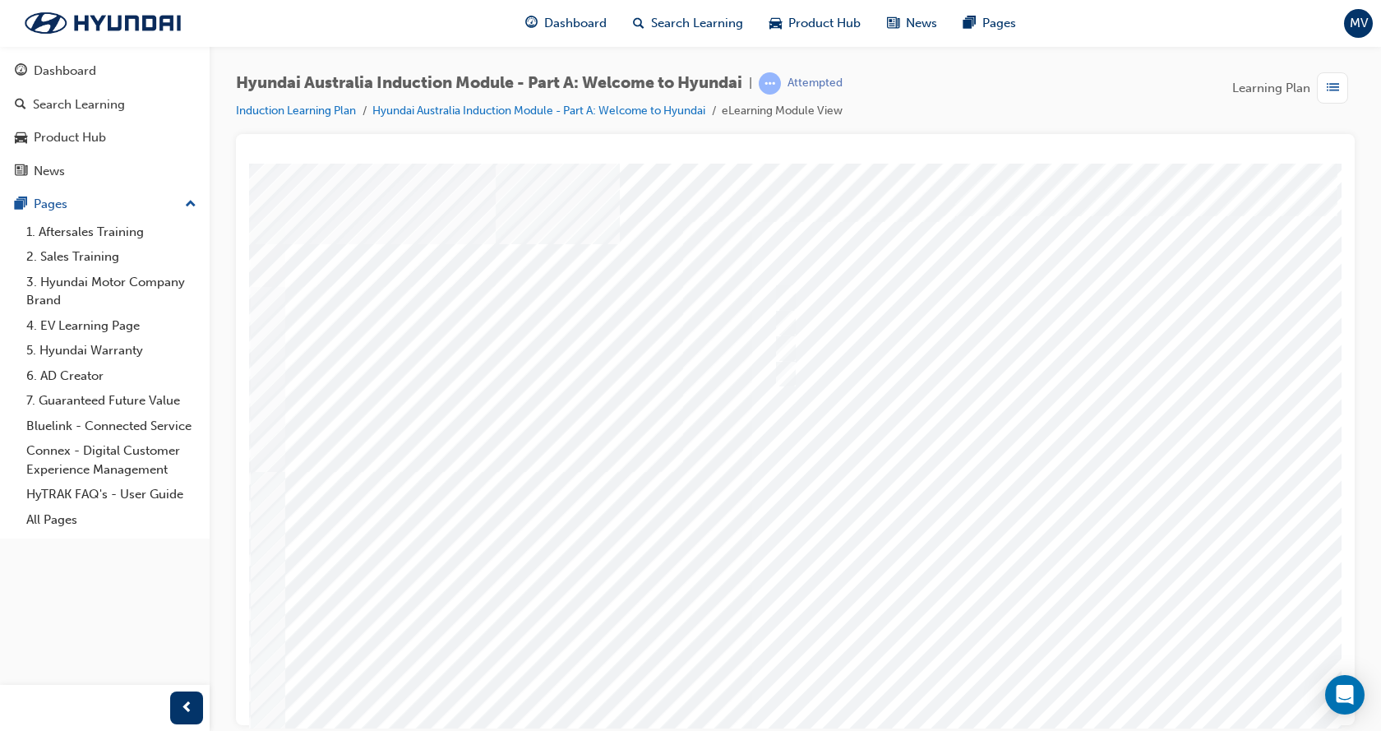
click at [1055, 684] on div at bounding box center [808, 459] width 1118 height 592
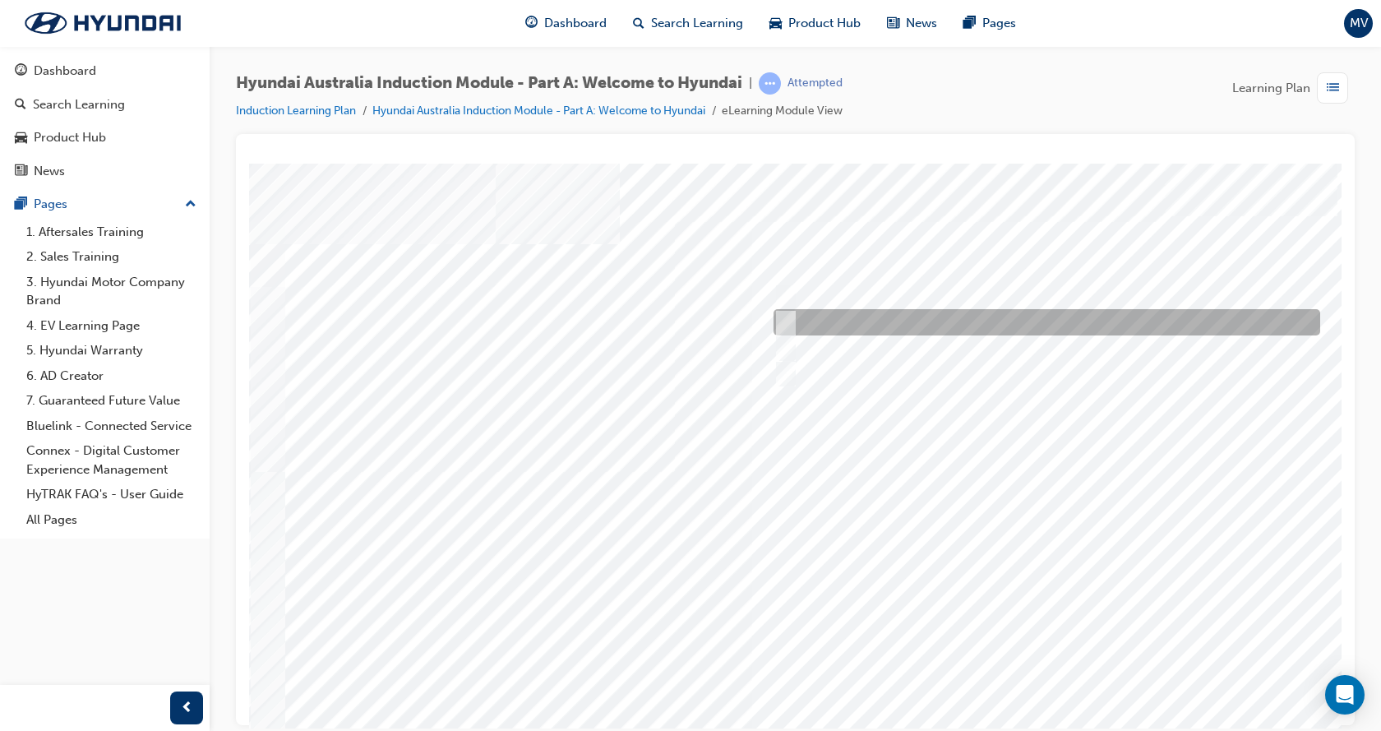
click at [863, 315] on div at bounding box center [1042, 322] width 546 height 26
checkbox input "true"
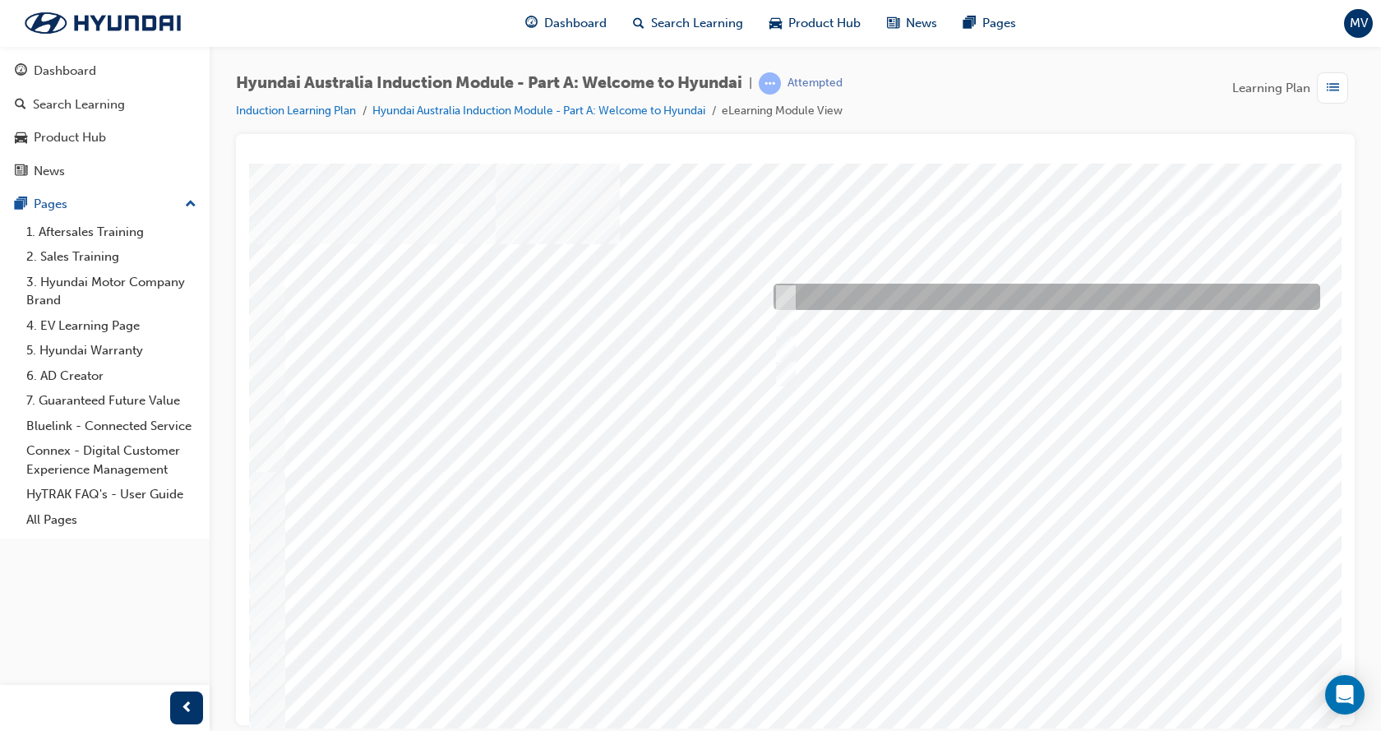
click at [874, 293] on div at bounding box center [1042, 297] width 546 height 26
checkbox input "true"
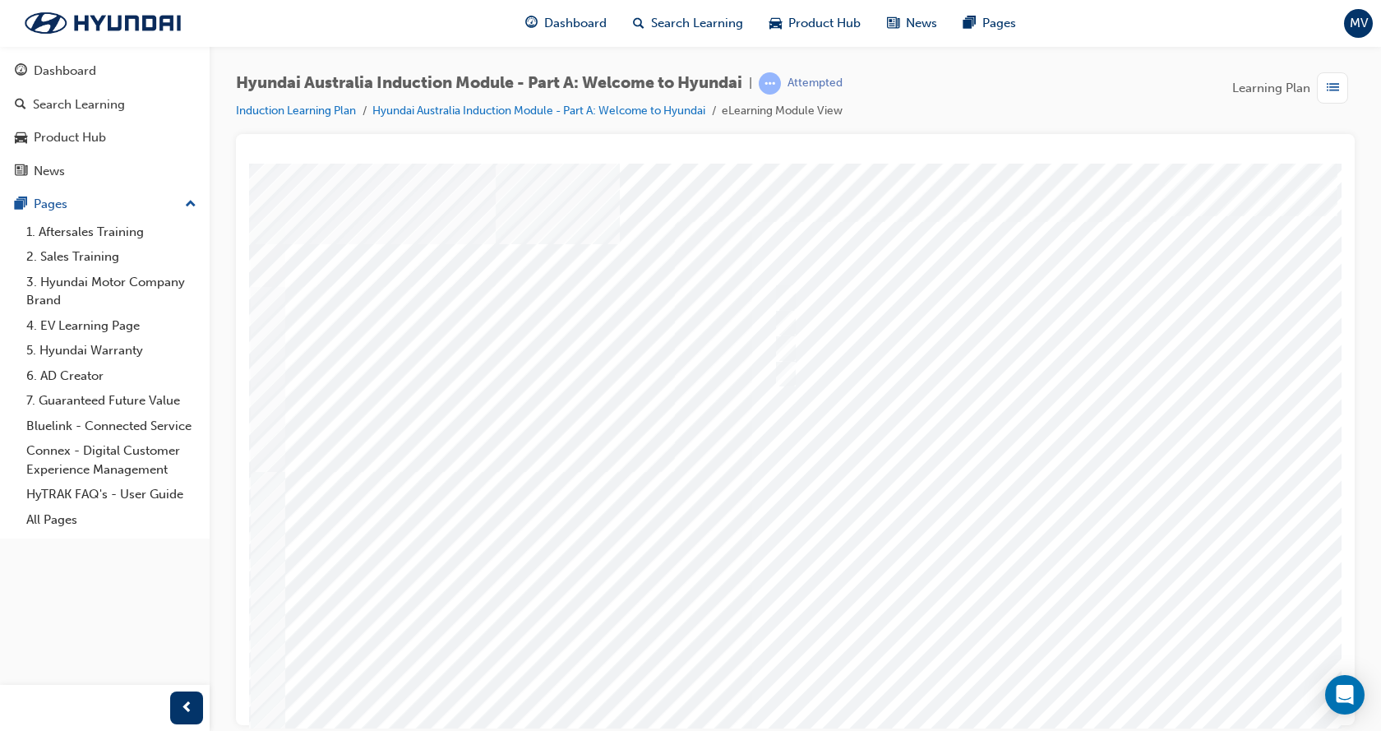
click at [777, 368] on div at bounding box center [808, 459] width 1118 height 592
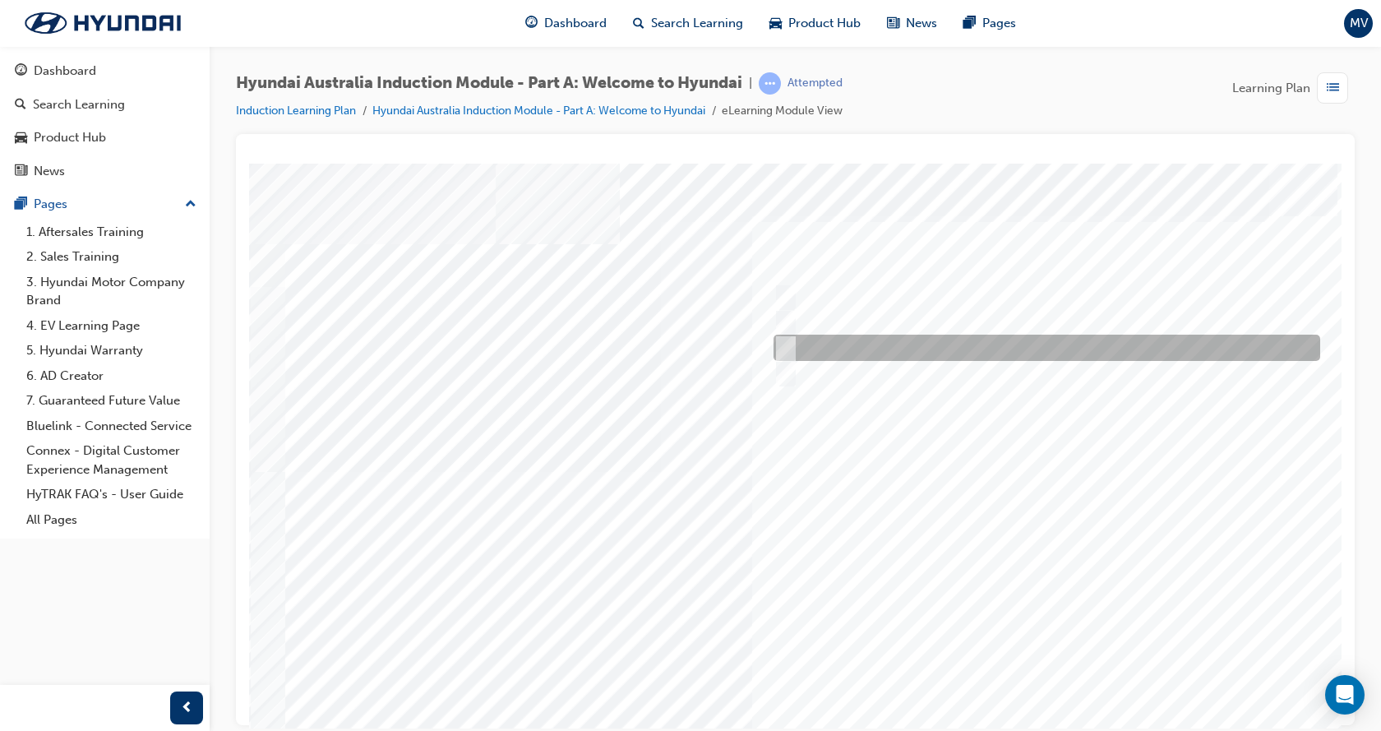
click at [870, 339] on div at bounding box center [1042, 347] width 546 height 26
checkbox input "true"
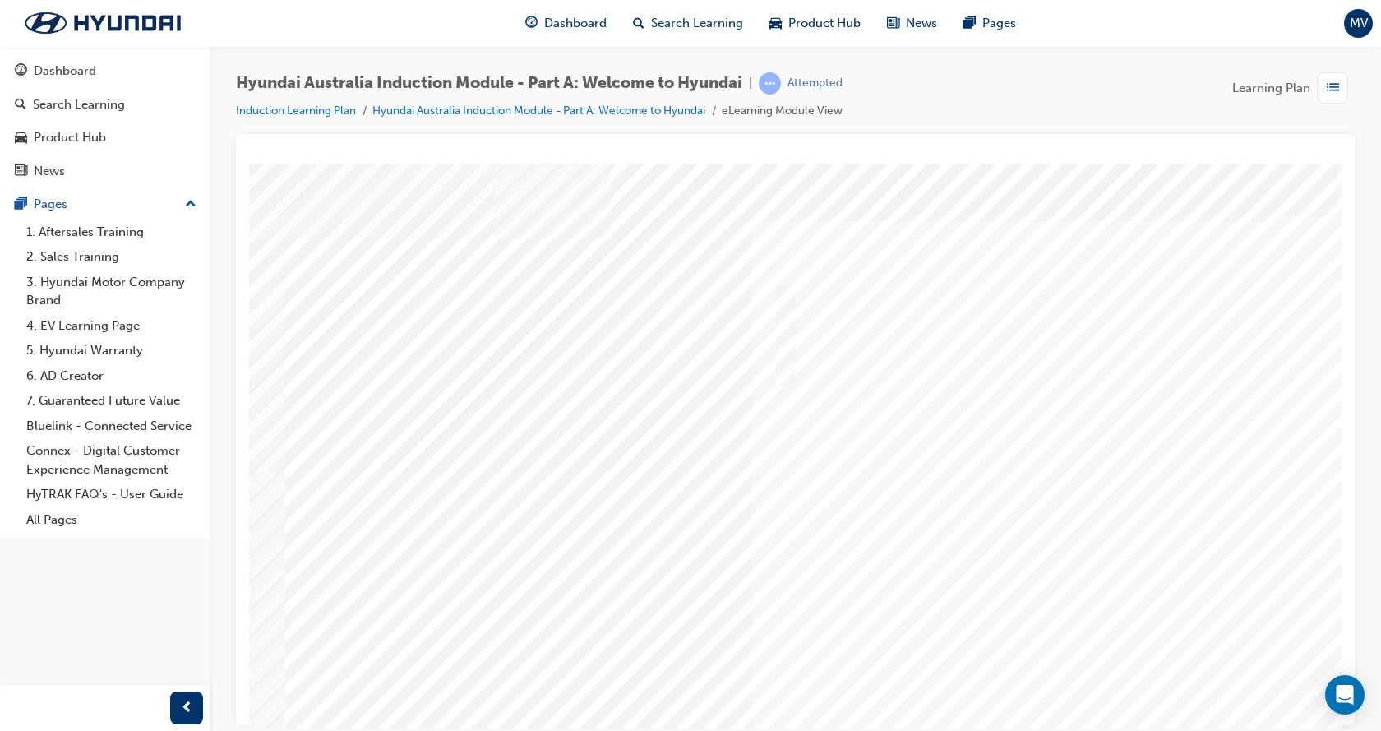
click at [1029, 600] on div at bounding box center [808, 459] width 1118 height 592
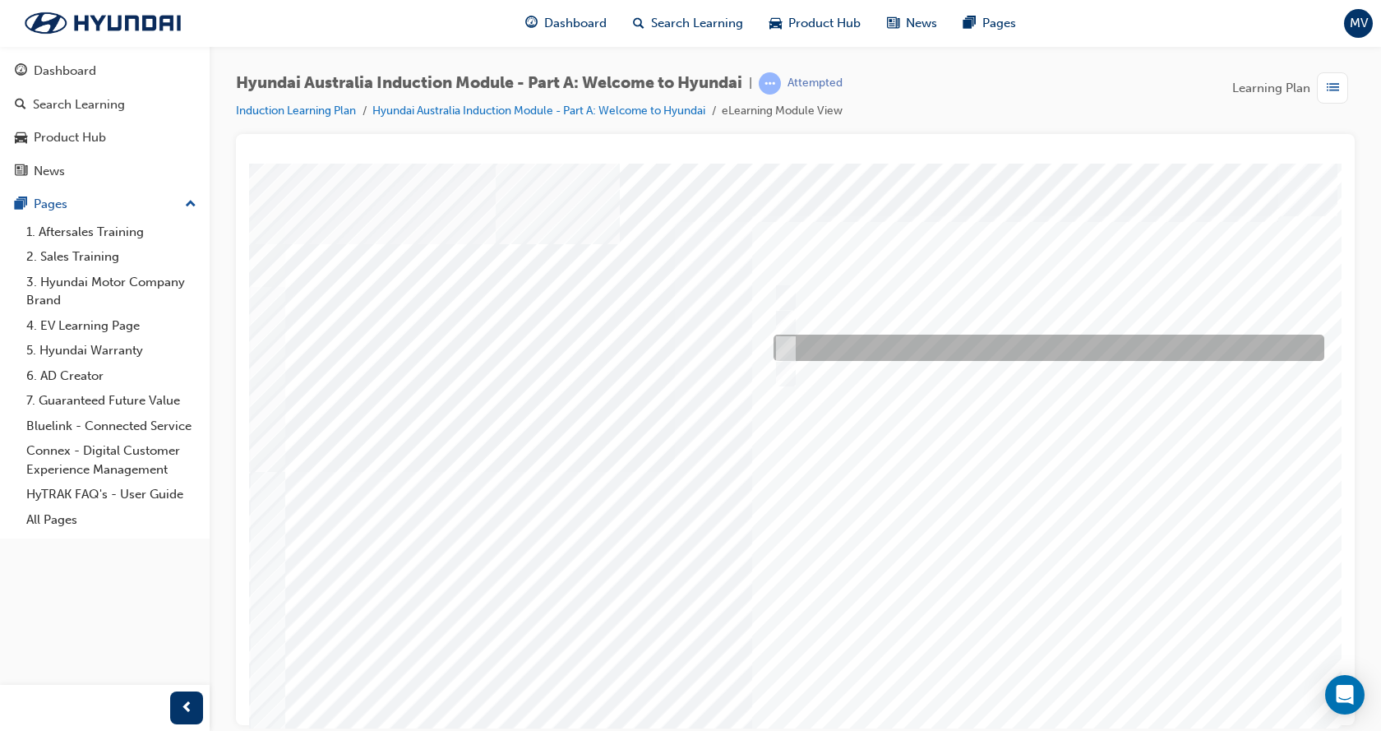
click at [812, 347] on div at bounding box center [1044, 347] width 551 height 26
radio input "true"
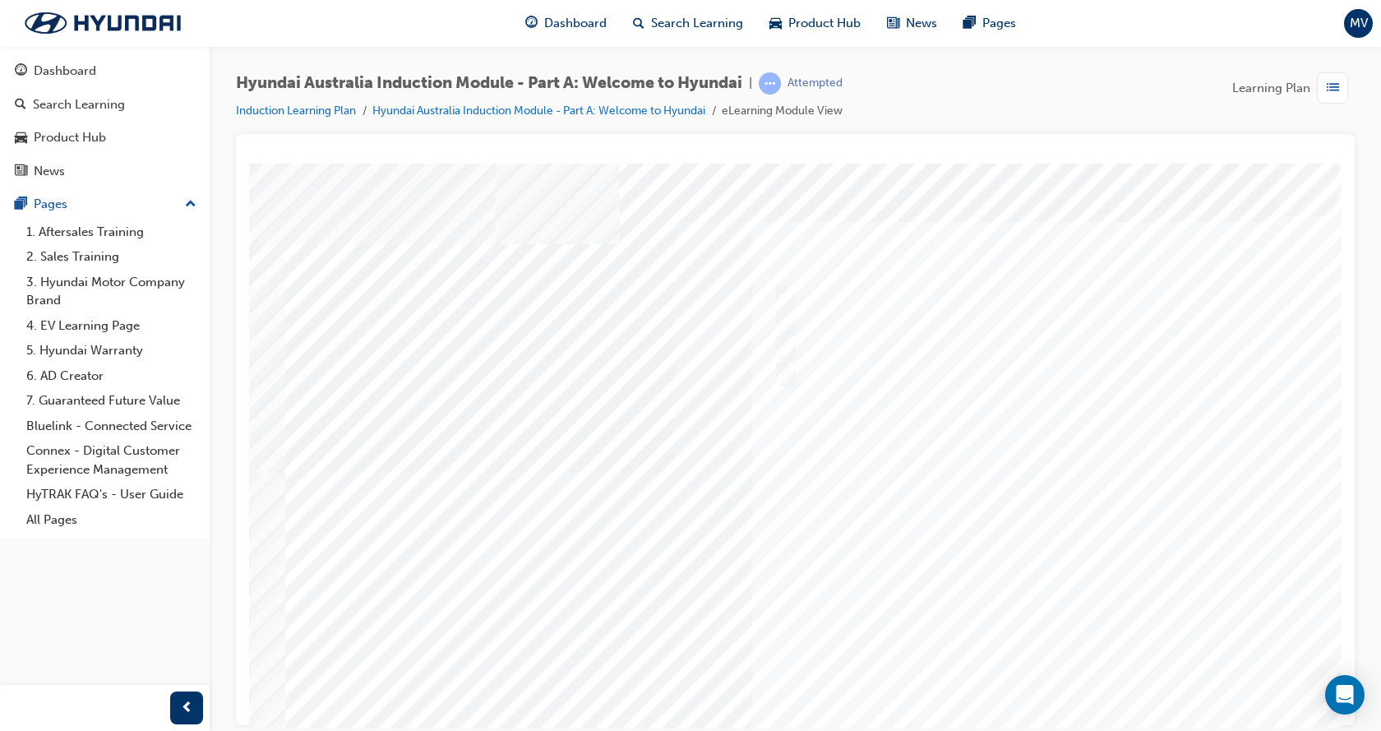
click at [1056, 694] on div at bounding box center [808, 459] width 1118 height 592
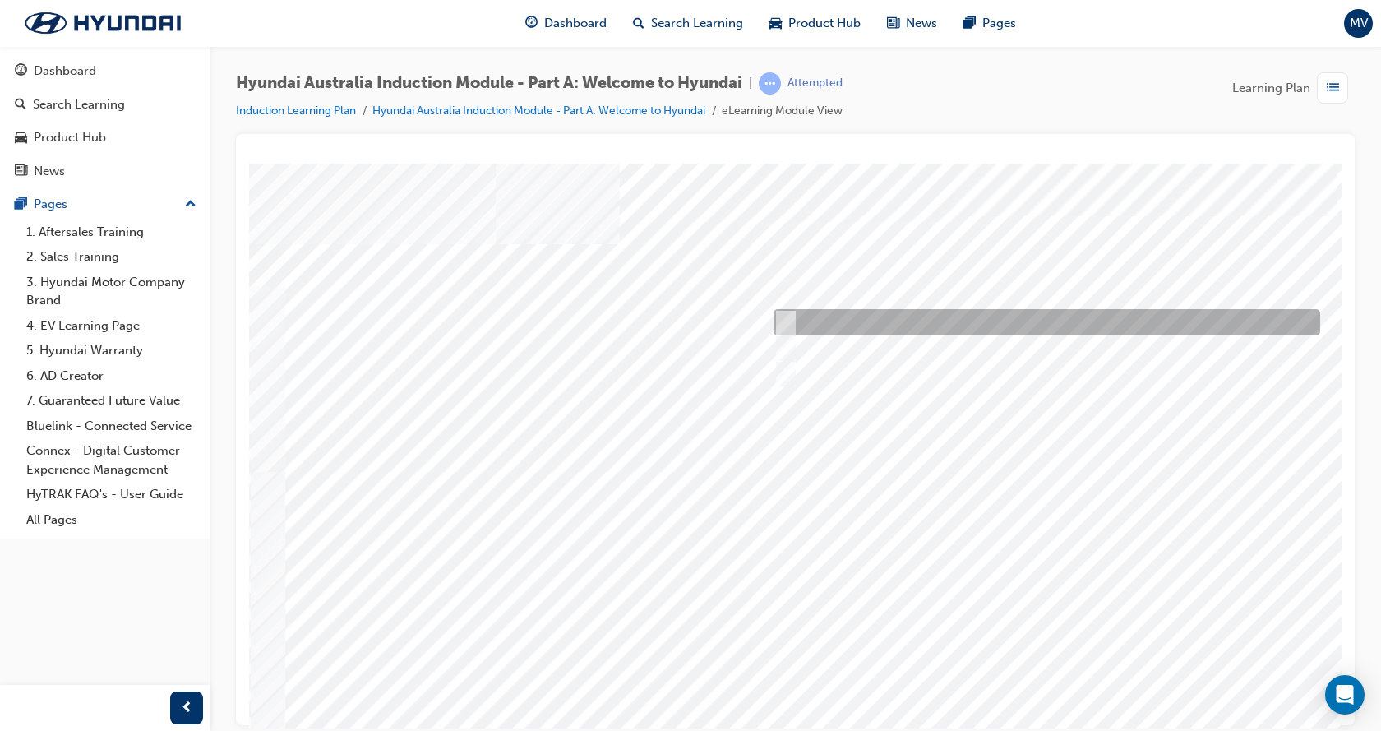
click at [878, 322] on div at bounding box center [1042, 322] width 546 height 26
radio input "true"
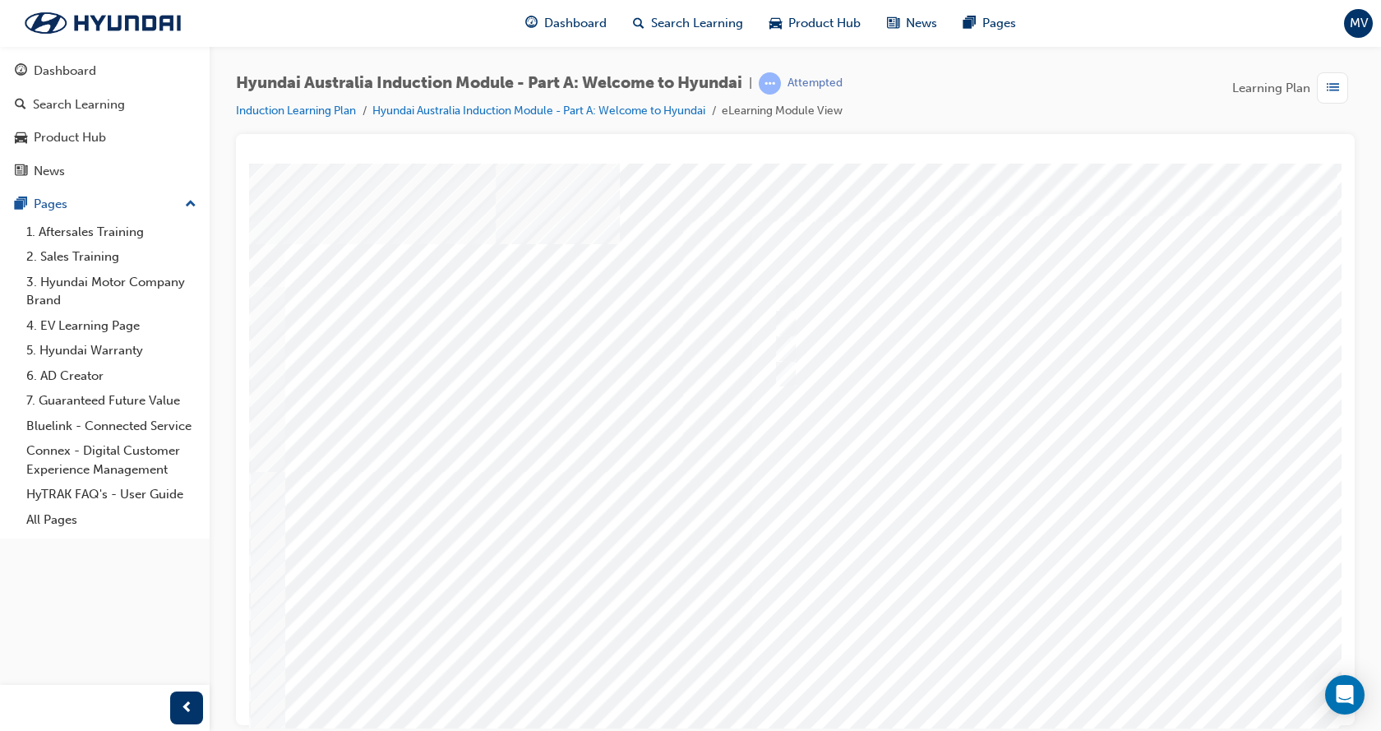
click at [1066, 675] on div "Quiz_Q_3" at bounding box center [808, 459] width 1118 height 592
click at [1049, 692] on div at bounding box center [808, 459] width 1118 height 592
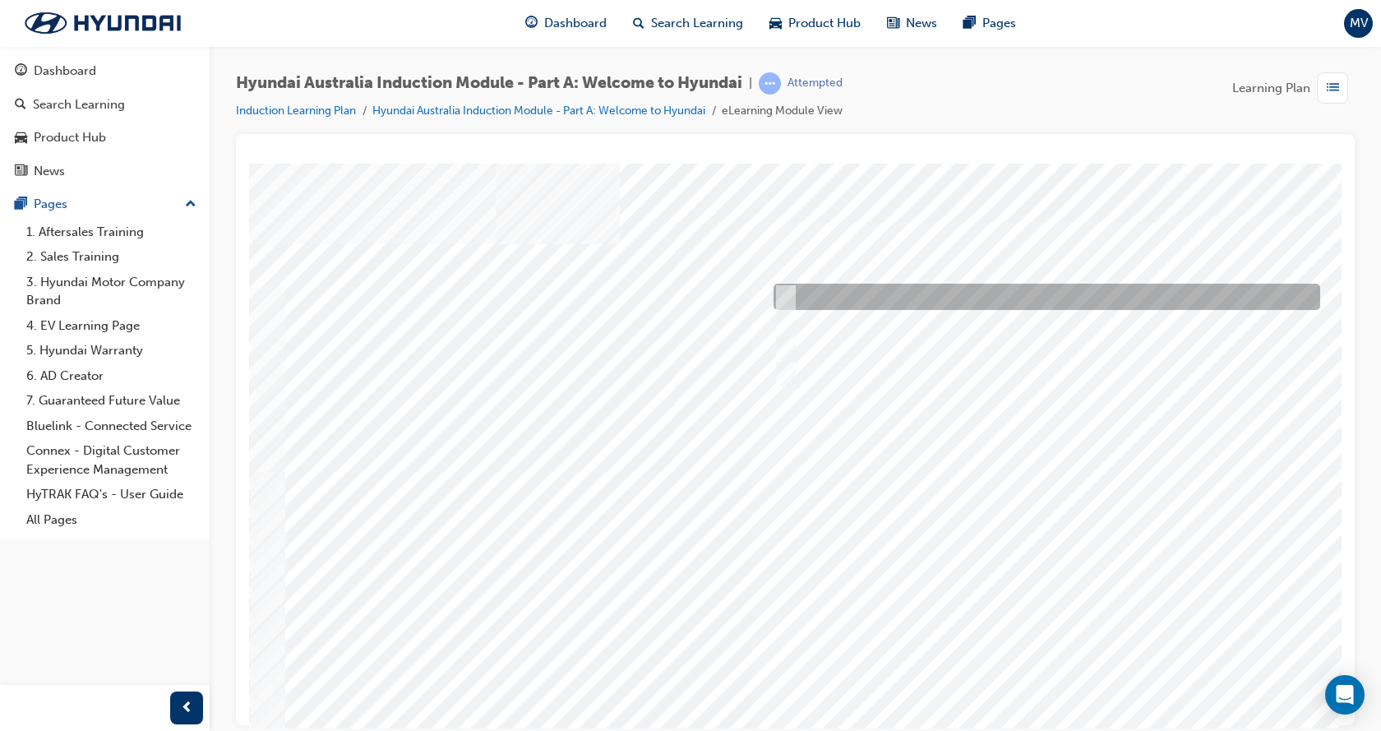
click at [785, 288] on input "A company representative" at bounding box center [781, 297] width 18 height 18
checkbox input "true"
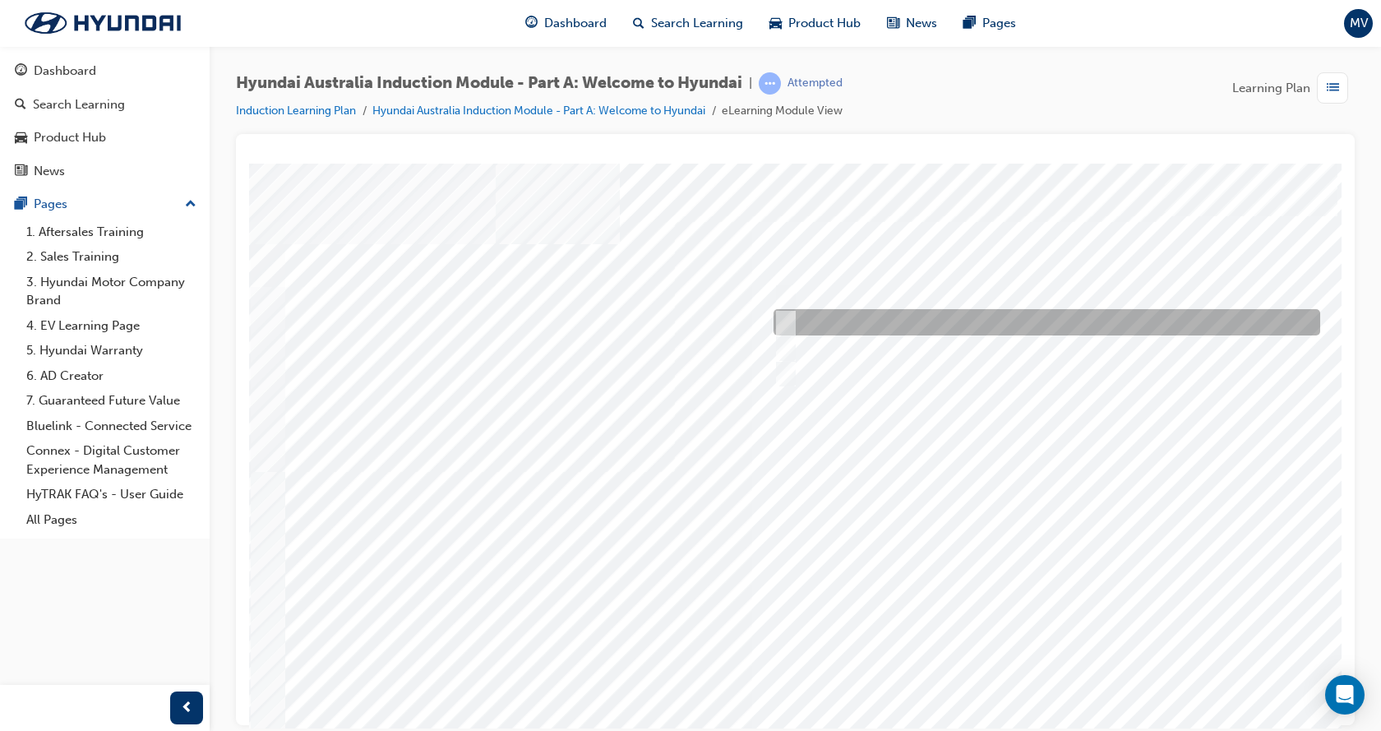
click at [784, 322] on input "A satisfied customer" at bounding box center [781, 322] width 18 height 18
checkbox input "true"
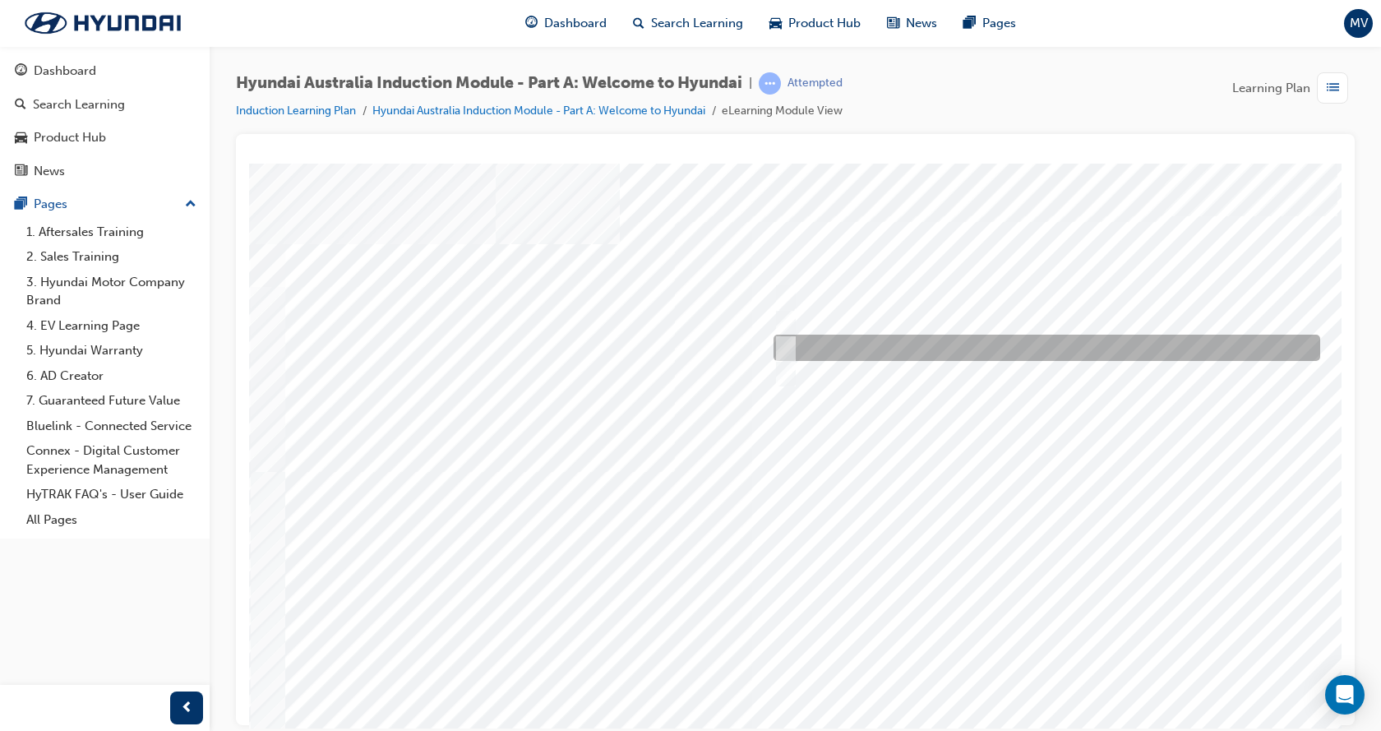
click at [793, 344] on div at bounding box center [1042, 347] width 546 height 26
checkbox input "true"
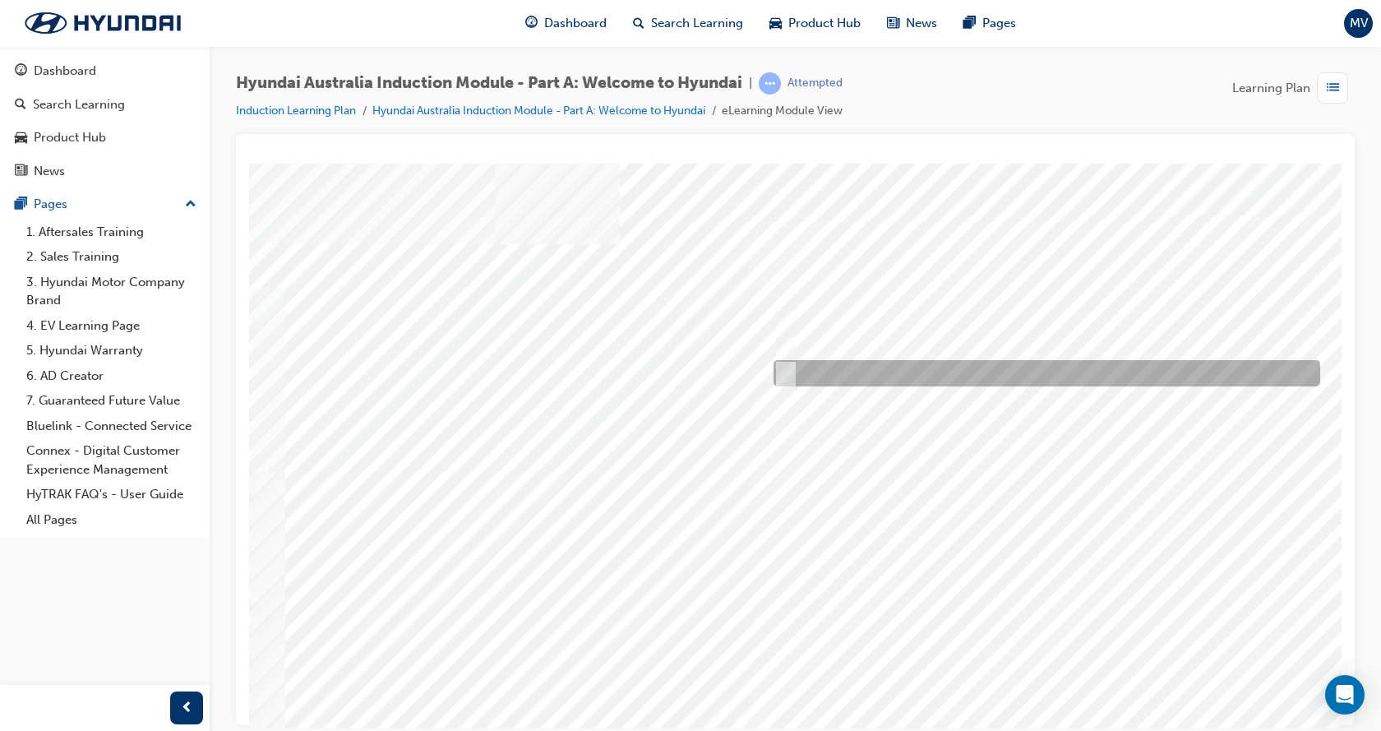
click at [794, 371] on div at bounding box center [1042, 373] width 546 height 26
checkbox input "true"
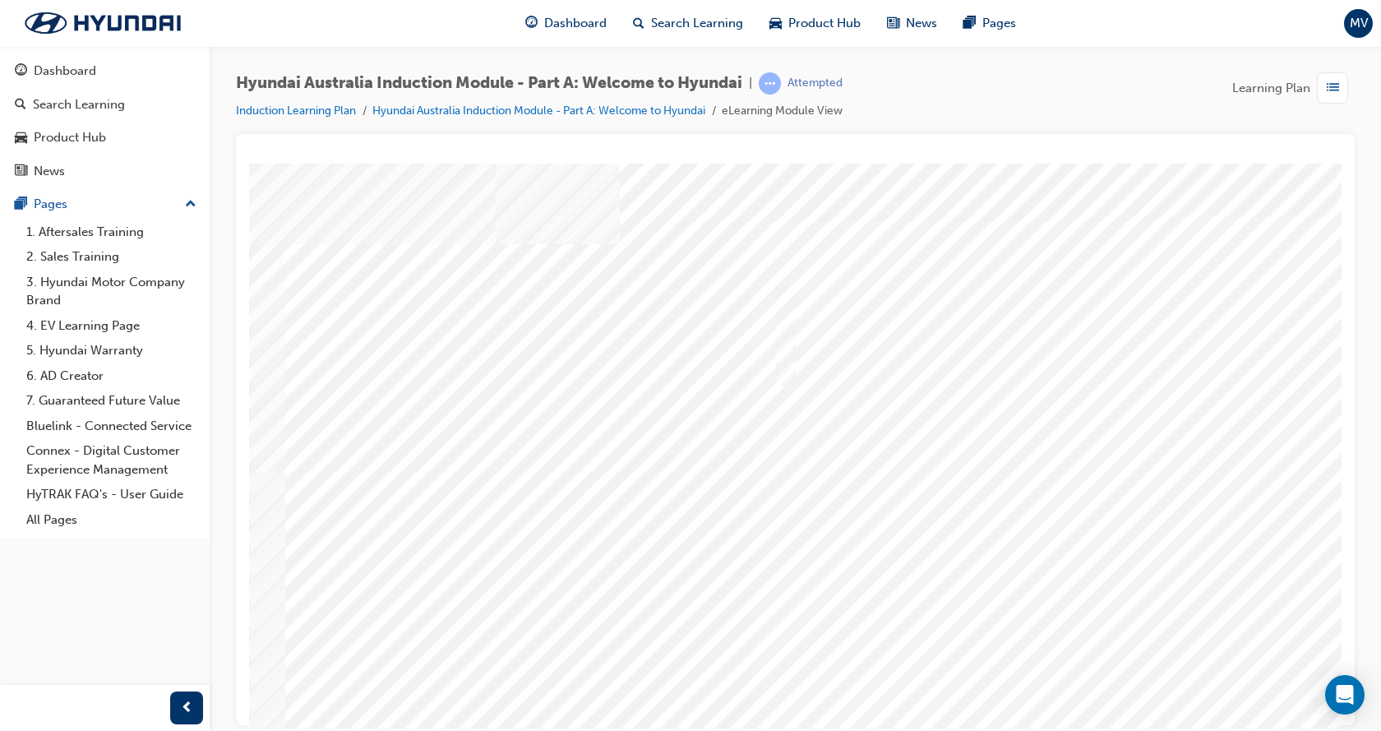
click at [1097, 688] on div at bounding box center [808, 459] width 1118 height 592
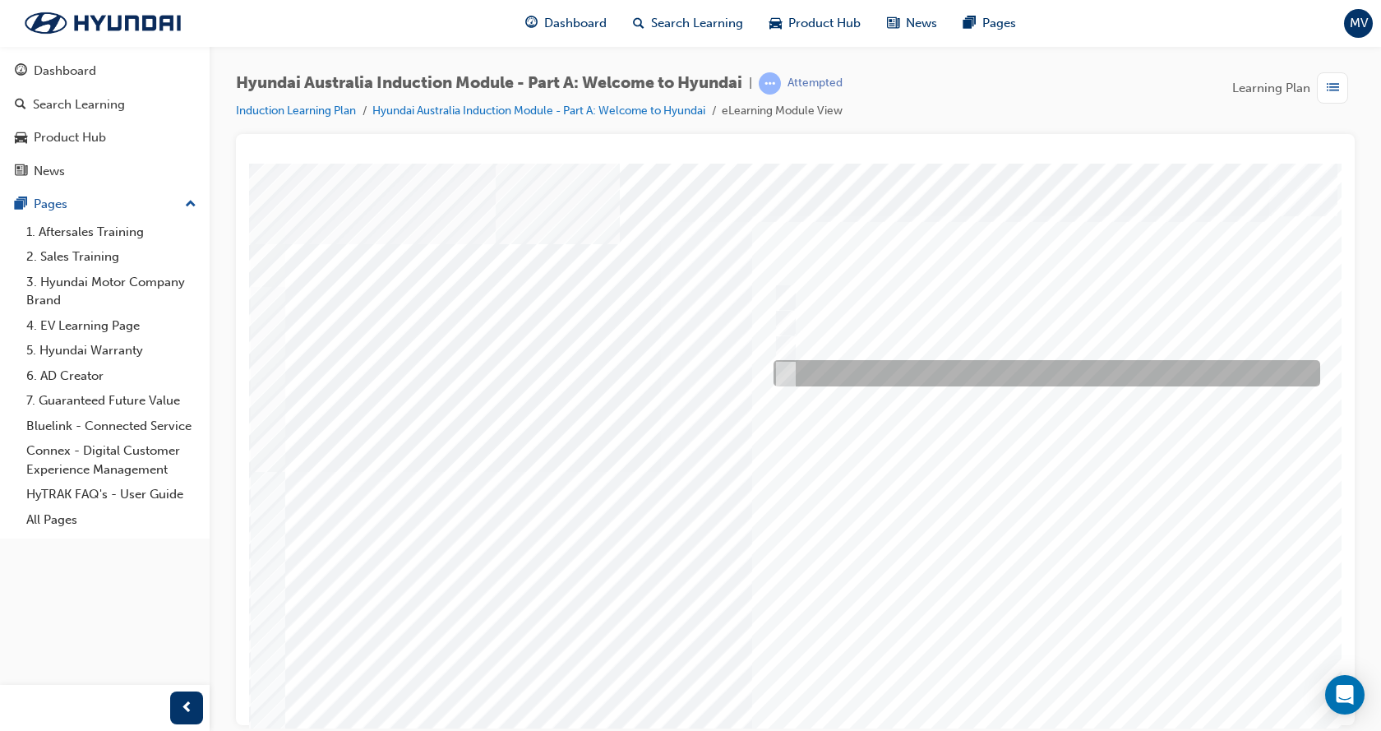
click at [896, 376] on div at bounding box center [1042, 373] width 546 height 26
checkbox input "true"
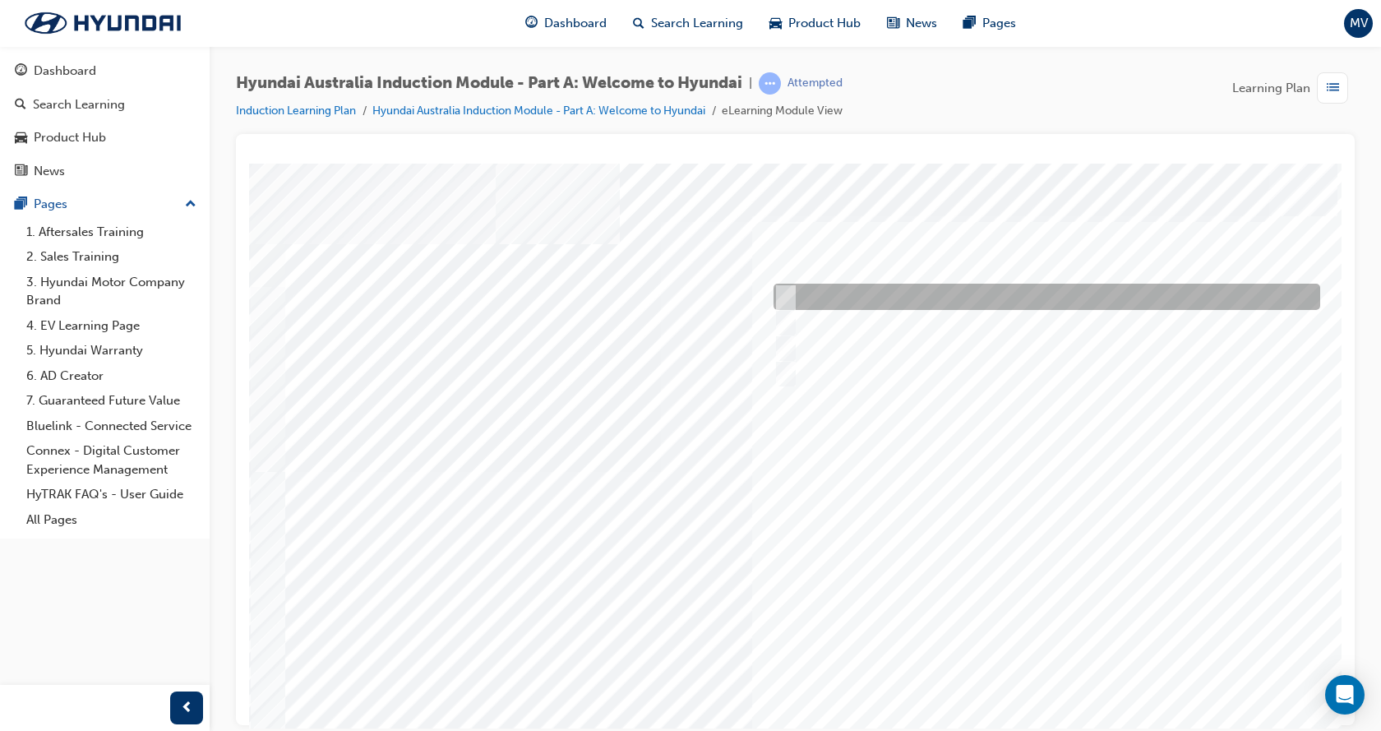
click at [847, 288] on div at bounding box center [1042, 297] width 546 height 26
checkbox input "true"
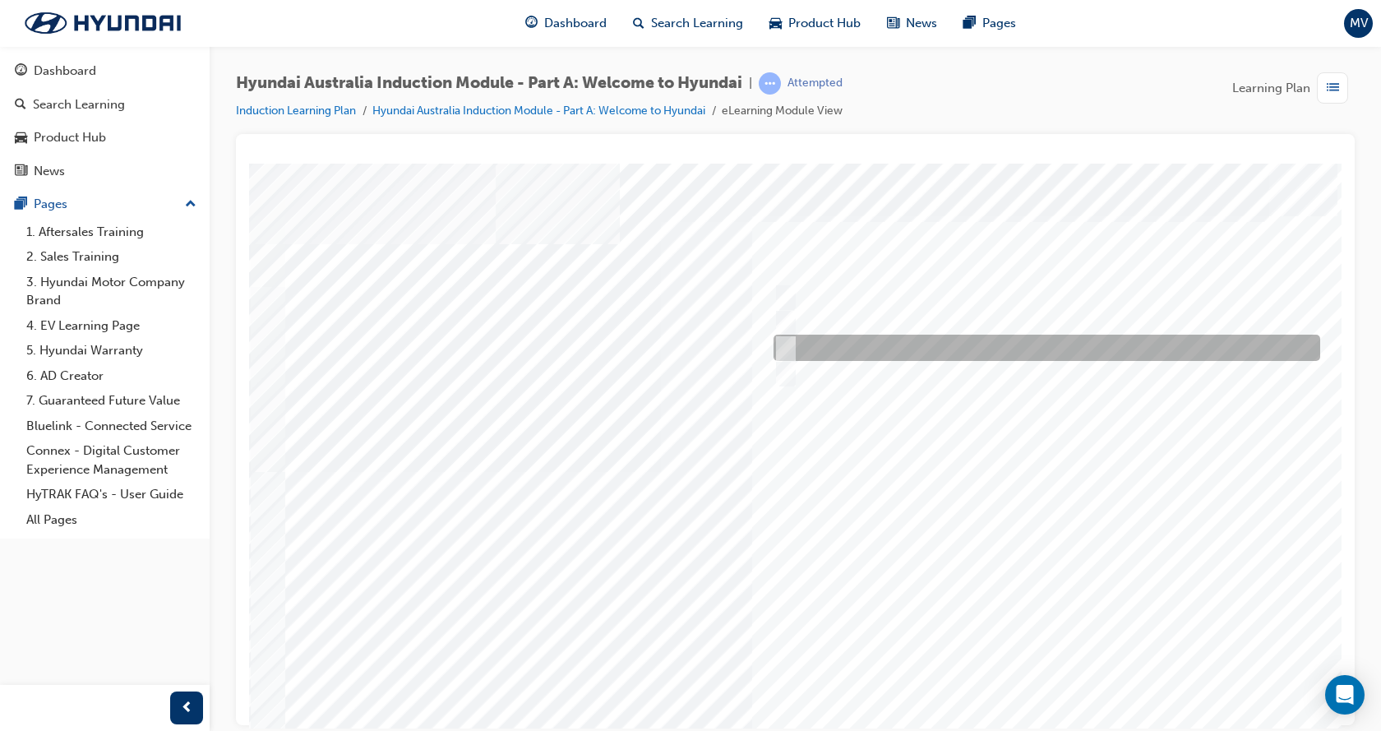
click at [853, 343] on div at bounding box center [1042, 347] width 546 height 26
checkbox input "true"
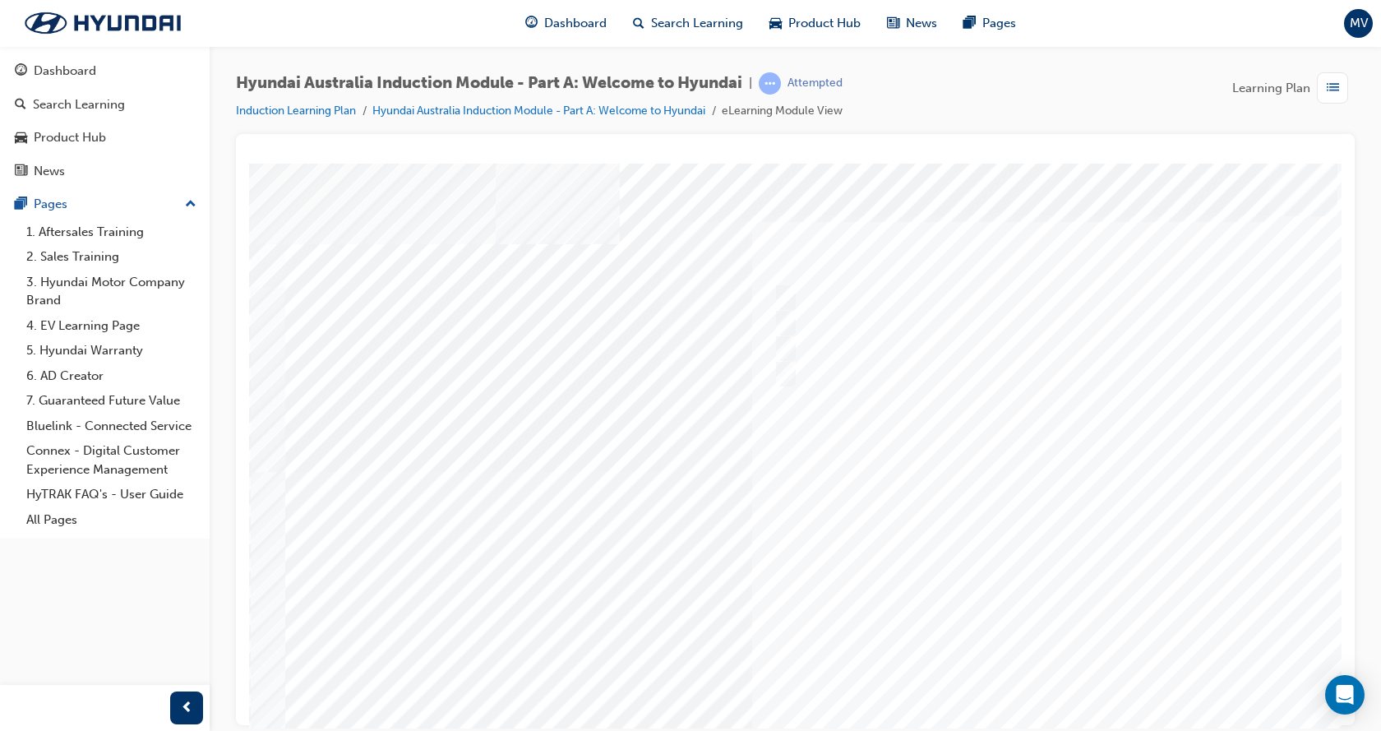
click at [1058, 685] on div at bounding box center [808, 459] width 1118 height 592
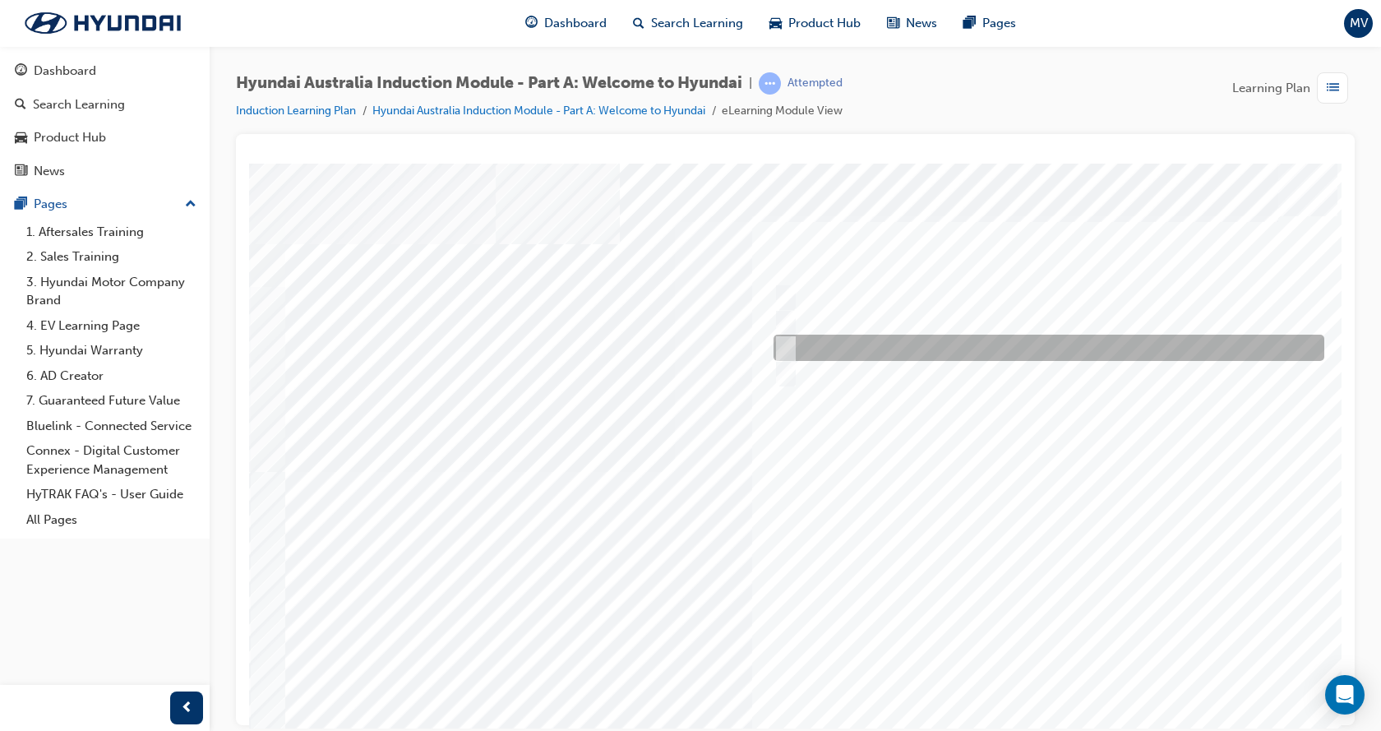
click at [838, 341] on div at bounding box center [1044, 347] width 551 height 26
radio input "true"
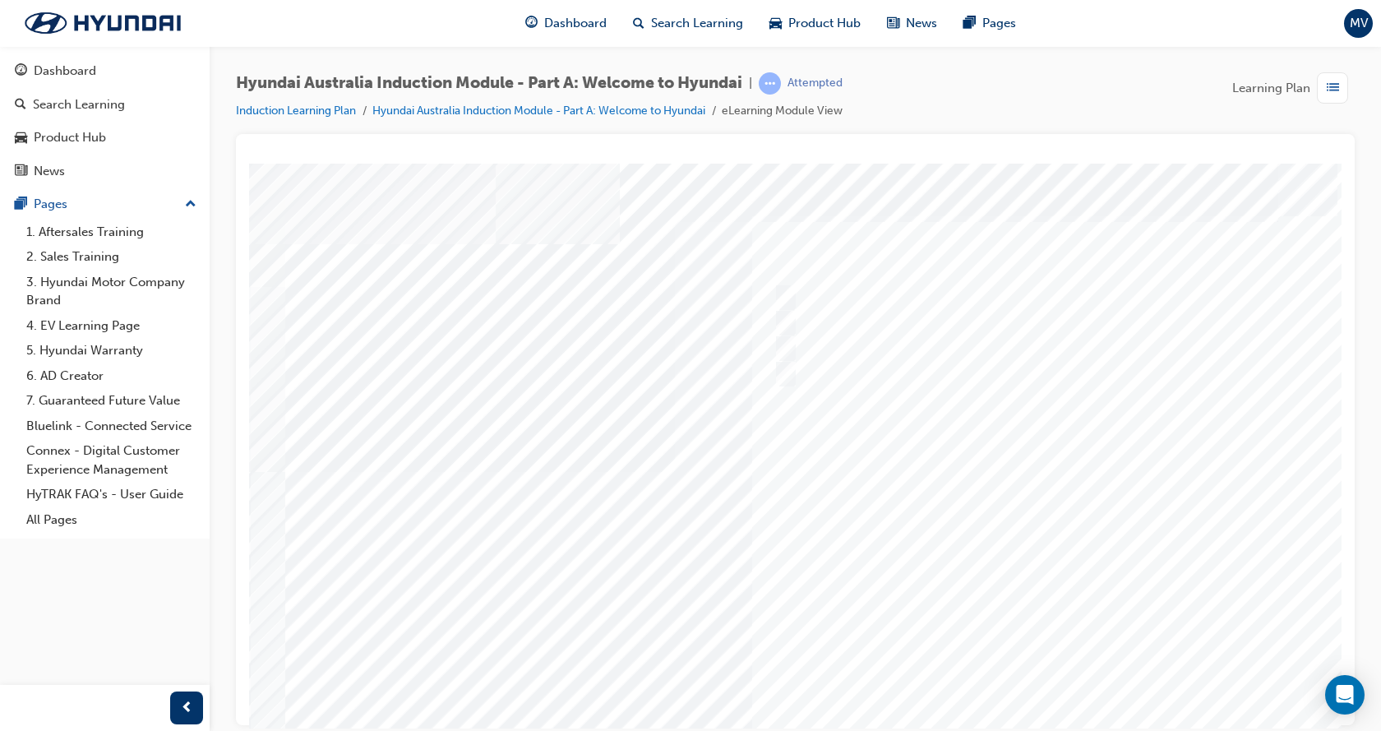
click at [1056, 688] on div at bounding box center [808, 459] width 1118 height 592
drag, startPoint x: 1174, startPoint y: 718, endPoint x: 1586, endPoint y: 871, distance: 439.2
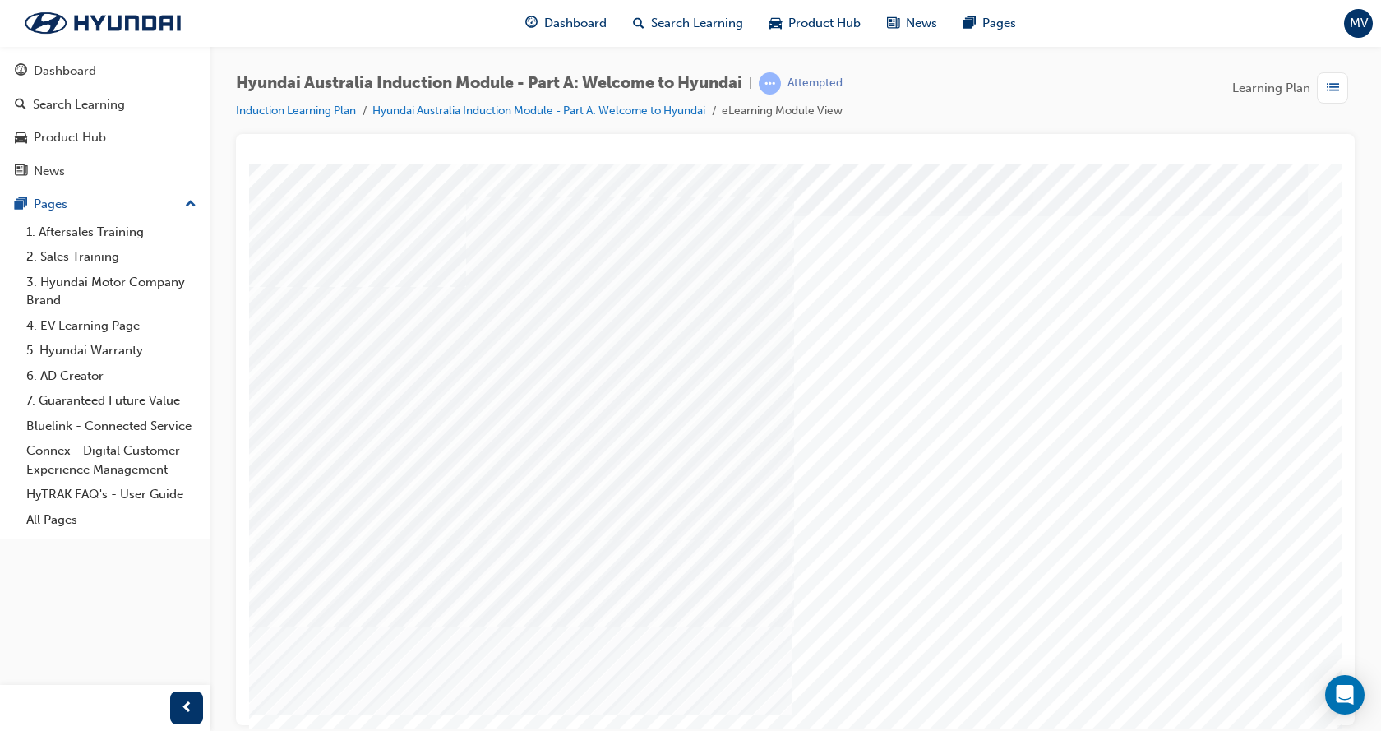
scroll to position [0, 0]
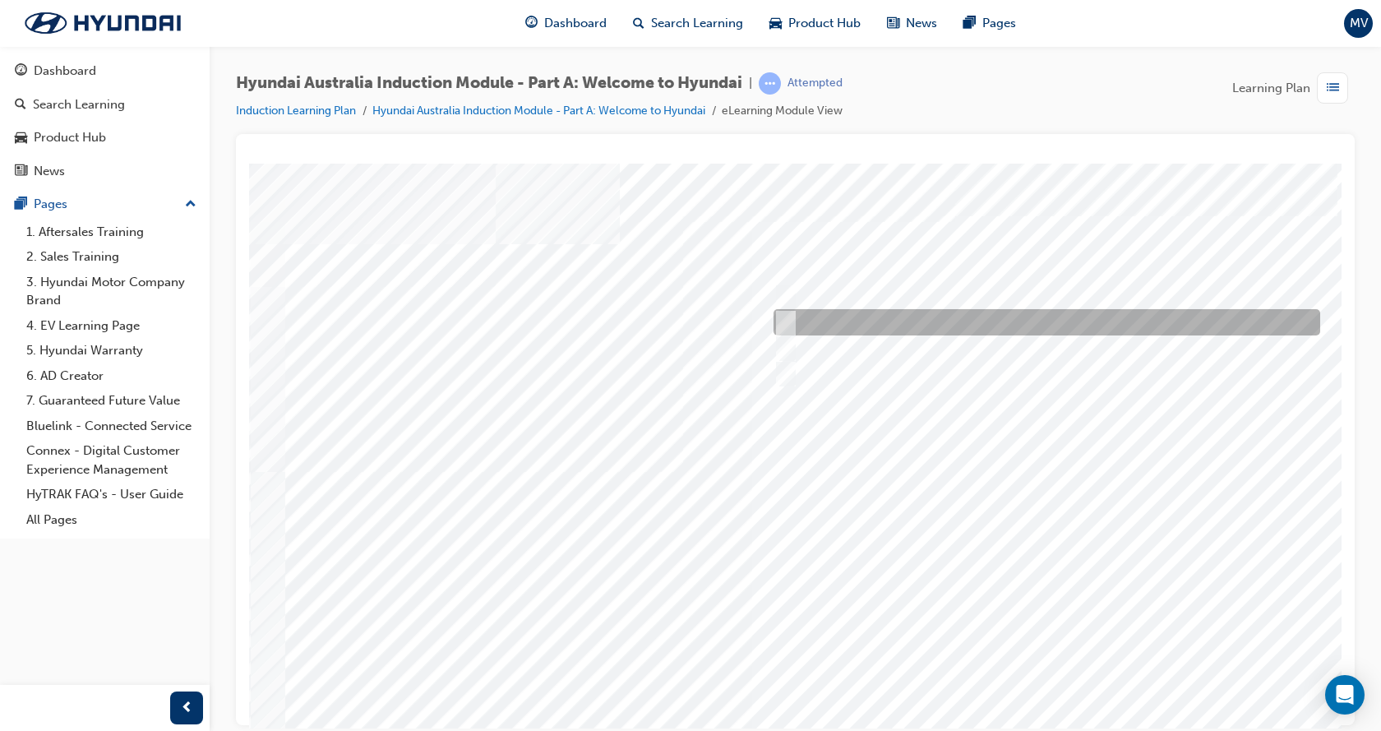
click at [826, 315] on div at bounding box center [1042, 322] width 546 height 26
radio input "true"
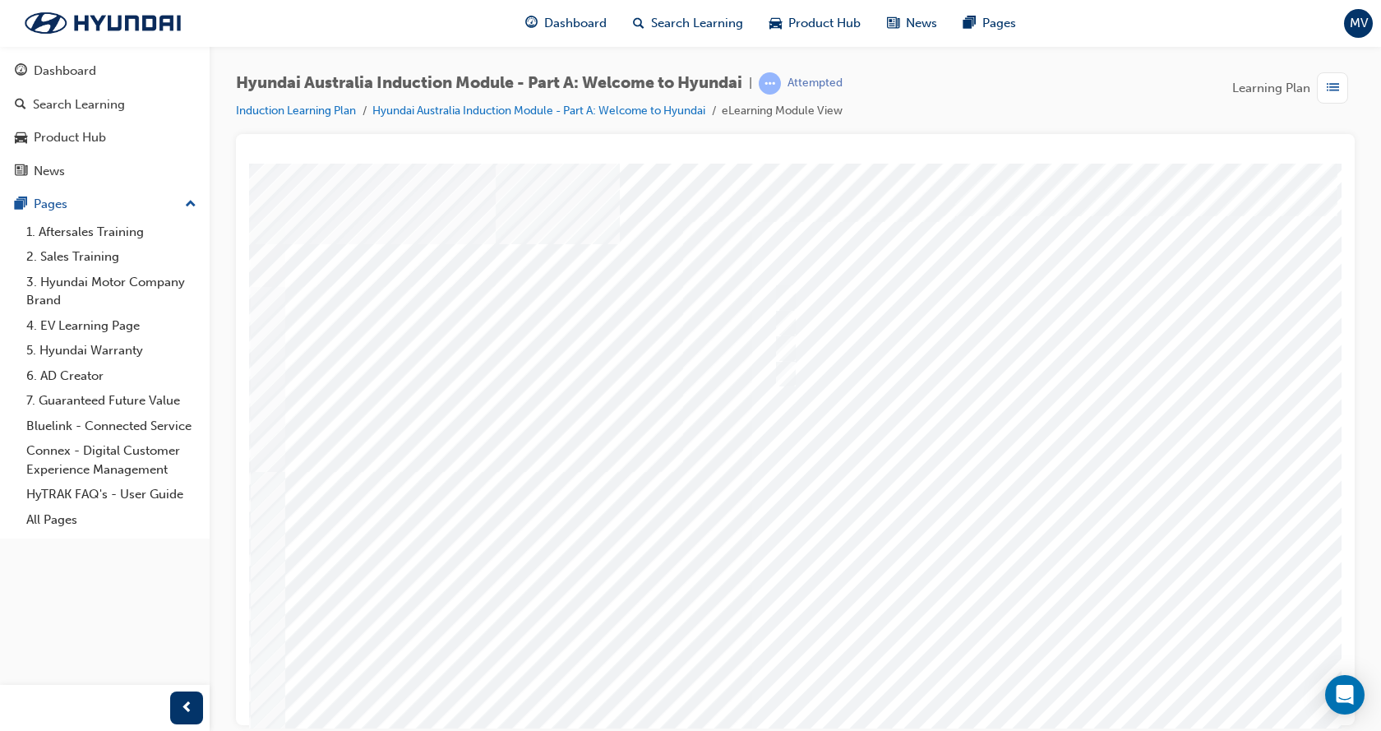
click at [1047, 689] on div at bounding box center [808, 459] width 1118 height 592
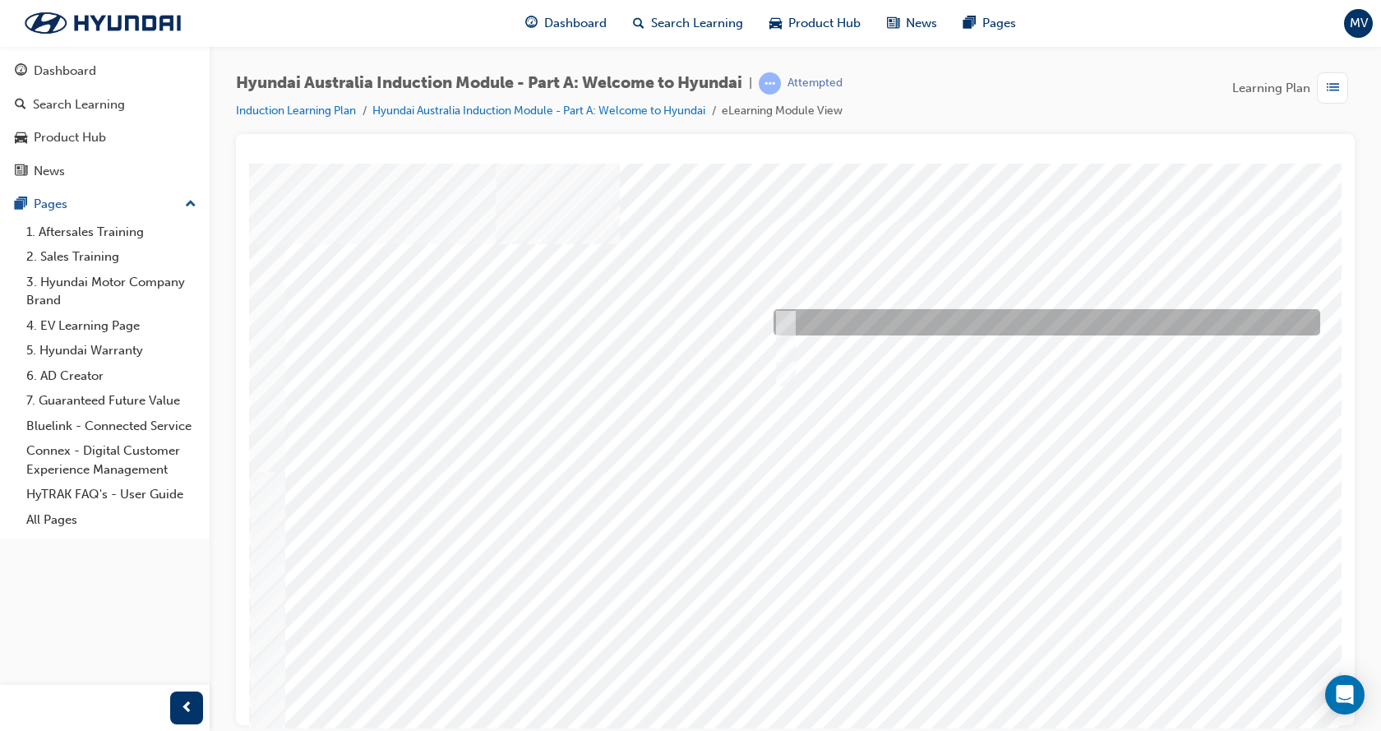
click at [863, 321] on div at bounding box center [1042, 322] width 546 height 26
checkbox input "true"
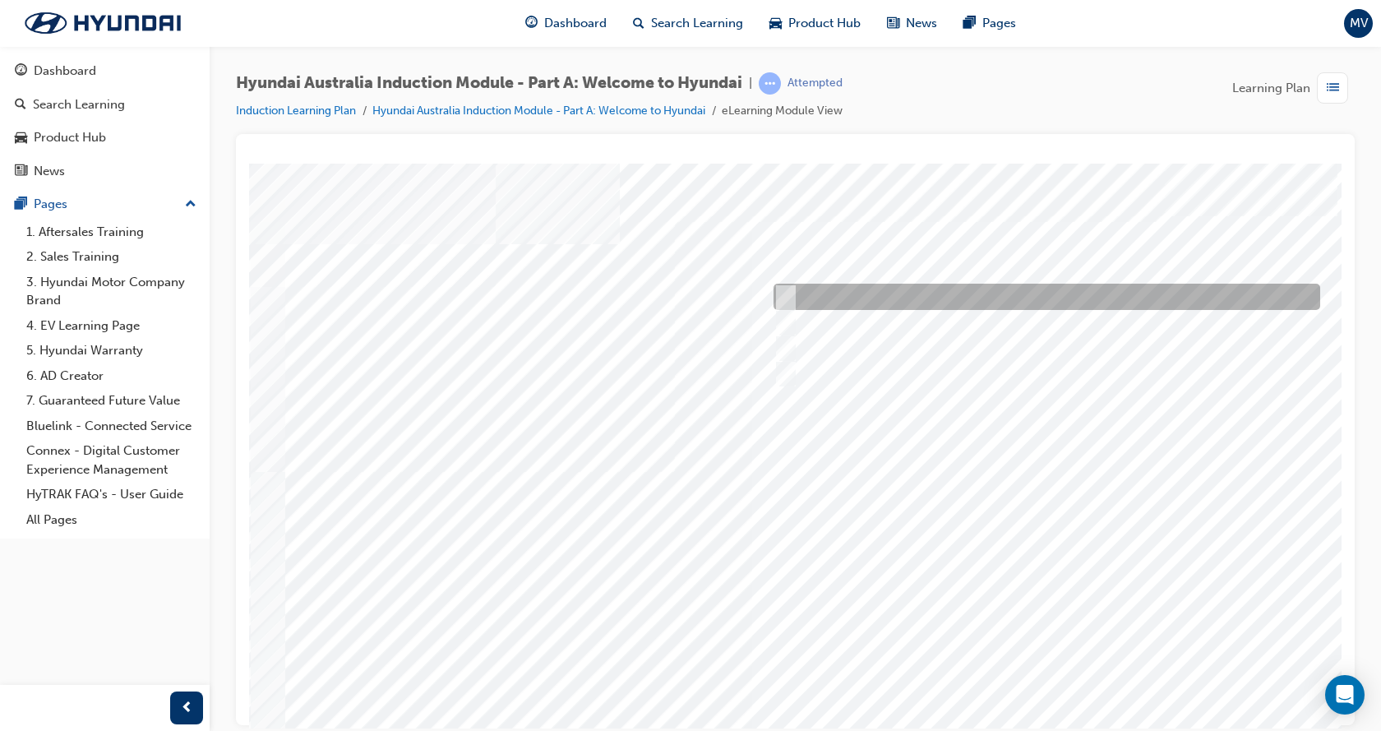
click at [868, 296] on div at bounding box center [1042, 297] width 546 height 26
checkbox input "true"
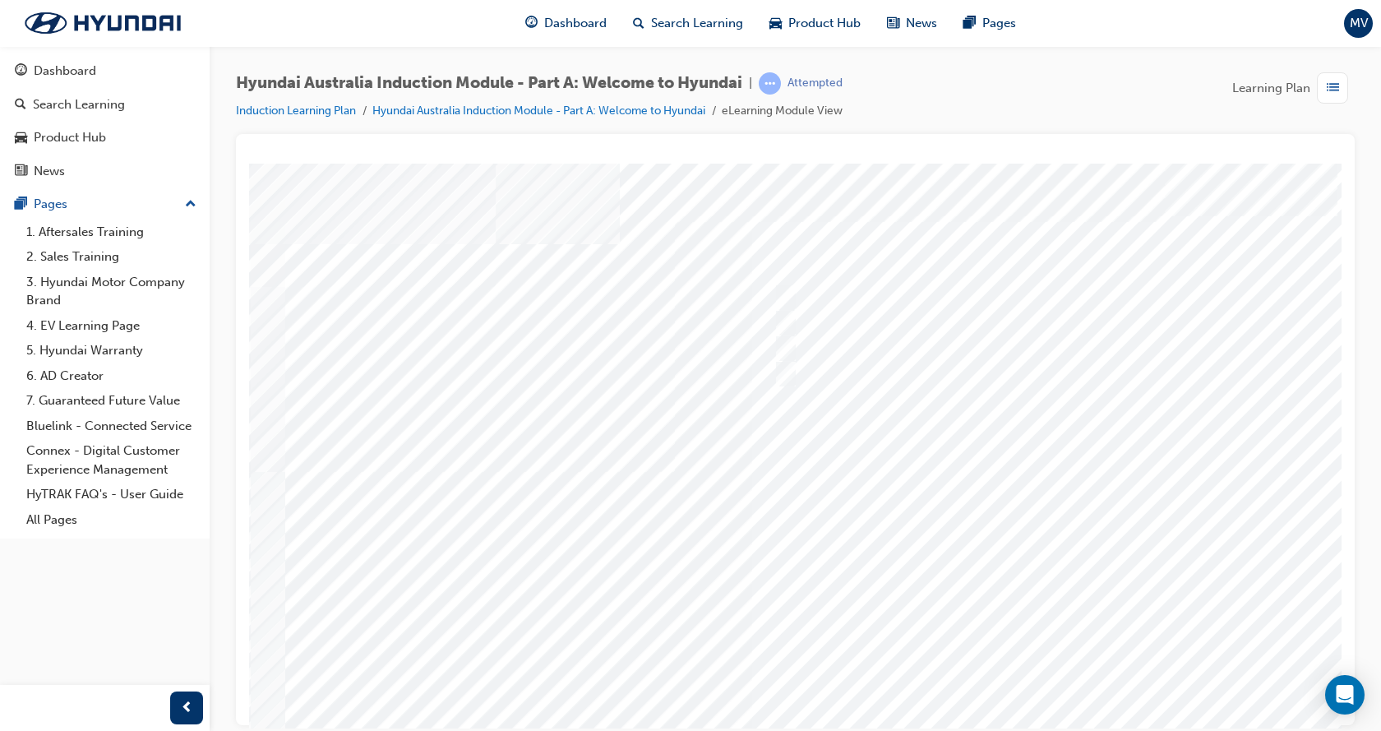
click at [1067, 691] on div at bounding box center [808, 459] width 1118 height 592
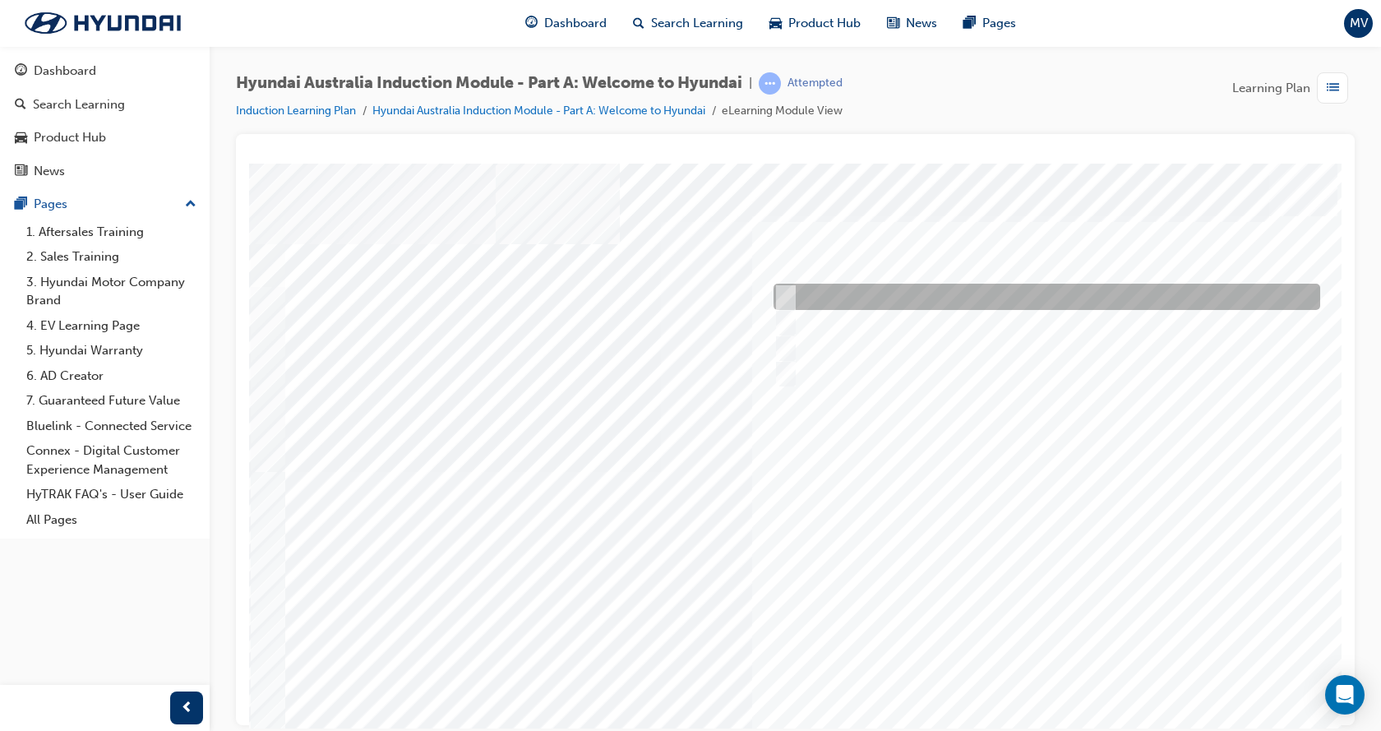
click at [917, 288] on div at bounding box center [1042, 297] width 546 height 26
checkbox input "true"
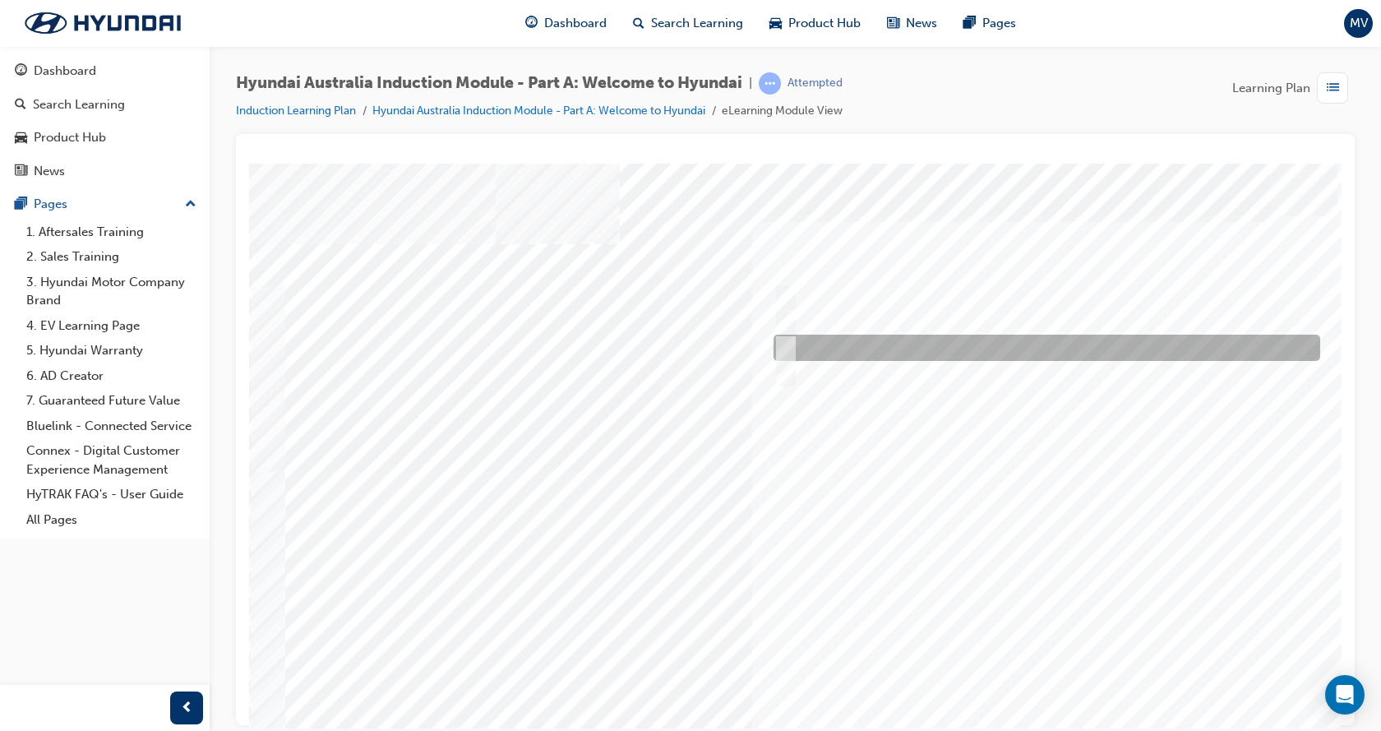
click at [917, 342] on div at bounding box center [1042, 347] width 546 height 26
checkbox input "true"
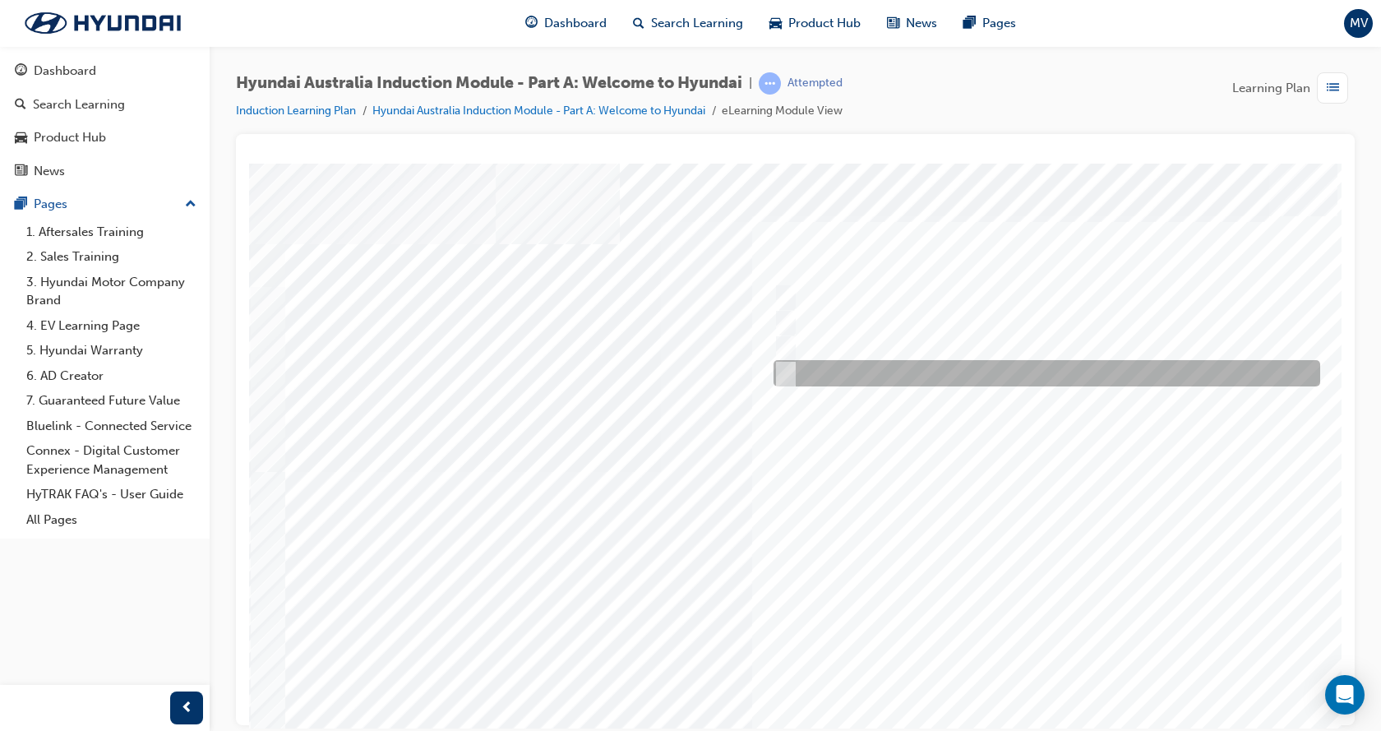
click at [912, 370] on div at bounding box center [1042, 373] width 546 height 26
checkbox input "true"
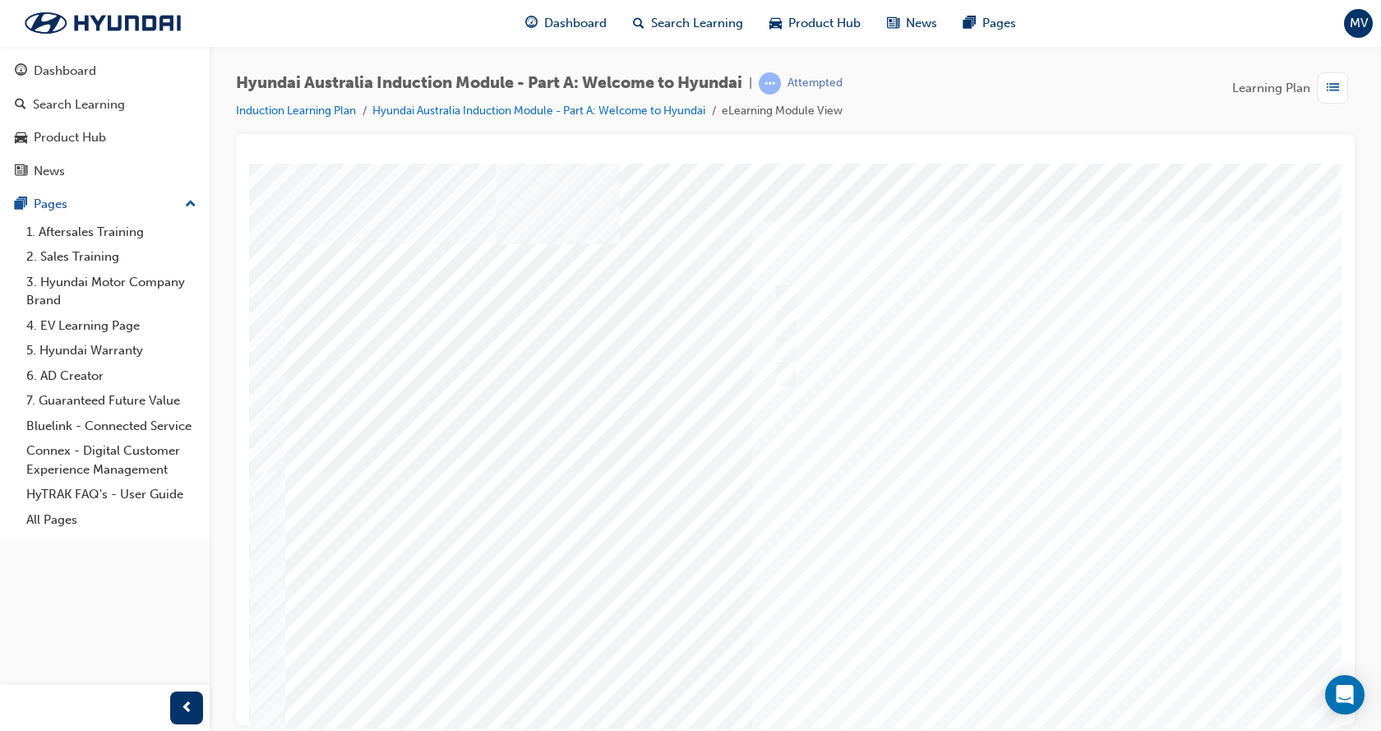
click at [1057, 687] on div at bounding box center [808, 459] width 1118 height 592
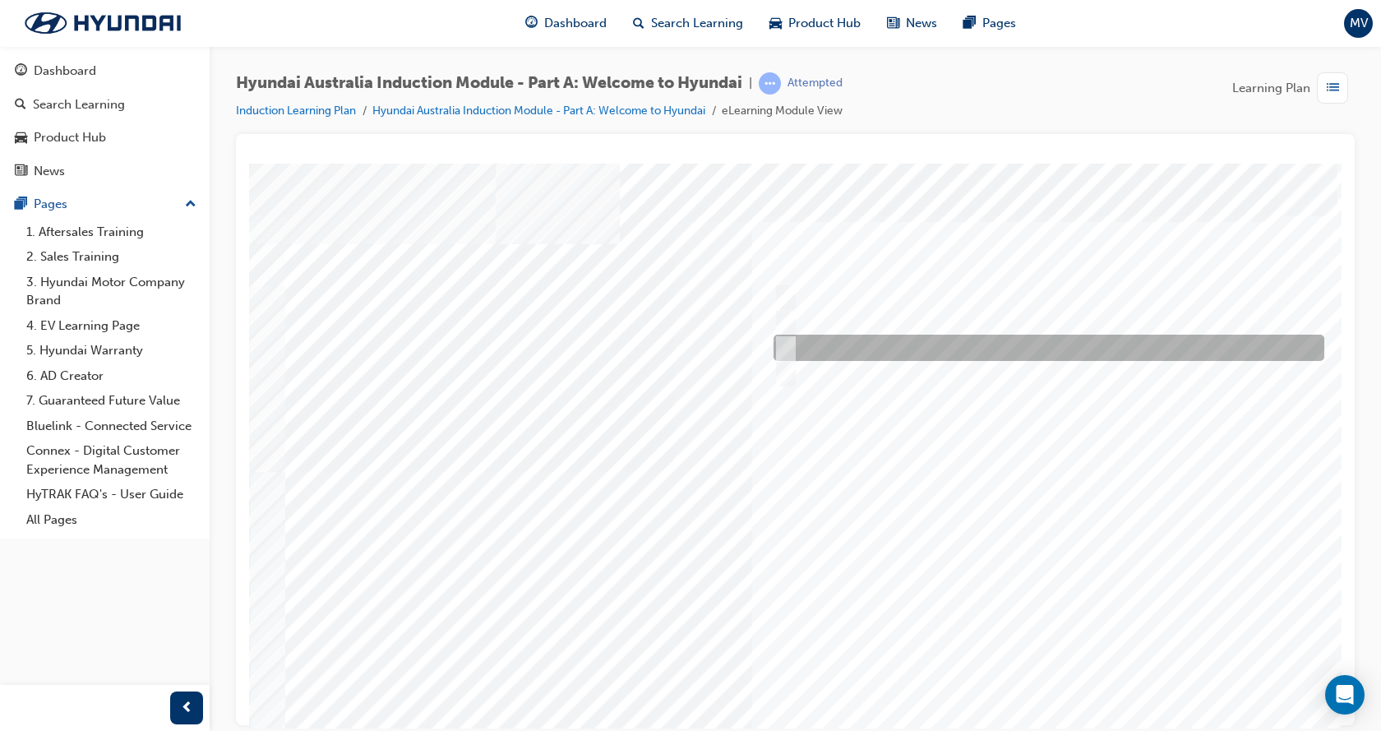
click at [848, 338] on div at bounding box center [1044, 347] width 551 height 26
radio input "true"
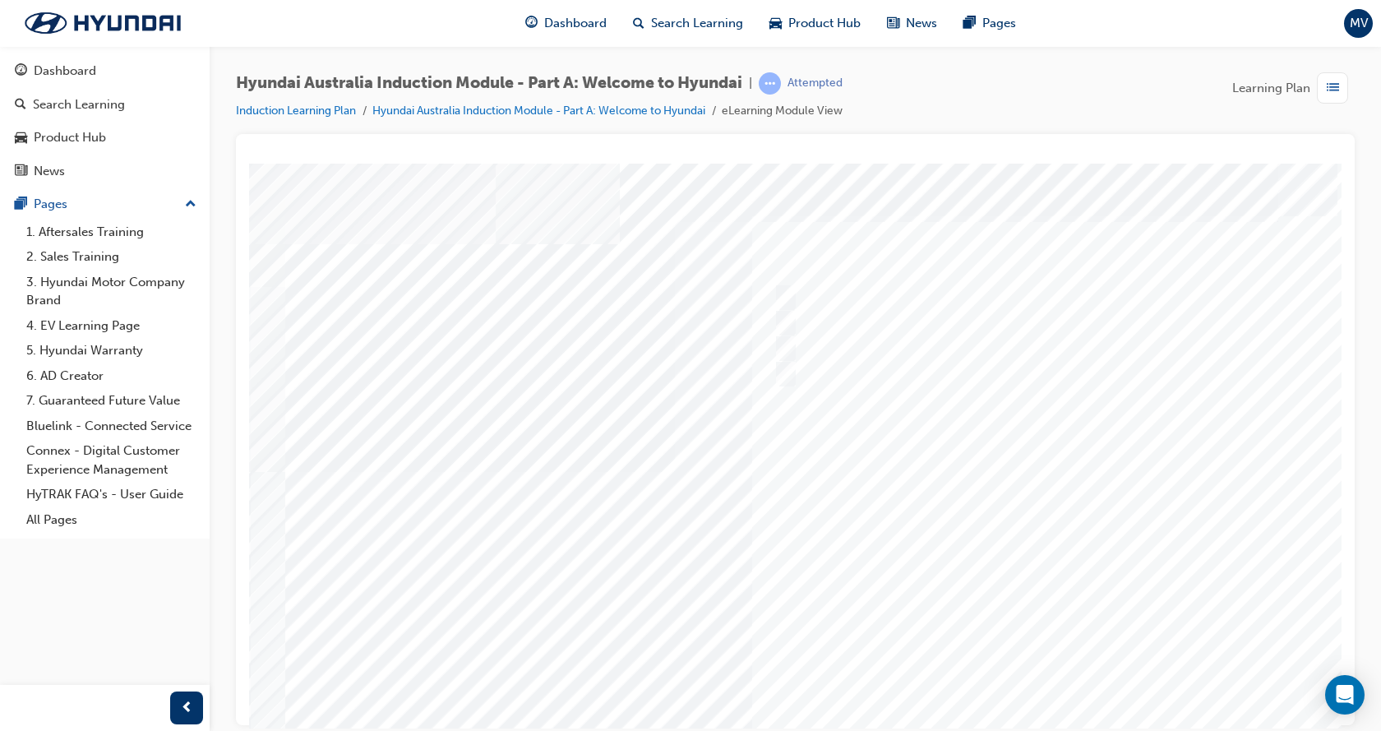
click at [1060, 685] on div at bounding box center [808, 459] width 1118 height 592
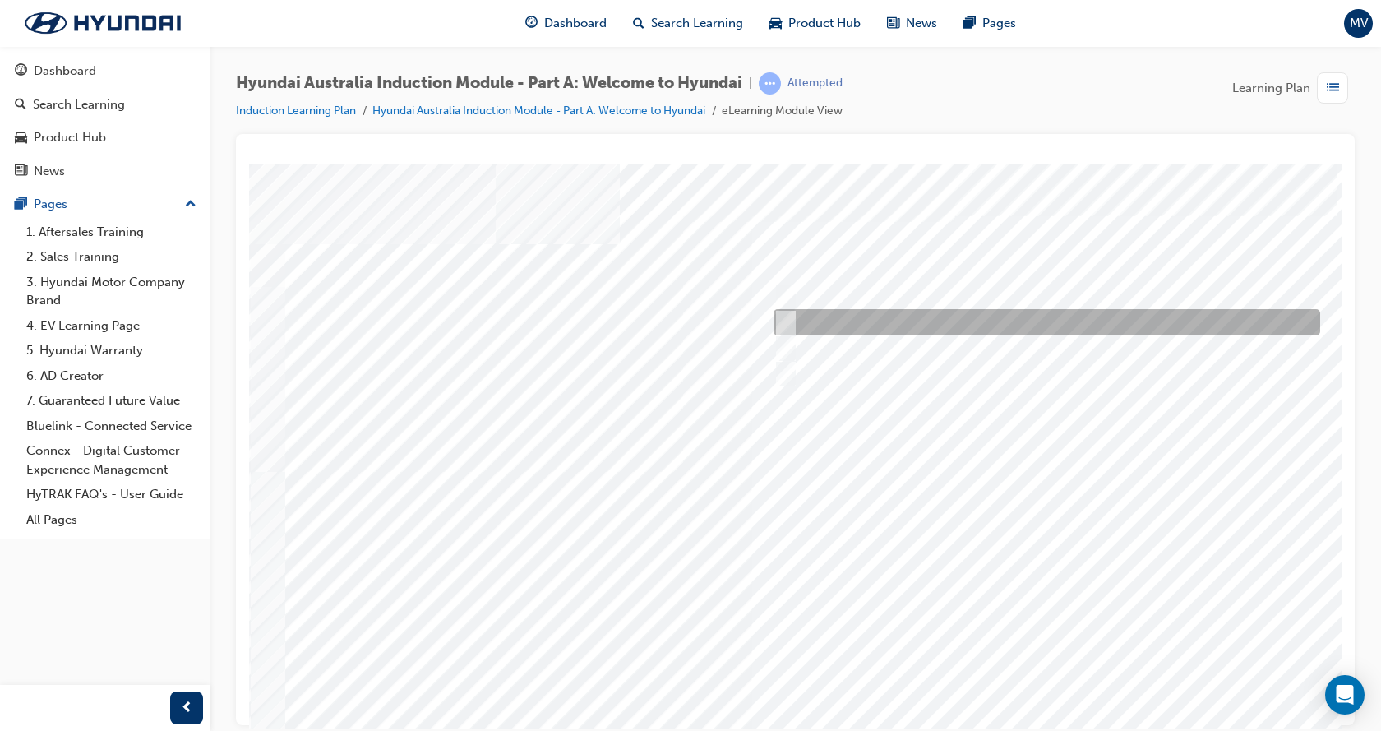
click at [891, 317] on div at bounding box center [1042, 322] width 546 height 26
radio input "true"
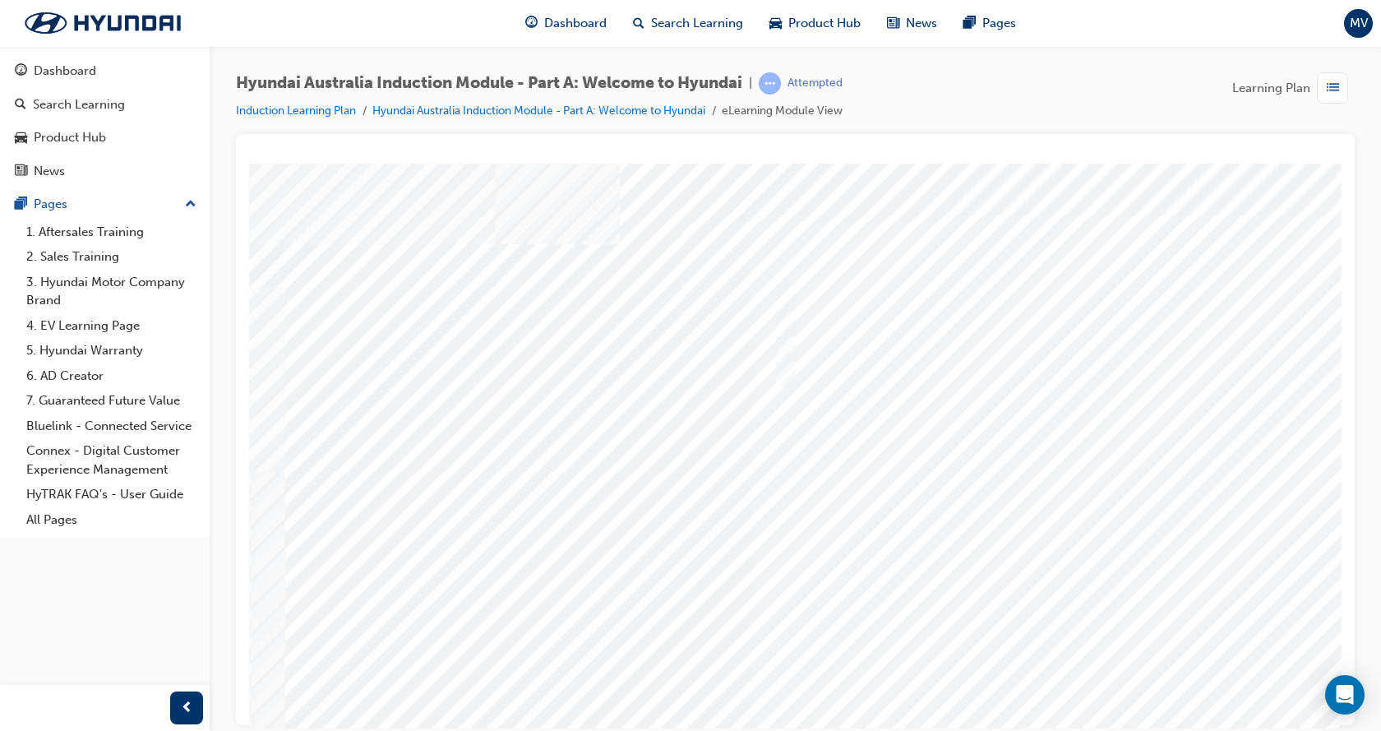
click at [1044, 692] on div at bounding box center [808, 459] width 1118 height 592
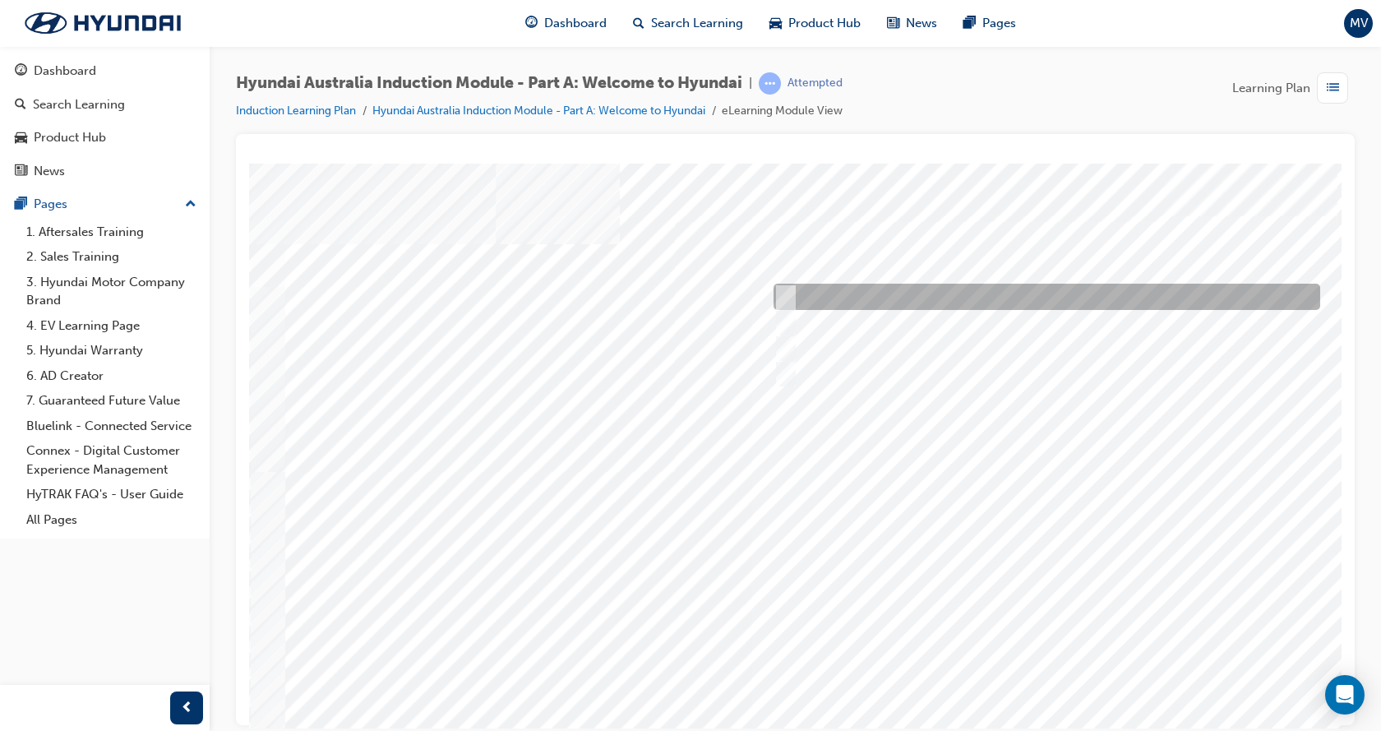
click at [914, 293] on div at bounding box center [1042, 297] width 546 height 26
checkbox input "true"
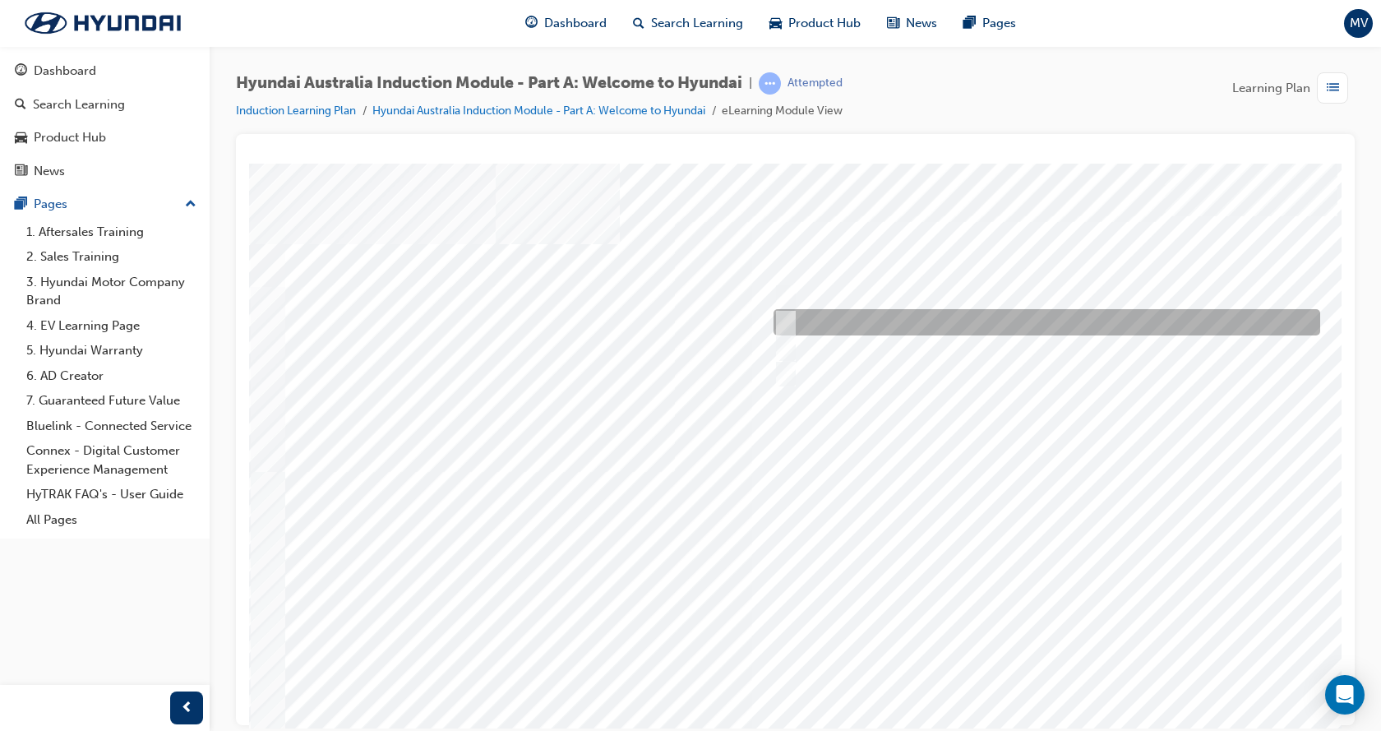
click at [914, 320] on div at bounding box center [1042, 322] width 546 height 26
checkbox input "true"
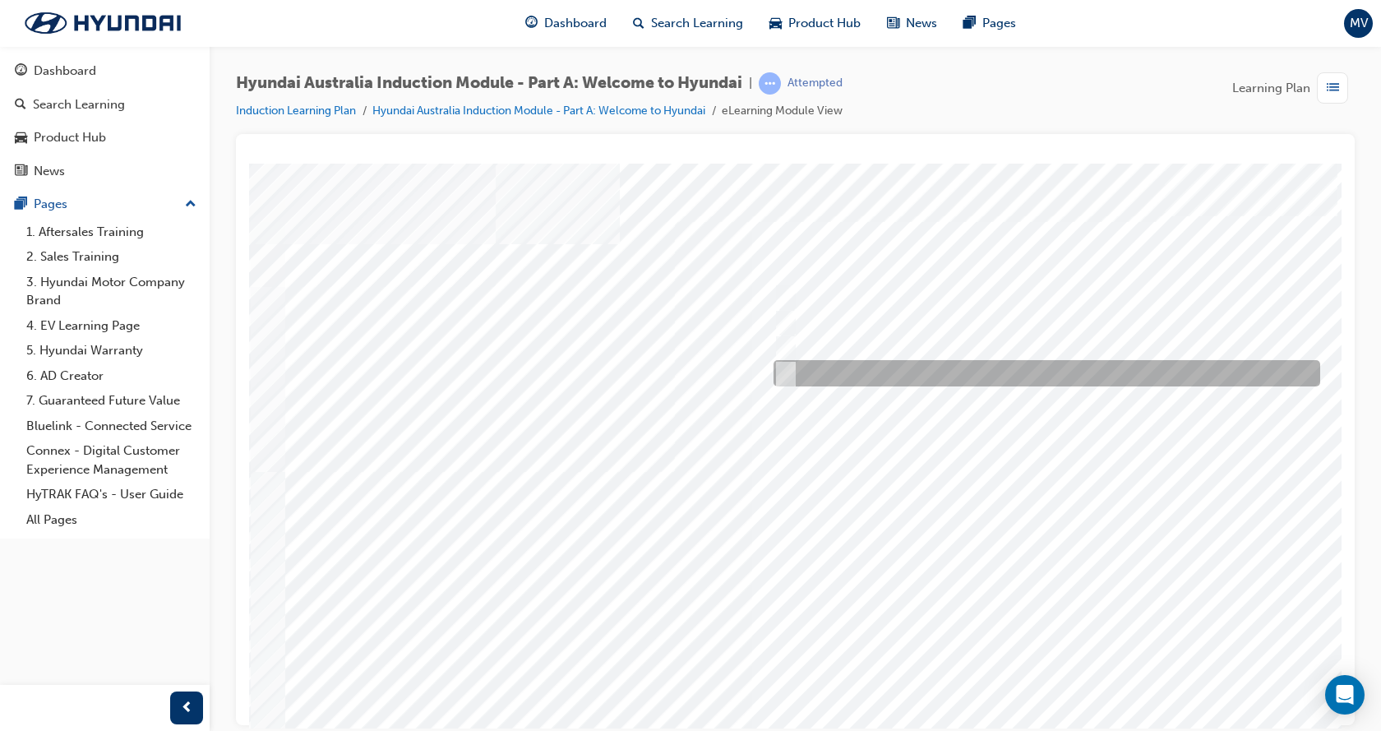
click at [906, 371] on div at bounding box center [1042, 373] width 546 height 26
checkbox input "true"
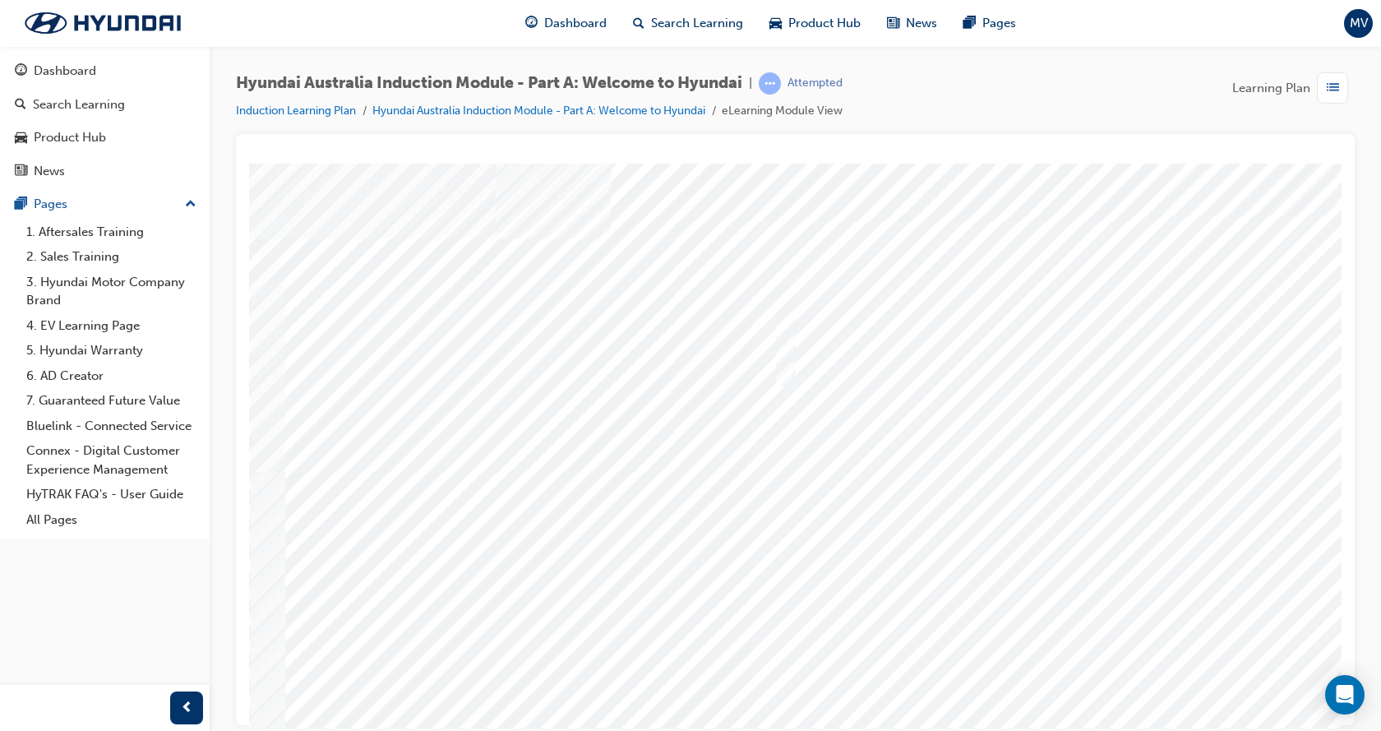
click at [1048, 689] on div at bounding box center [808, 459] width 1118 height 592
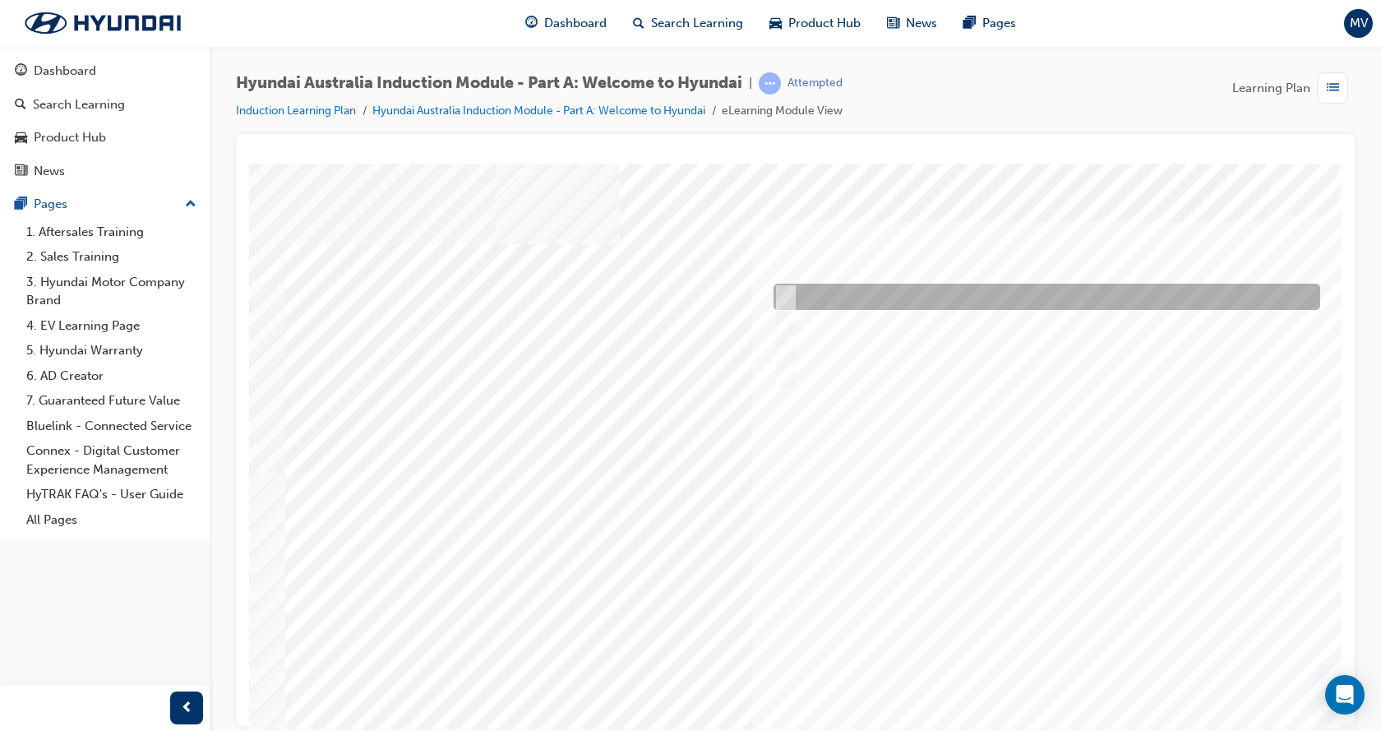
click at [937, 285] on div at bounding box center [1042, 297] width 546 height 26
checkbox input "true"
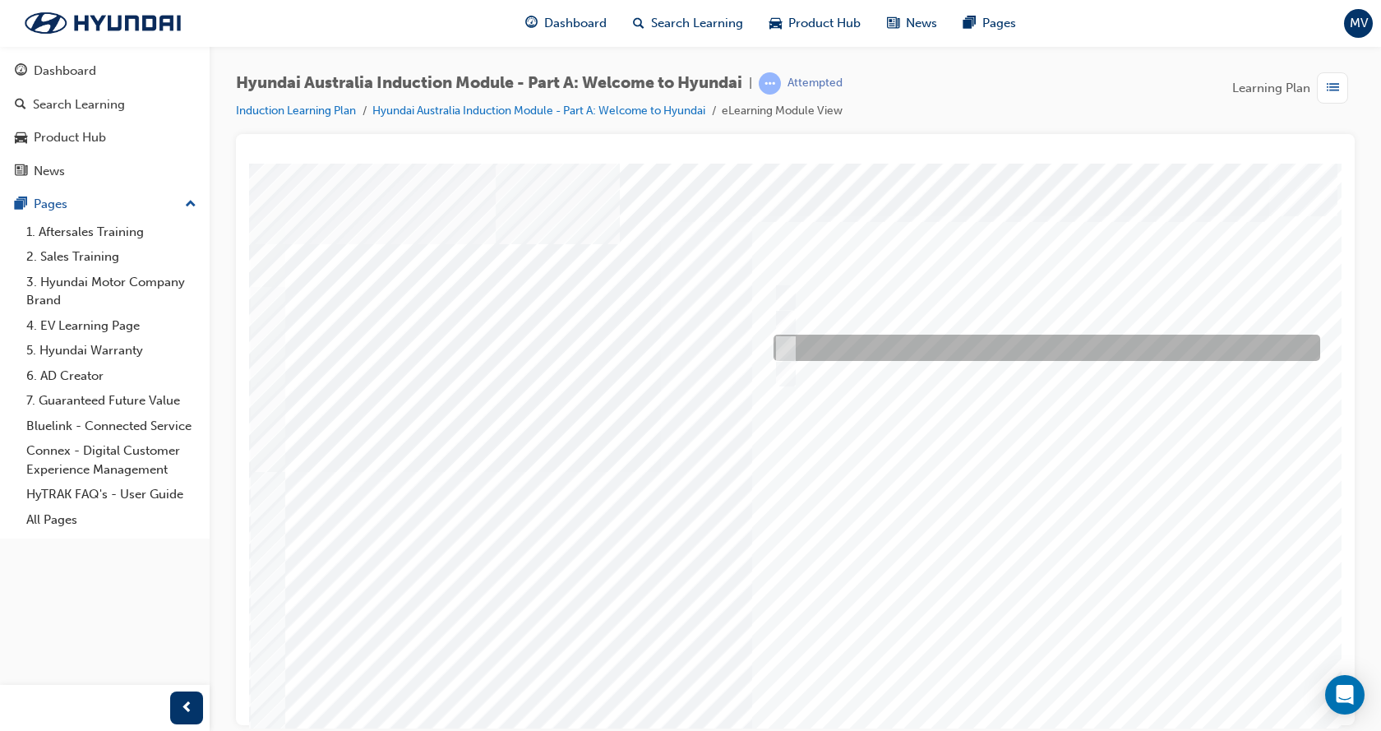
click at [897, 340] on div at bounding box center [1042, 347] width 546 height 26
checkbox input "true"
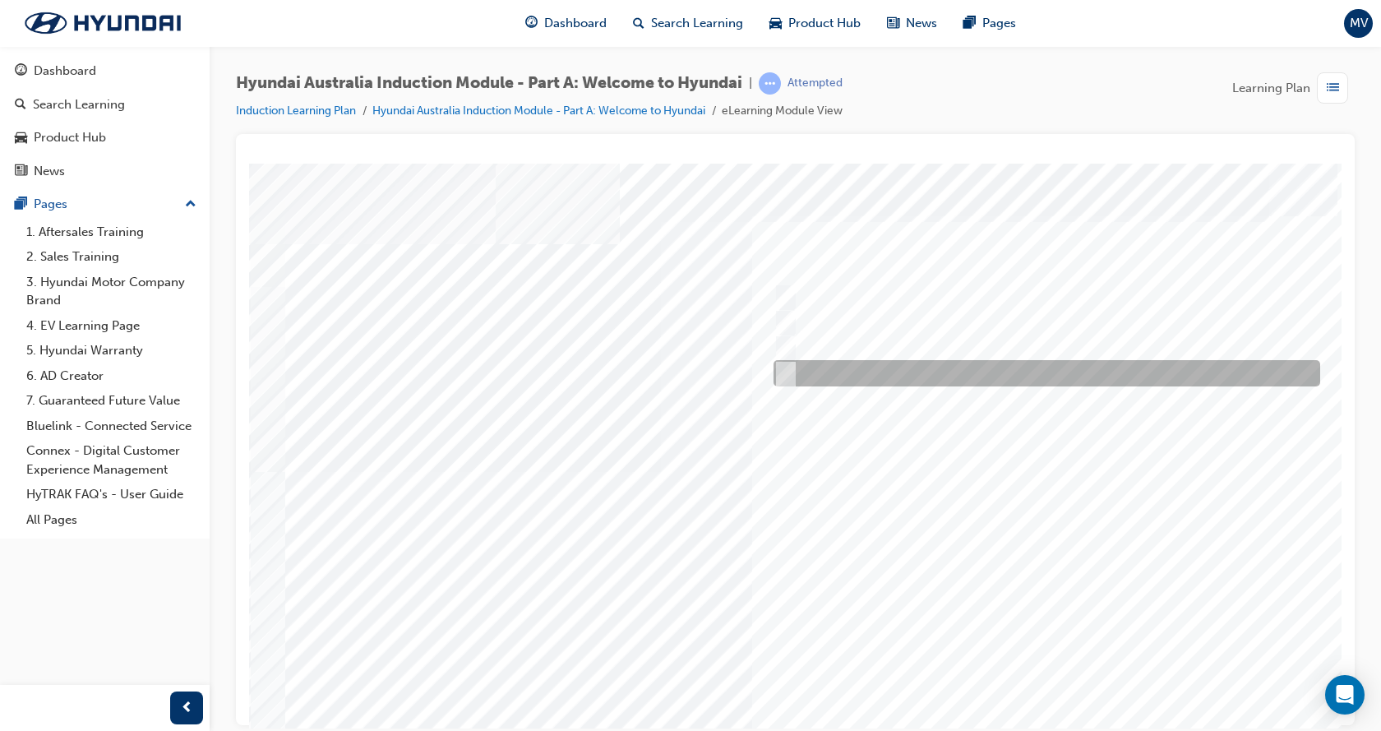
click at [881, 376] on div at bounding box center [1042, 373] width 546 height 26
checkbox input "true"
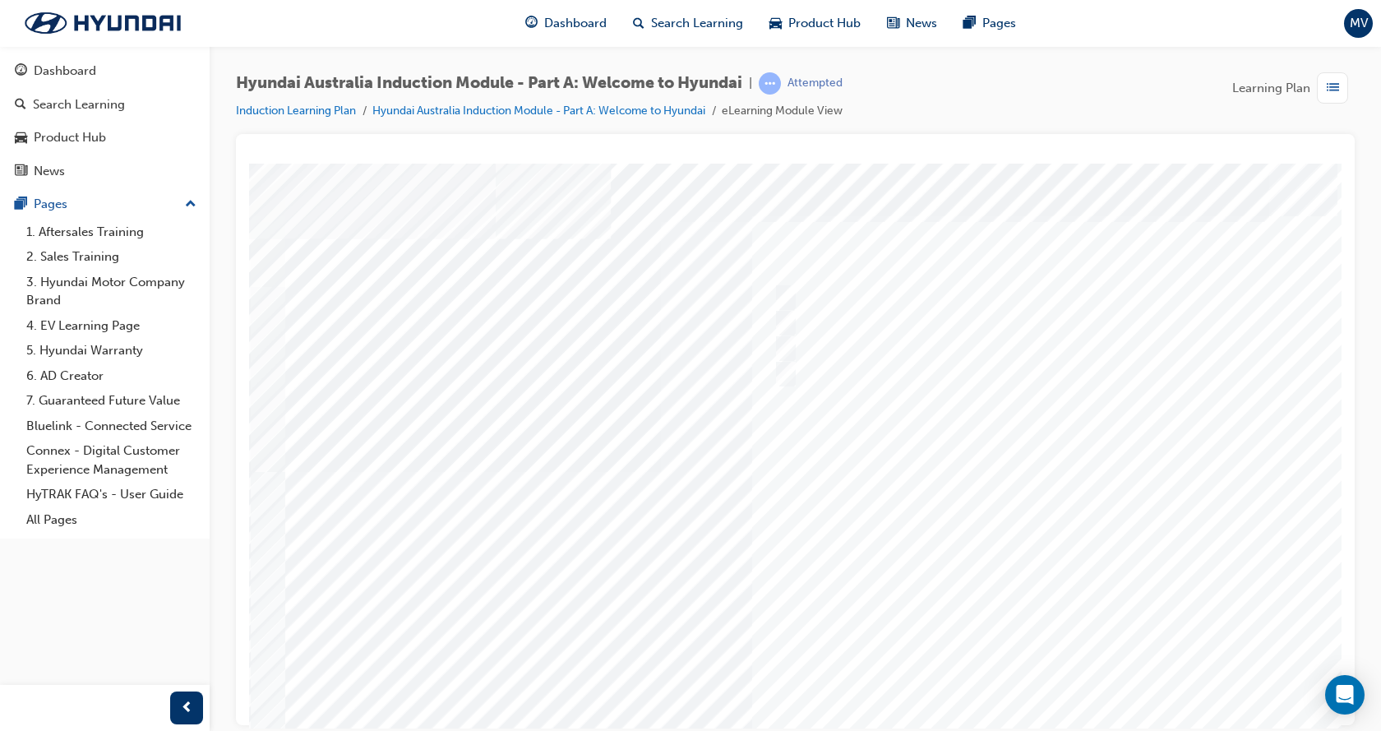
click at [1058, 689] on div at bounding box center [808, 459] width 1118 height 592
